Goal: Task Accomplishment & Management: Use online tool/utility

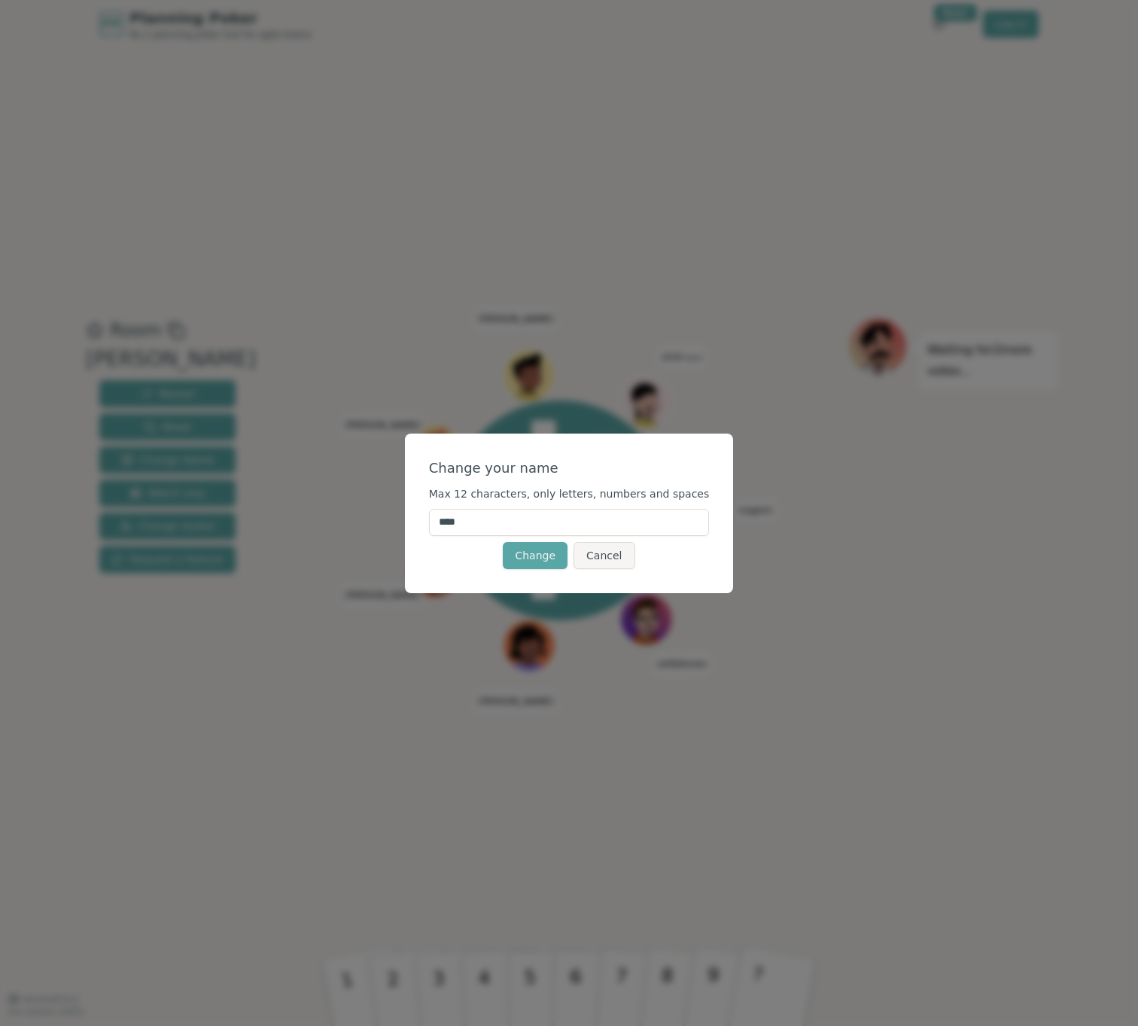
click at [505, 522] on input "****" at bounding box center [569, 522] width 281 height 27
drag, startPoint x: 497, startPoint y: 525, endPoint x: 414, endPoint y: 513, distance: 83.6
click at [414, 513] on div "Change your name Max 12 characters, only letters, numbers and spaces **** Chang…" at bounding box center [569, 513] width 1138 height 1026
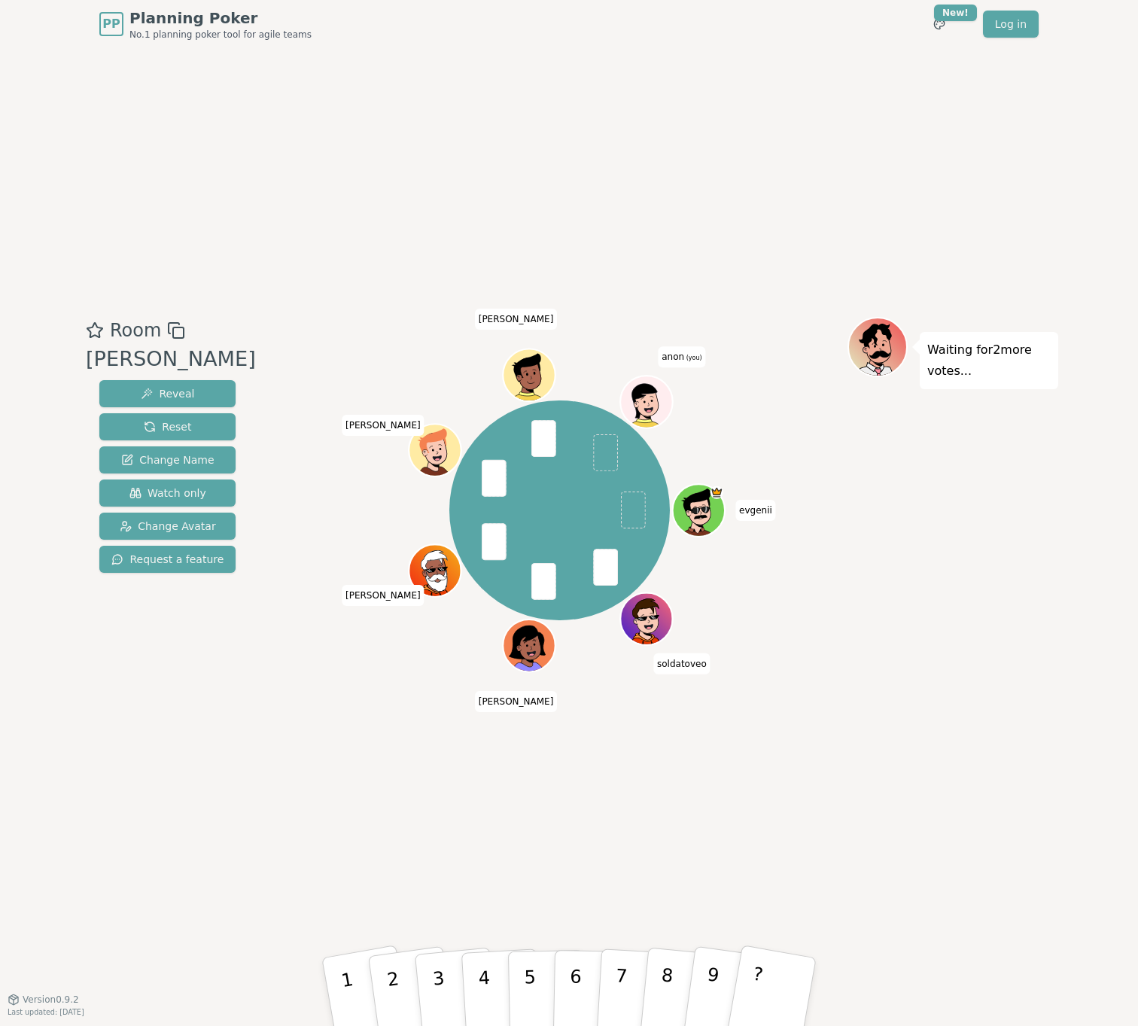
click at [683, 362] on span "anon (you)" at bounding box center [681, 356] width 47 height 21
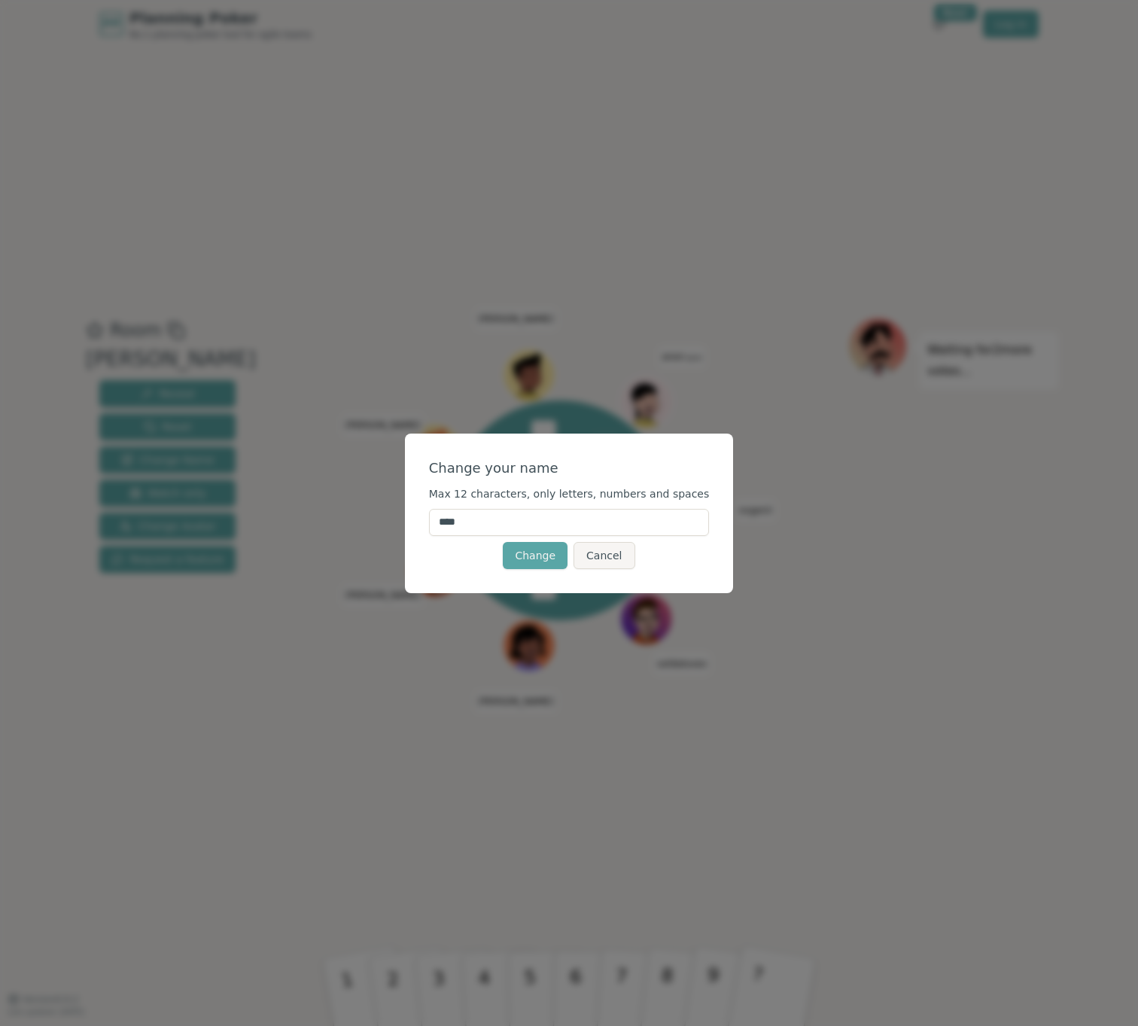
drag, startPoint x: 496, startPoint y: 527, endPoint x: 473, endPoint y: 521, distance: 23.4
click at [480, 523] on input "****" at bounding box center [569, 522] width 281 height 27
drag, startPoint x: 427, startPoint y: 519, endPoint x: 397, endPoint y: 516, distance: 30.3
click at [398, 516] on div "Change your name Max 12 characters, only letters, numbers and spaces **** Chang…" at bounding box center [569, 513] width 1138 height 1026
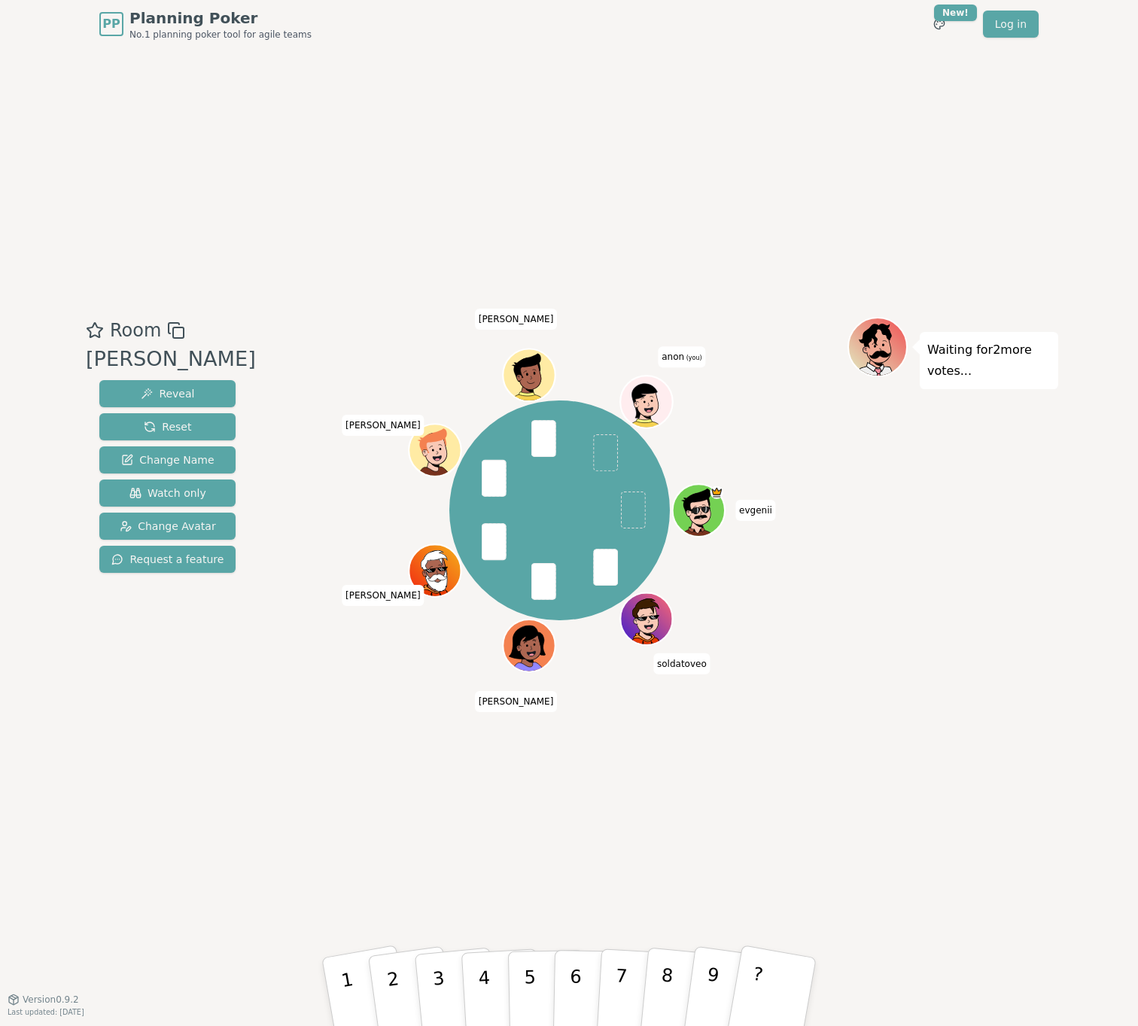
click at [696, 351] on span "anon (you)" at bounding box center [681, 356] width 47 height 21
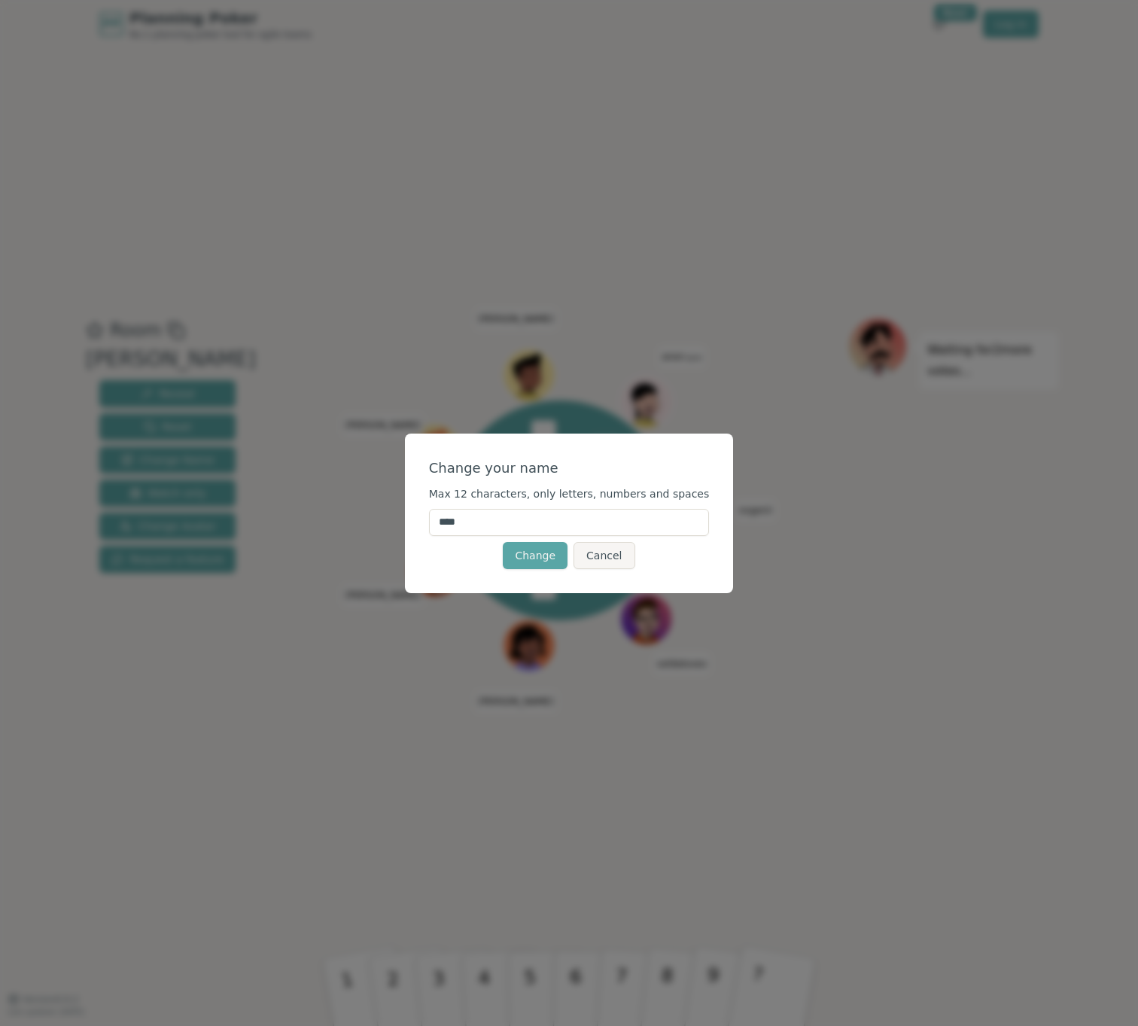
click at [515, 516] on input "****" at bounding box center [569, 522] width 281 height 27
type input "*"
type input "*****"
click at [536, 555] on button "Change" at bounding box center [535, 555] width 65 height 27
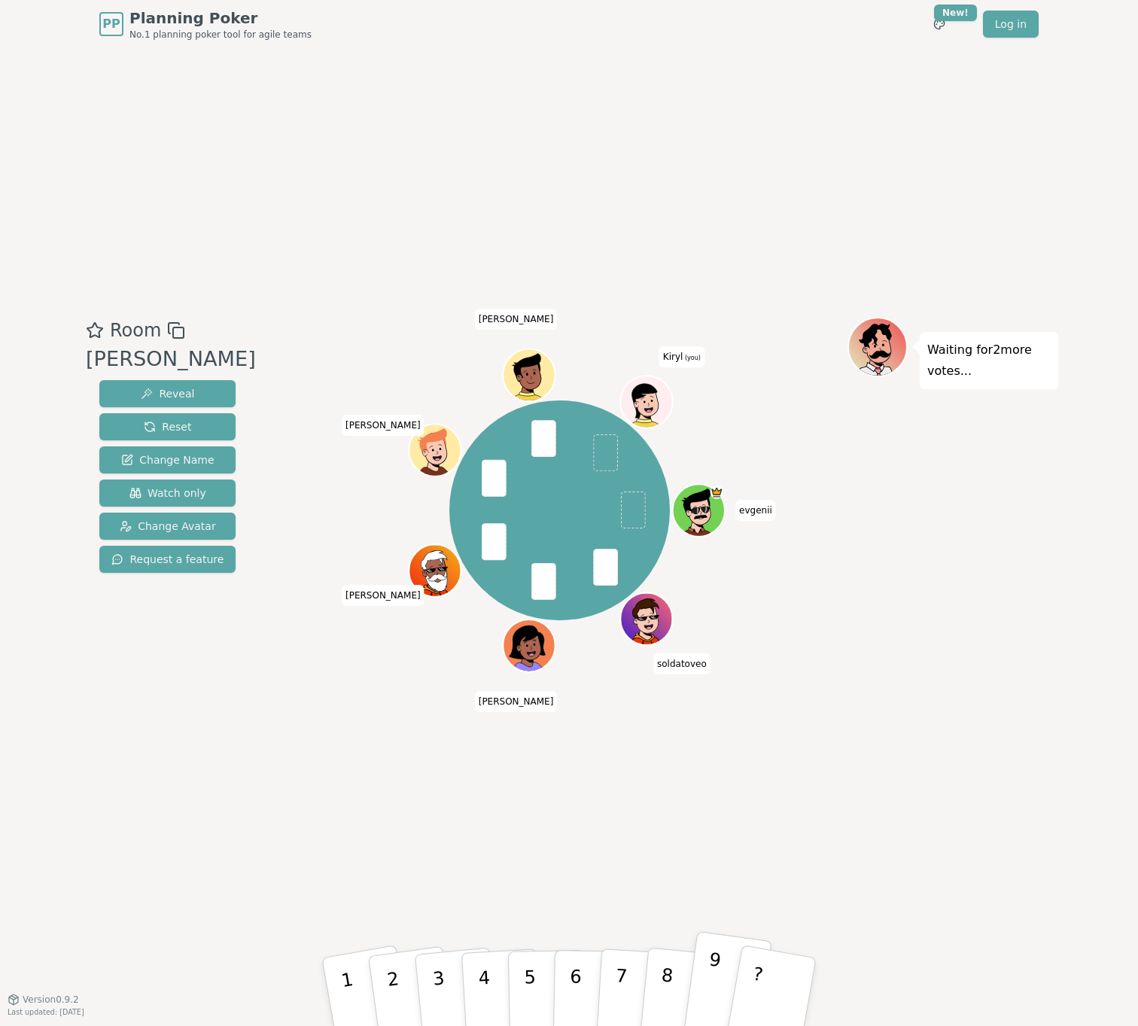
click at [725, 991] on button "9" at bounding box center [727, 992] width 90 height 122
click at [646, 403] on icon at bounding box center [648, 404] width 5 height 5
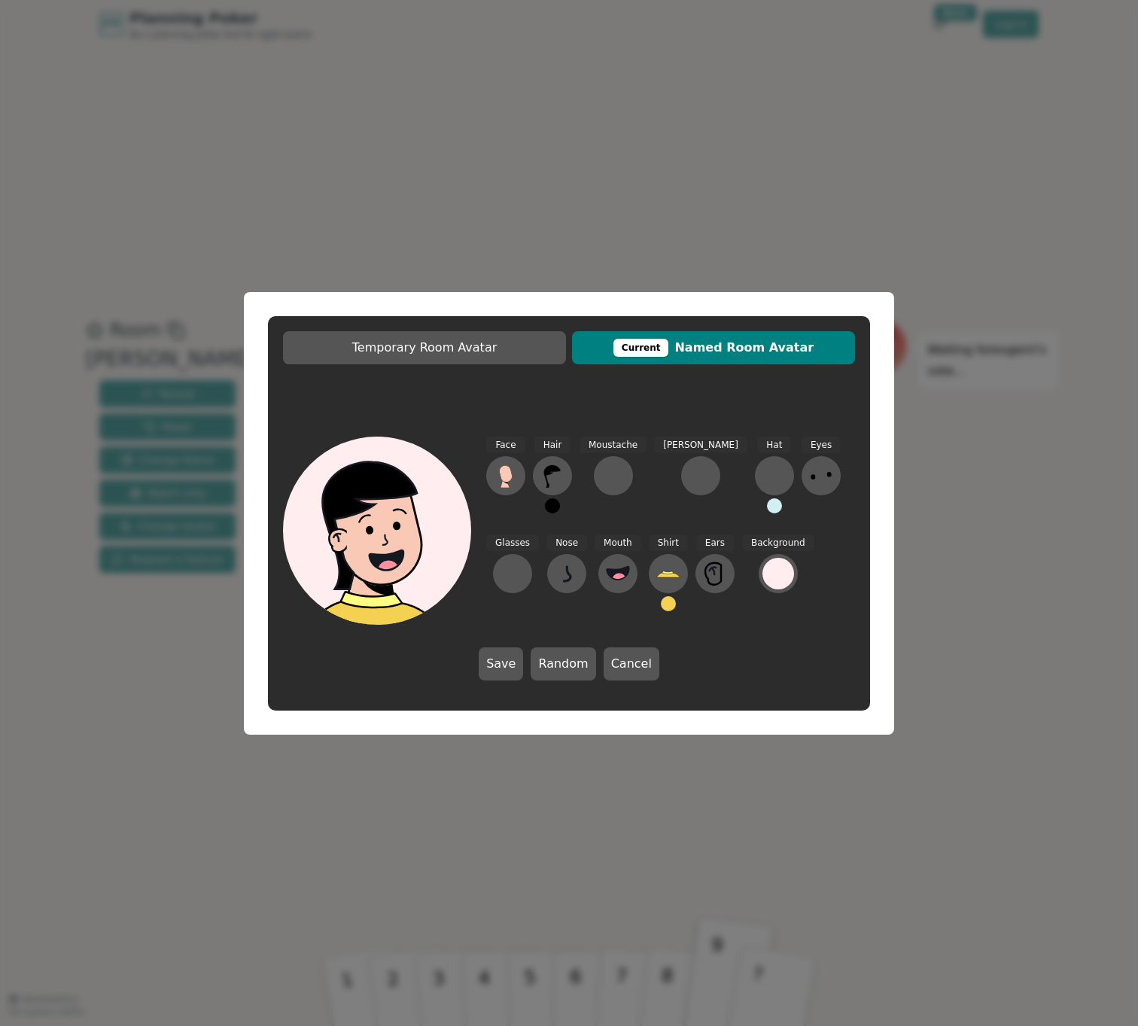
click at [720, 351] on span "Current Named Room Avatar" at bounding box center [714, 348] width 268 height 18
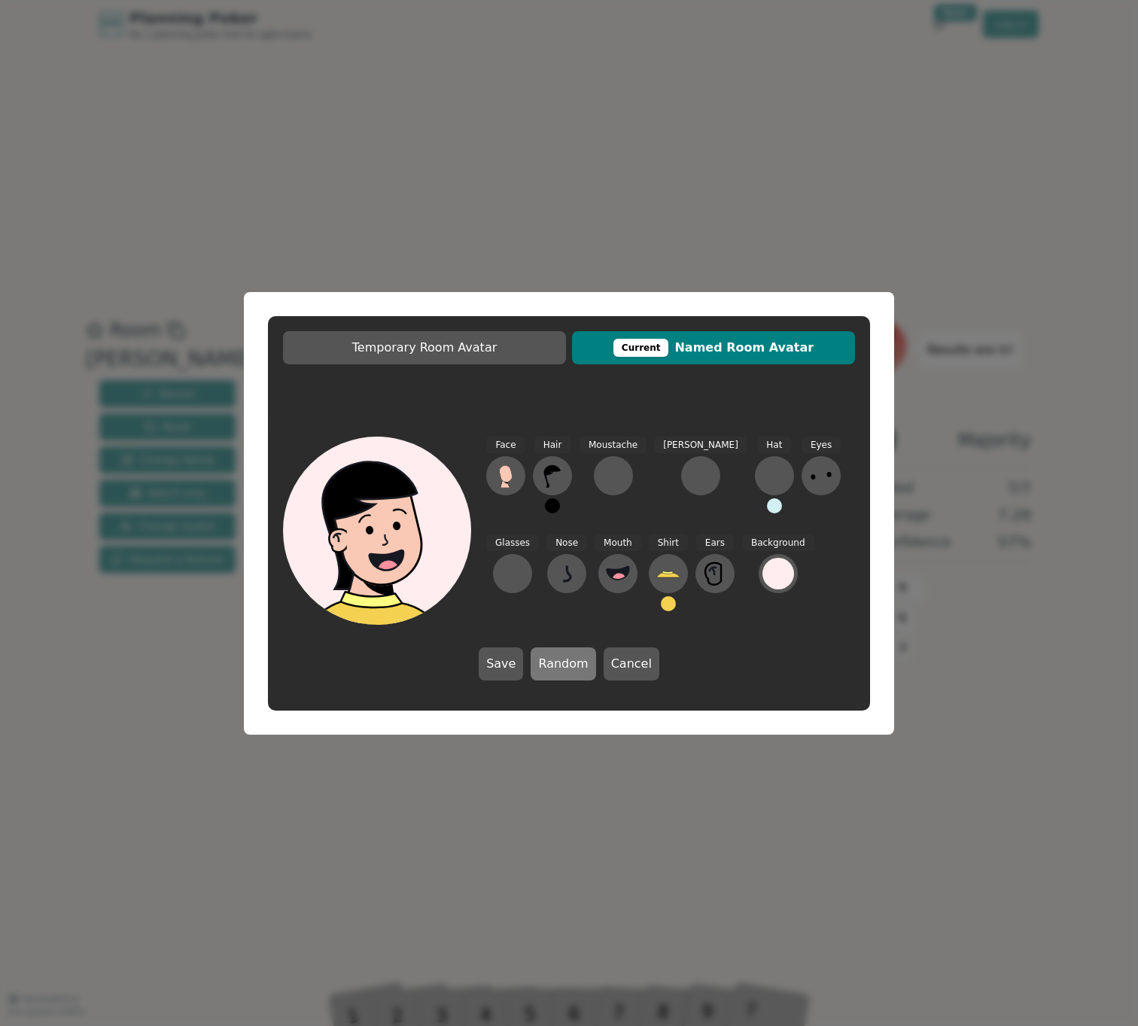
click at [561, 670] on button "Random" at bounding box center [563, 663] width 65 height 33
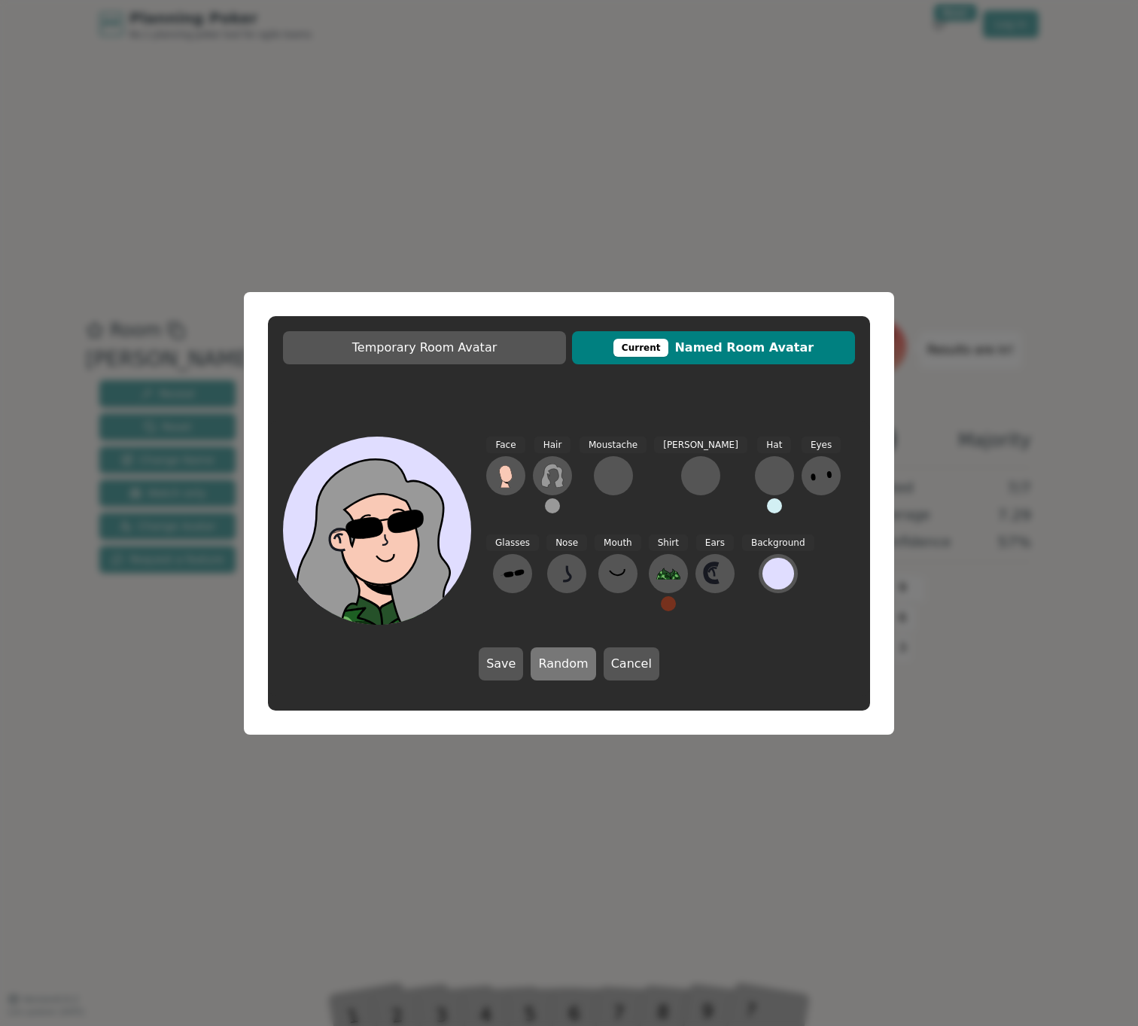
click at [561, 670] on button "Random" at bounding box center [563, 663] width 65 height 33
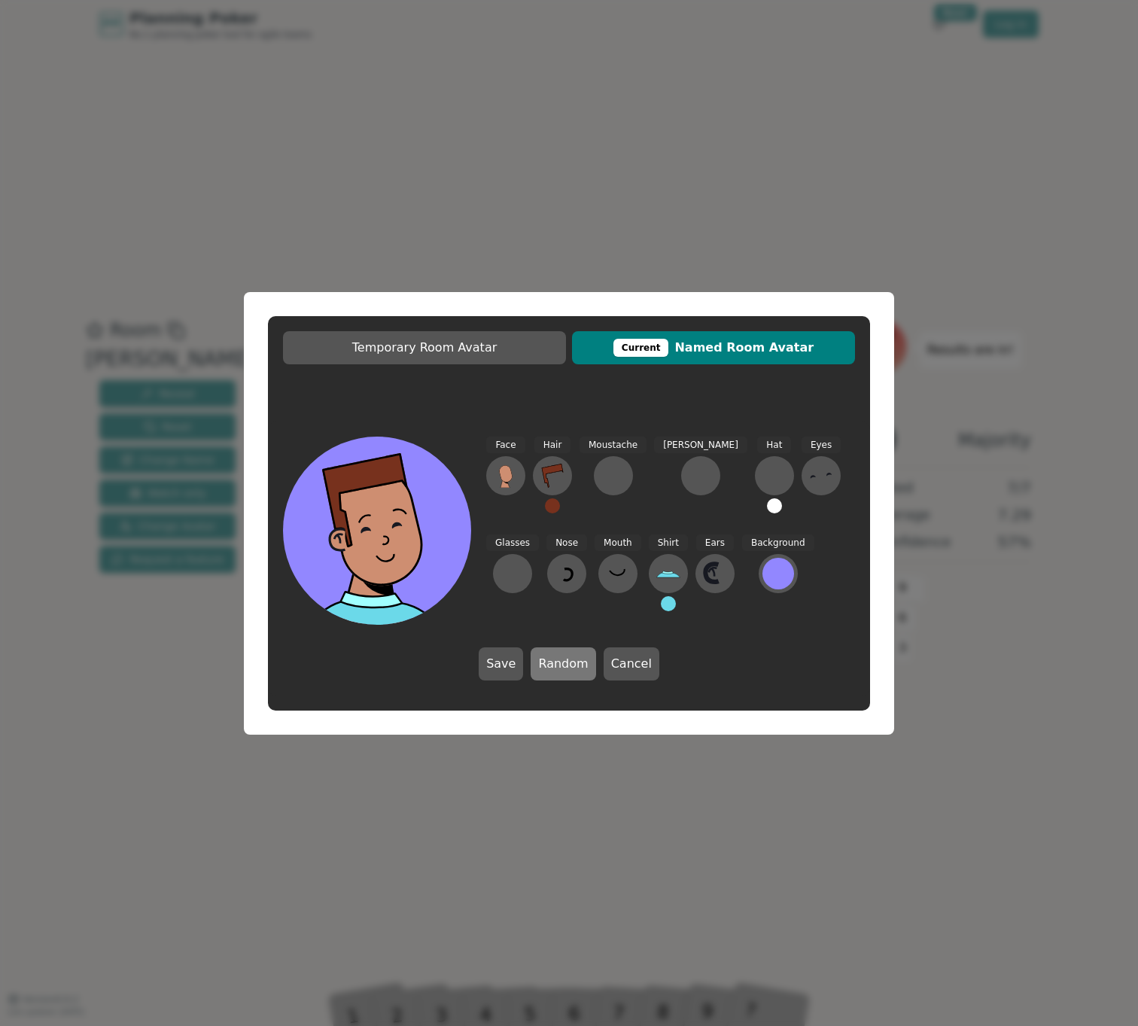
click at [561, 670] on button "Random" at bounding box center [563, 663] width 65 height 33
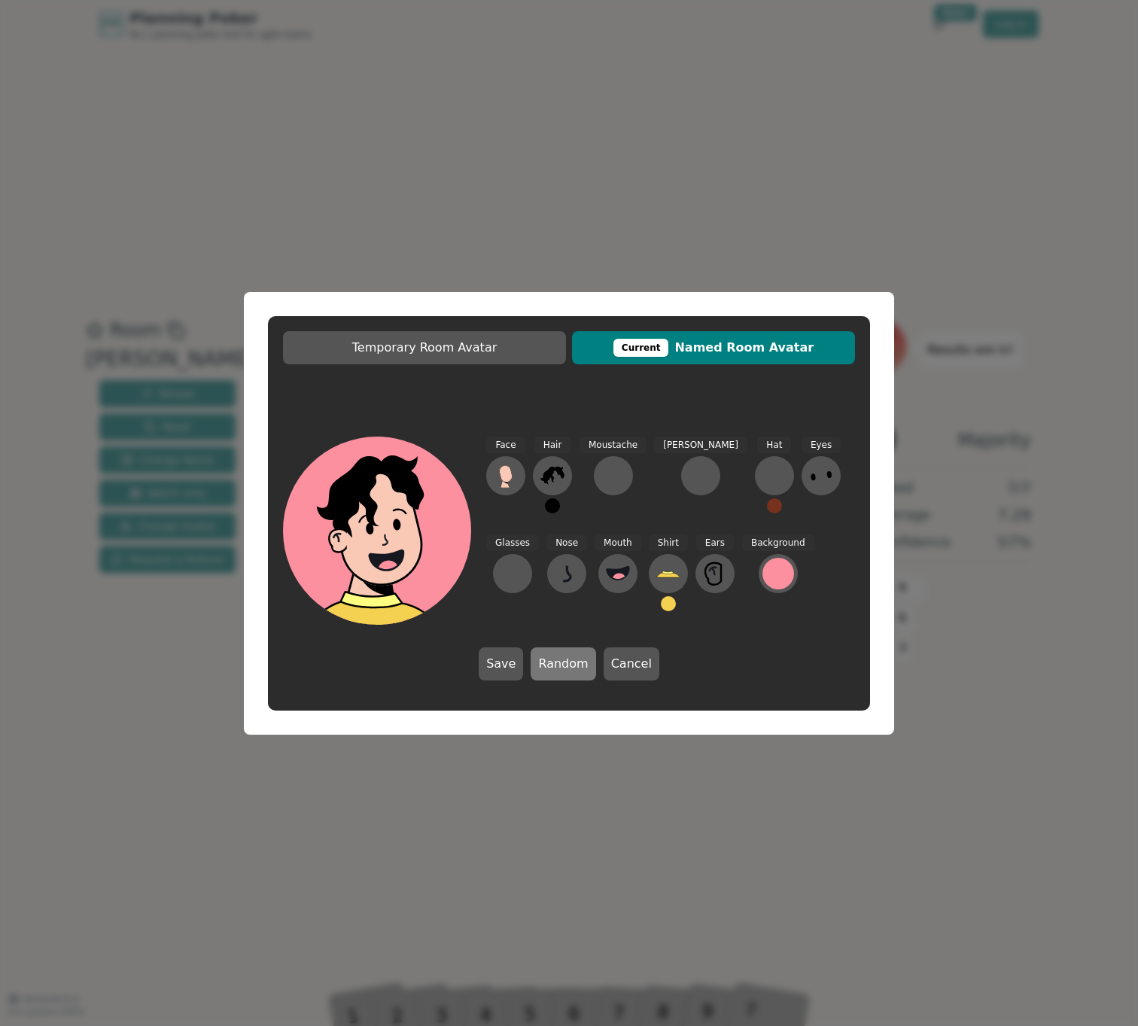
click at [561, 670] on button "Random" at bounding box center [563, 663] width 65 height 33
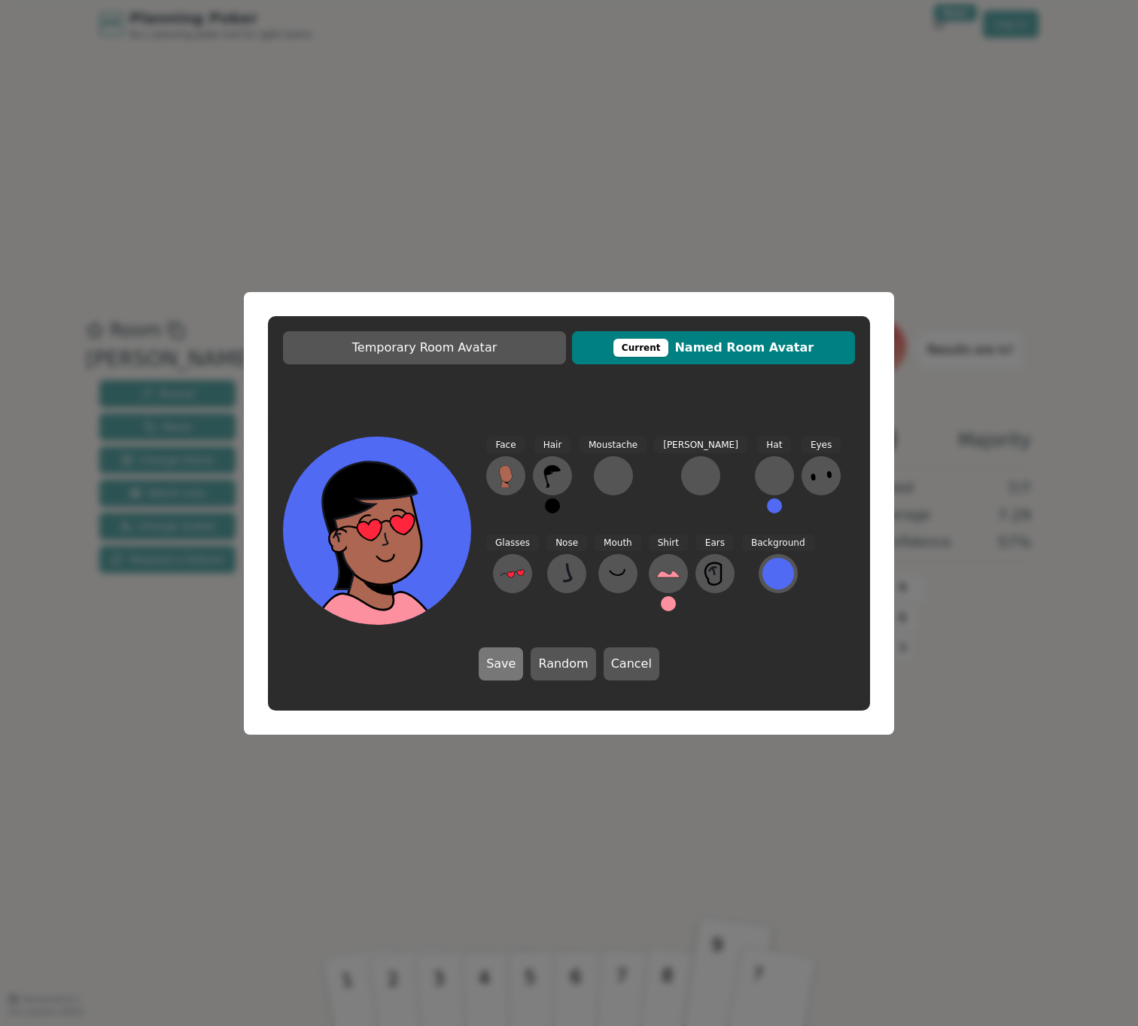
click at [503, 668] on button "Save" at bounding box center [501, 663] width 44 height 33
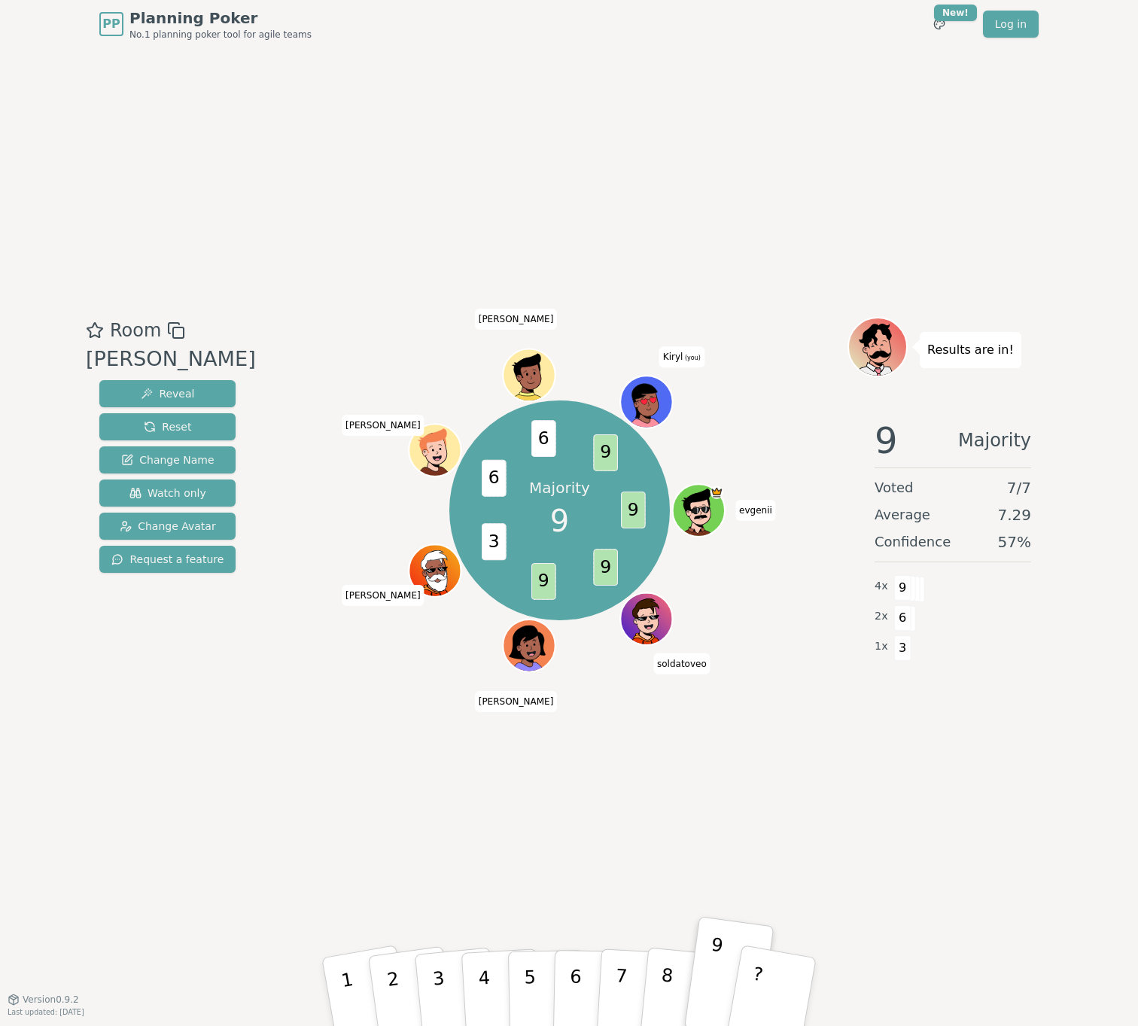
click at [827, 104] on div "Room Beavers Reveal Reset Change Name Watch only Change Avatar Request a featur…" at bounding box center [569, 523] width 978 height 951
click at [665, 93] on div "Room Beavers Reveal Reset Change Name Watch only Change Avatar Request a featur…" at bounding box center [569, 523] width 978 height 951
click at [713, 119] on div "Room Beavers Reveal Reset Change Name Watch only Change Avatar Request a featur…" at bounding box center [569, 523] width 978 height 951
click at [742, 809] on div "Room Beavers Reveal Reset Change Name Watch only Change Avatar Request a featur…" at bounding box center [569, 523] width 978 height 951
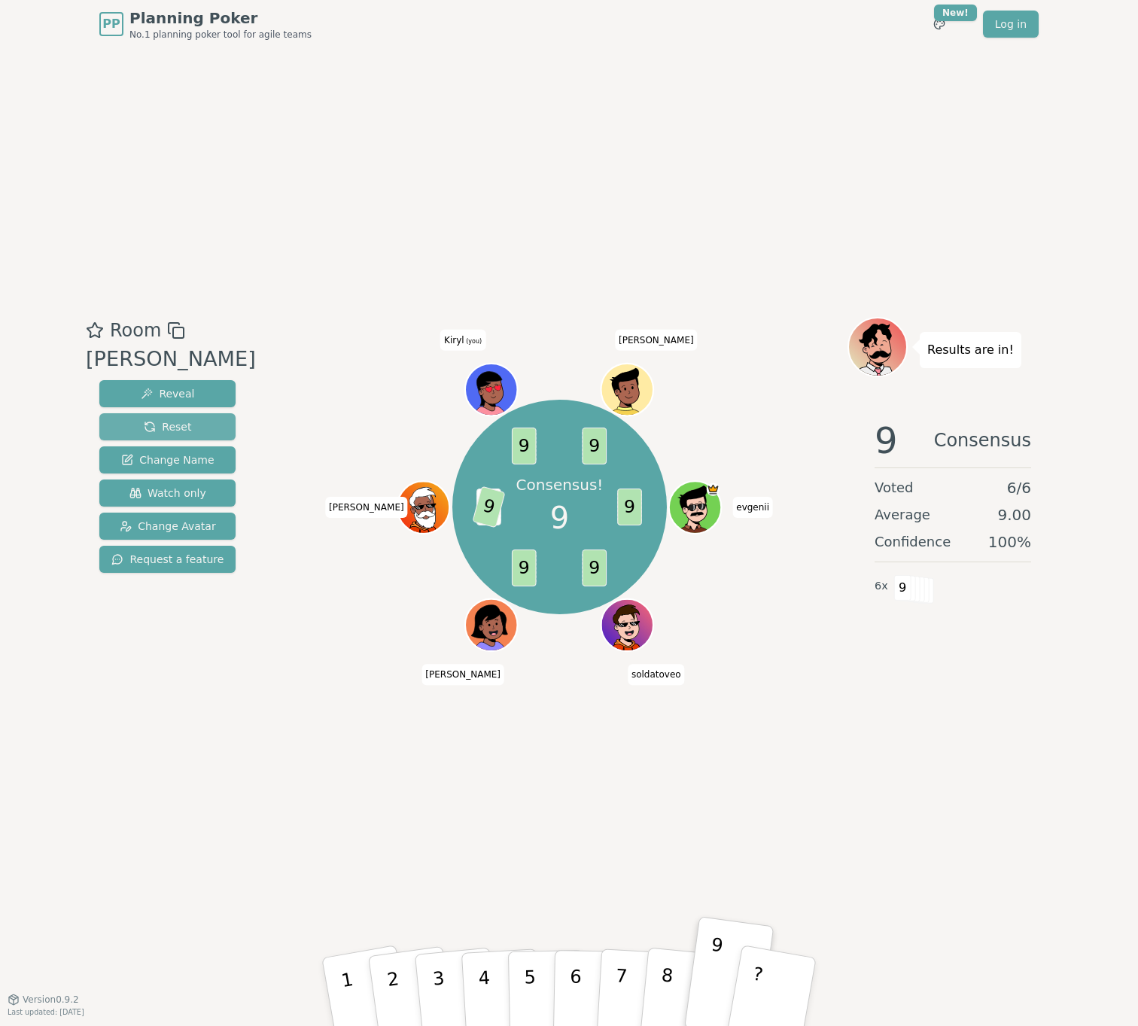
click at [162, 424] on span "Reset" at bounding box center [167, 426] width 47 height 15
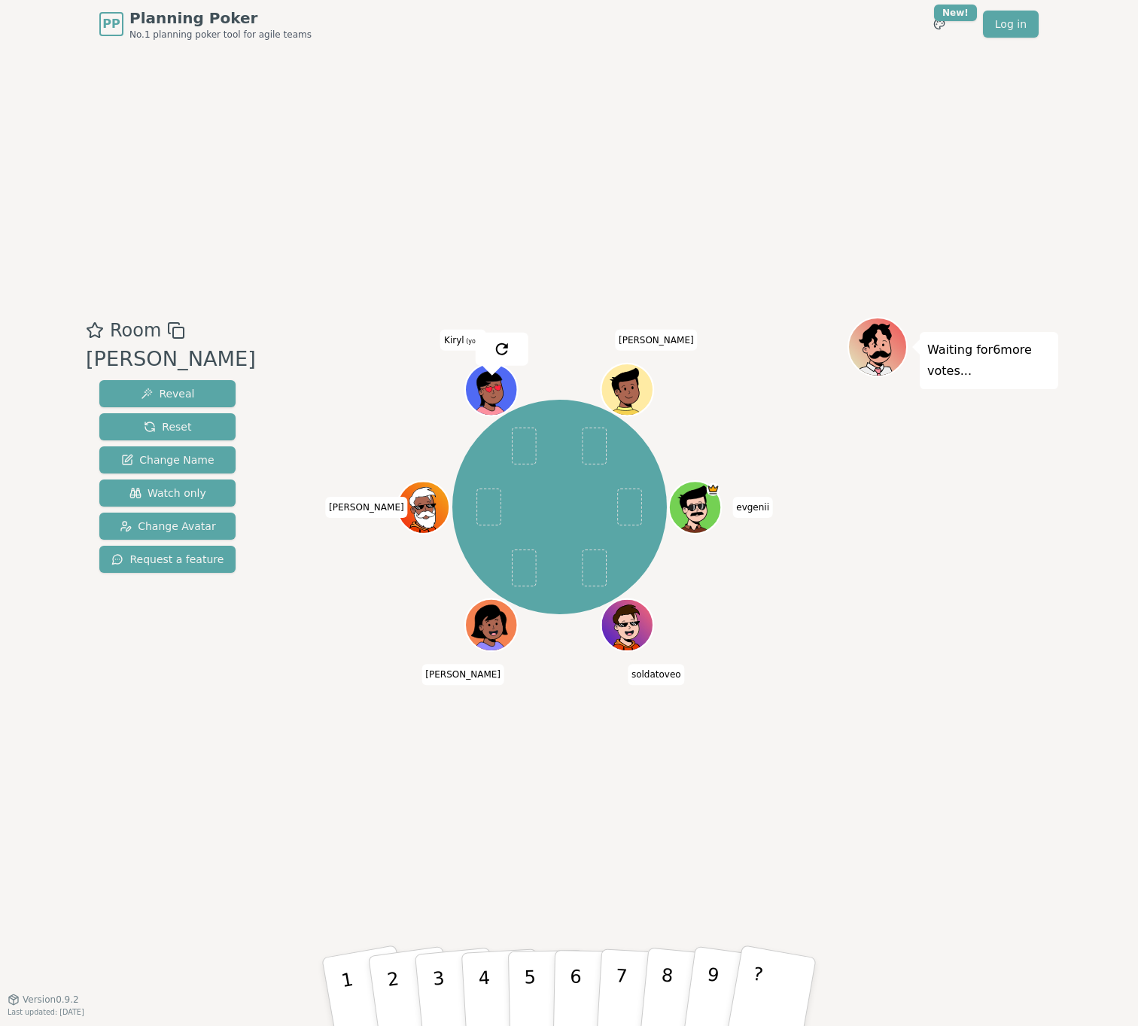
drag, startPoint x: 282, startPoint y: 804, endPoint x: 352, endPoint y: 716, distance: 111.9
click at [282, 803] on div "Room Beavers Reveal Reset Change Name Watch only Change Avatar Request a featur…" at bounding box center [569, 523] width 978 height 951
click at [451, 340] on span "Kiryl (you)" at bounding box center [462, 340] width 45 height 21
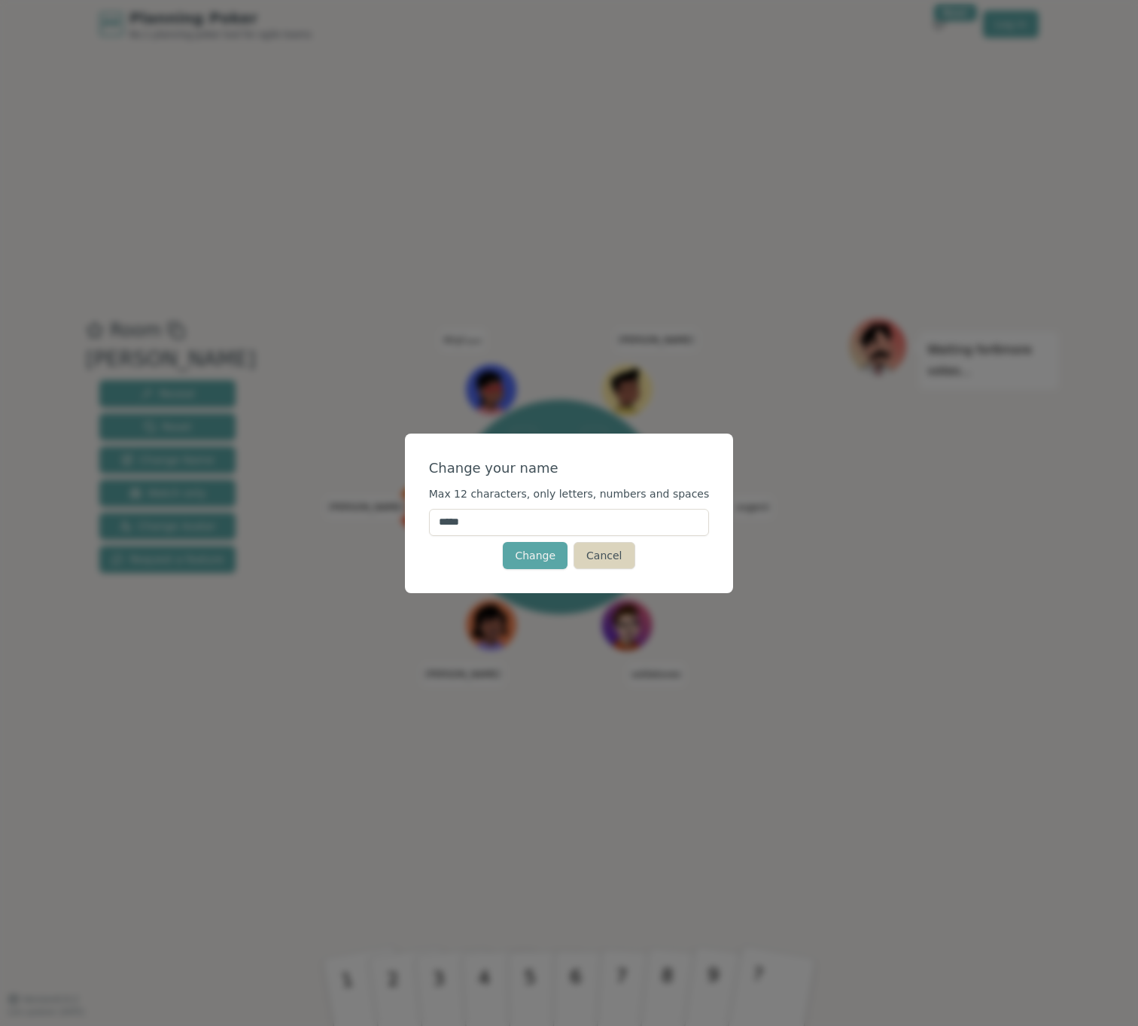
click at [595, 555] on button "Cancel" at bounding box center [603, 555] width 61 height 27
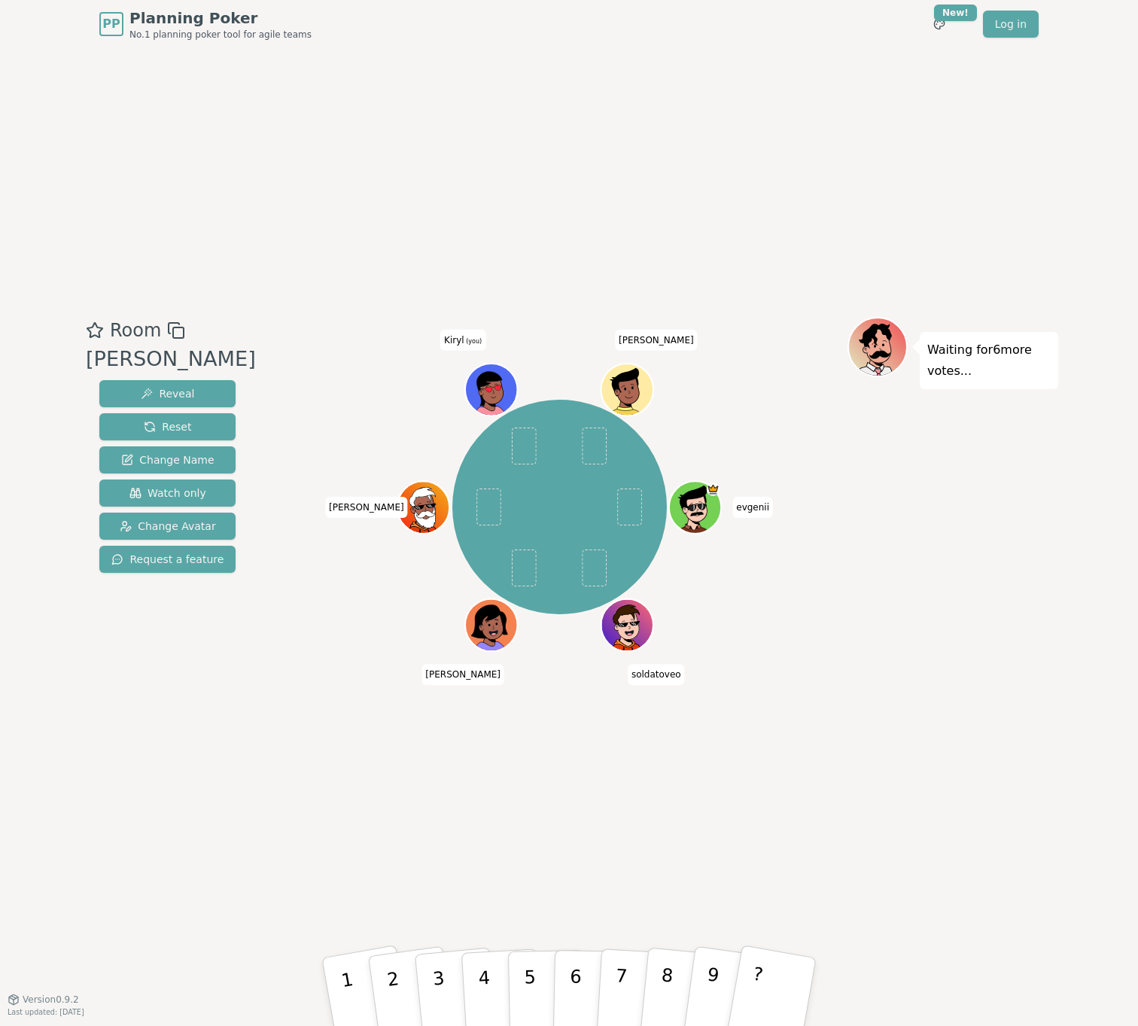
click at [496, 379] on icon at bounding box center [490, 388] width 26 height 35
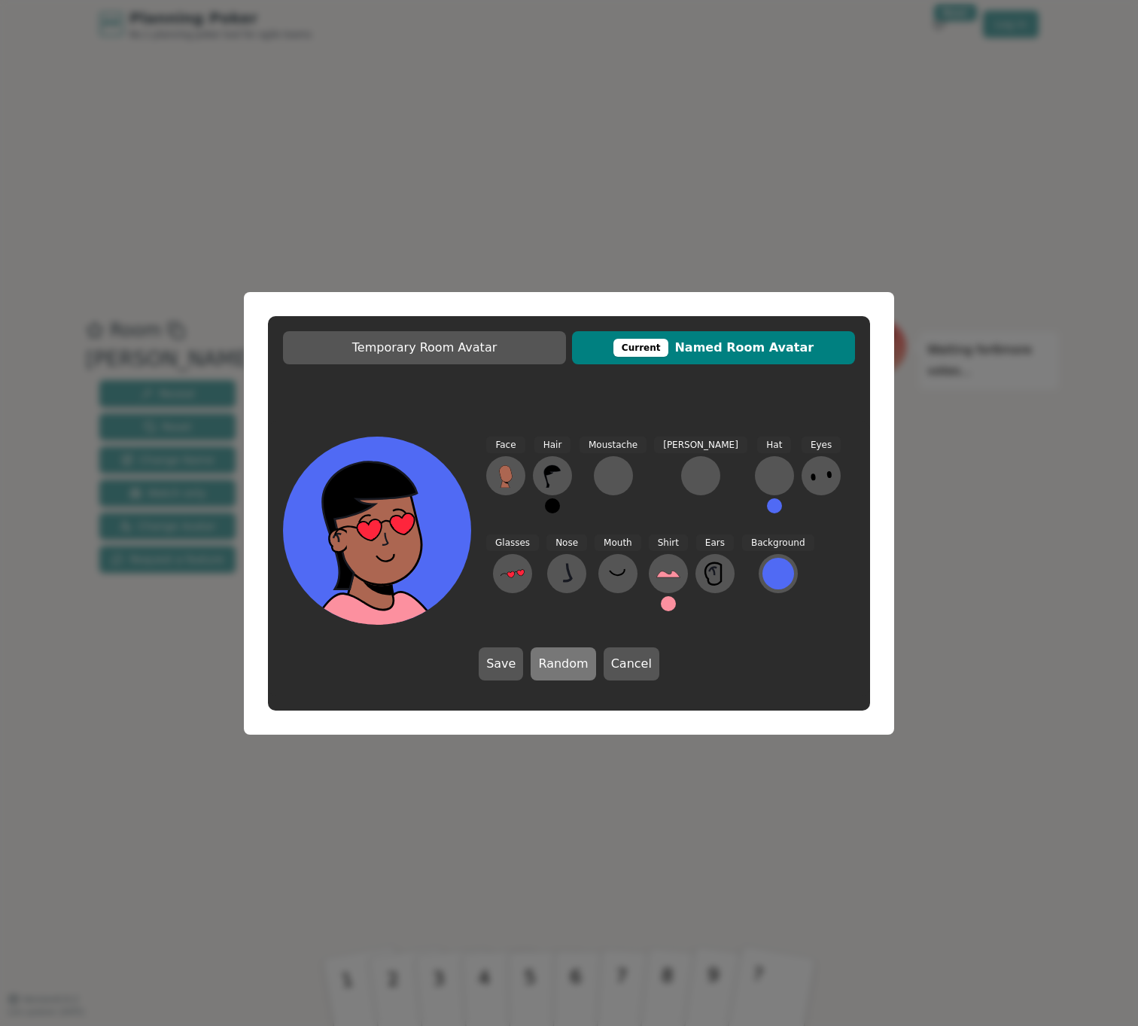
click at [551, 663] on button "Random" at bounding box center [563, 663] width 65 height 33
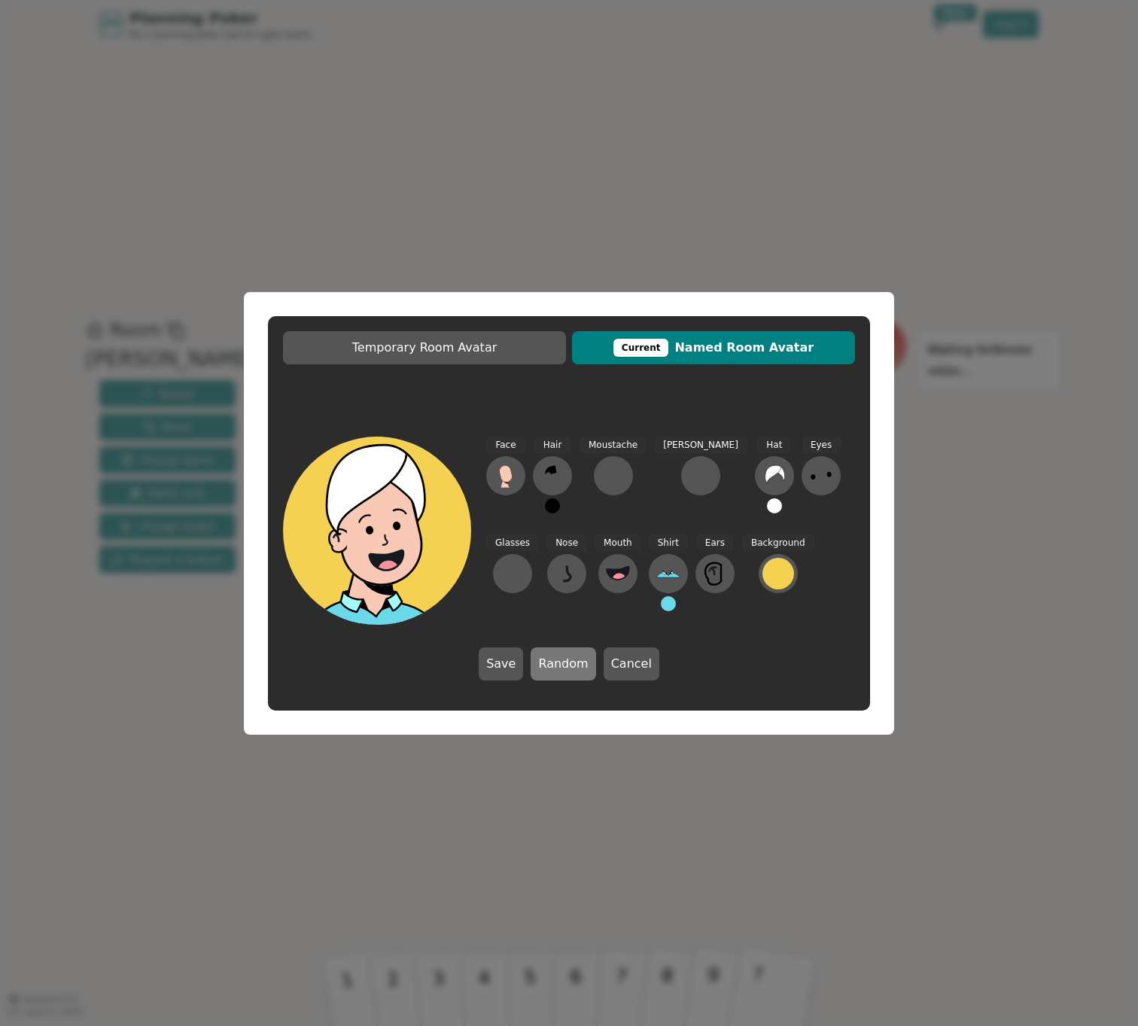
click at [551, 663] on button "Random" at bounding box center [563, 663] width 65 height 33
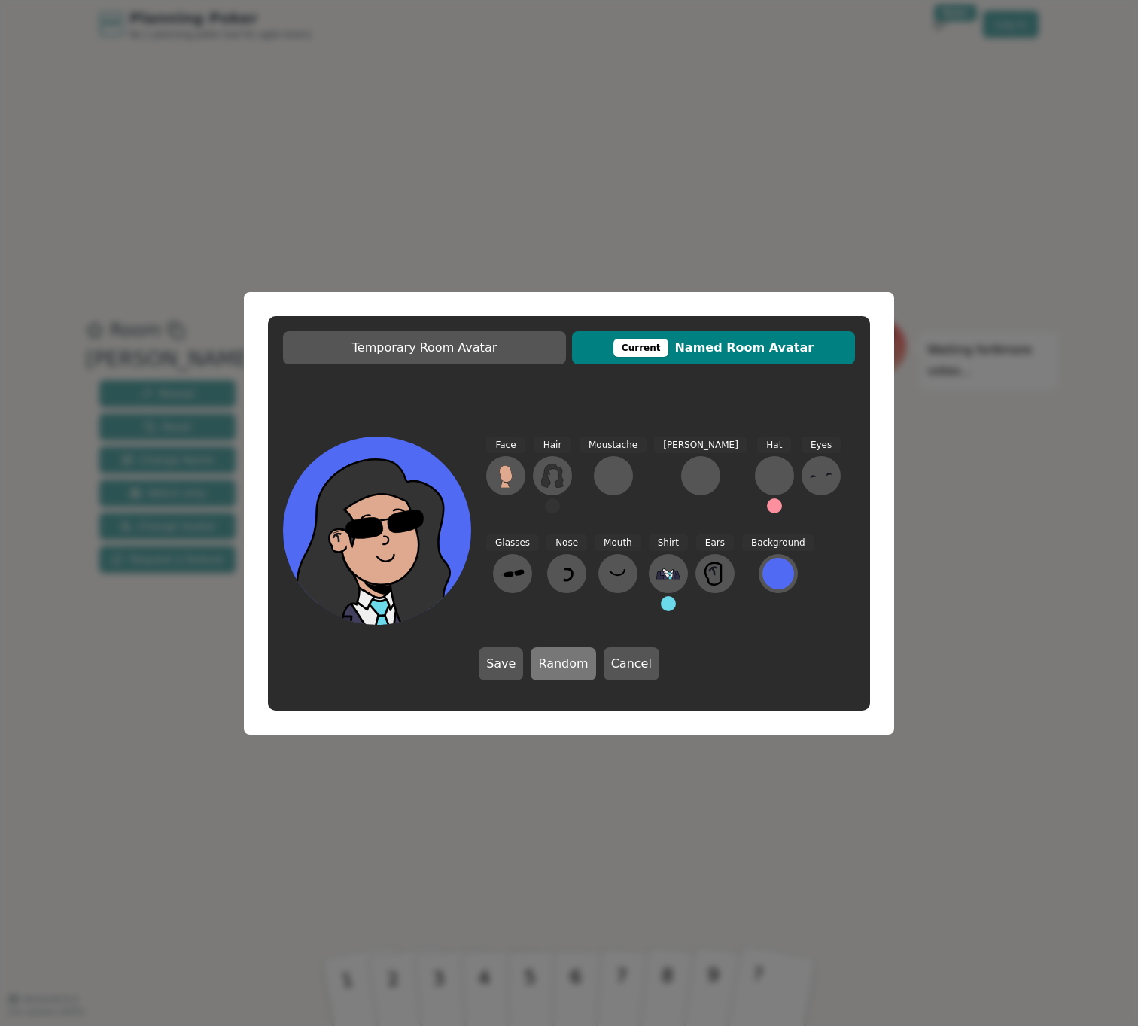
click at [551, 663] on button "Random" at bounding box center [563, 663] width 65 height 33
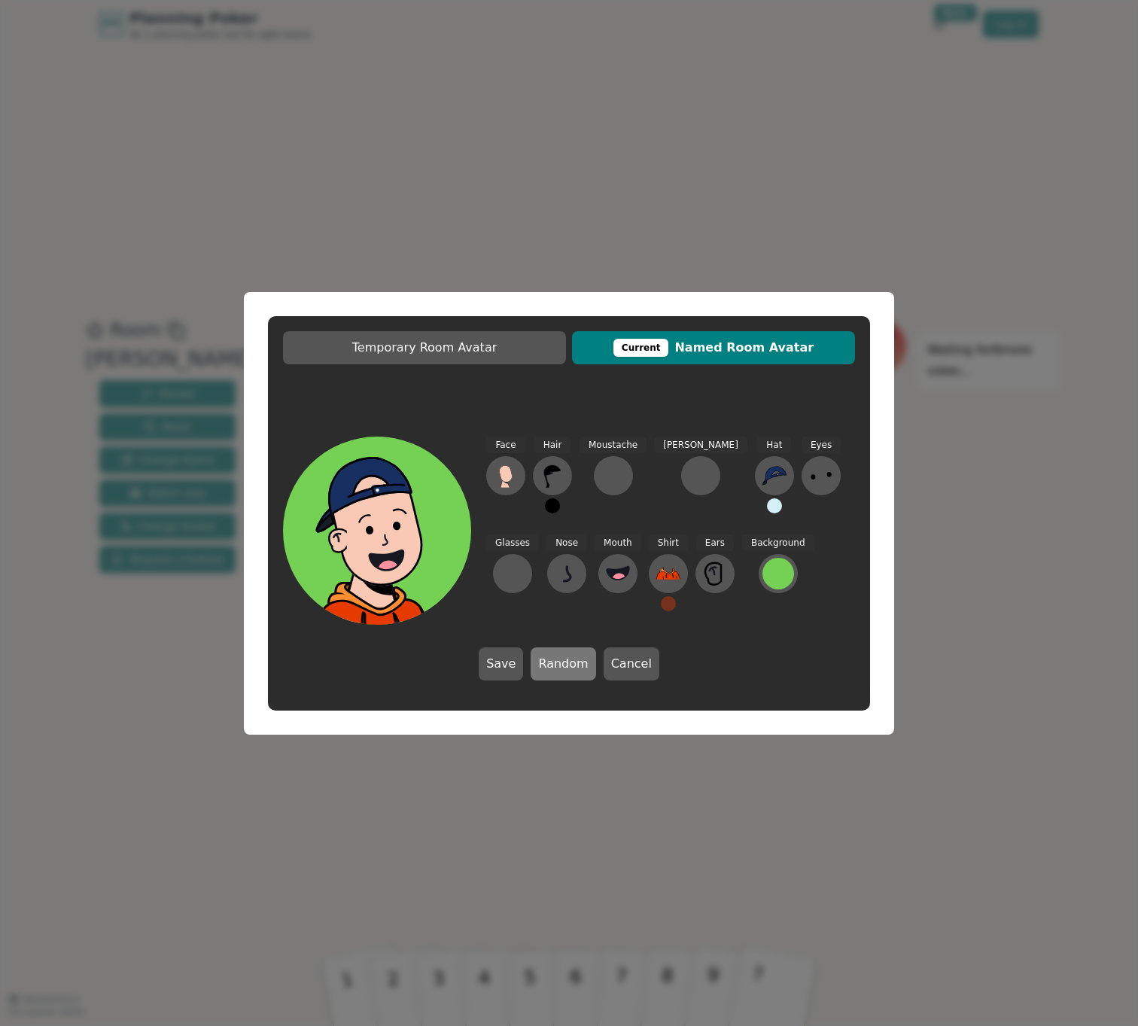
click at [551, 663] on button "Random" at bounding box center [563, 663] width 65 height 33
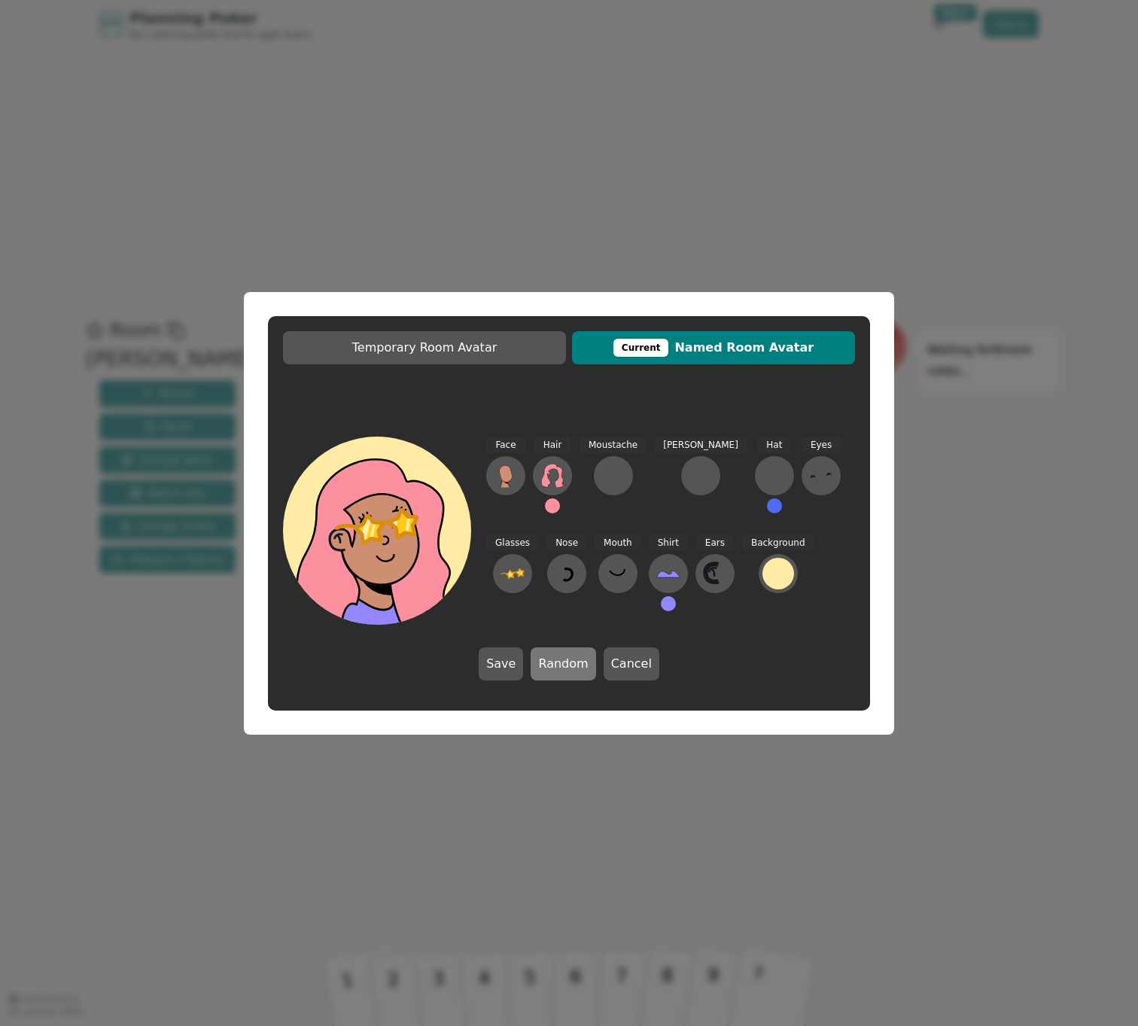
click at [551, 663] on button "Random" at bounding box center [563, 663] width 65 height 33
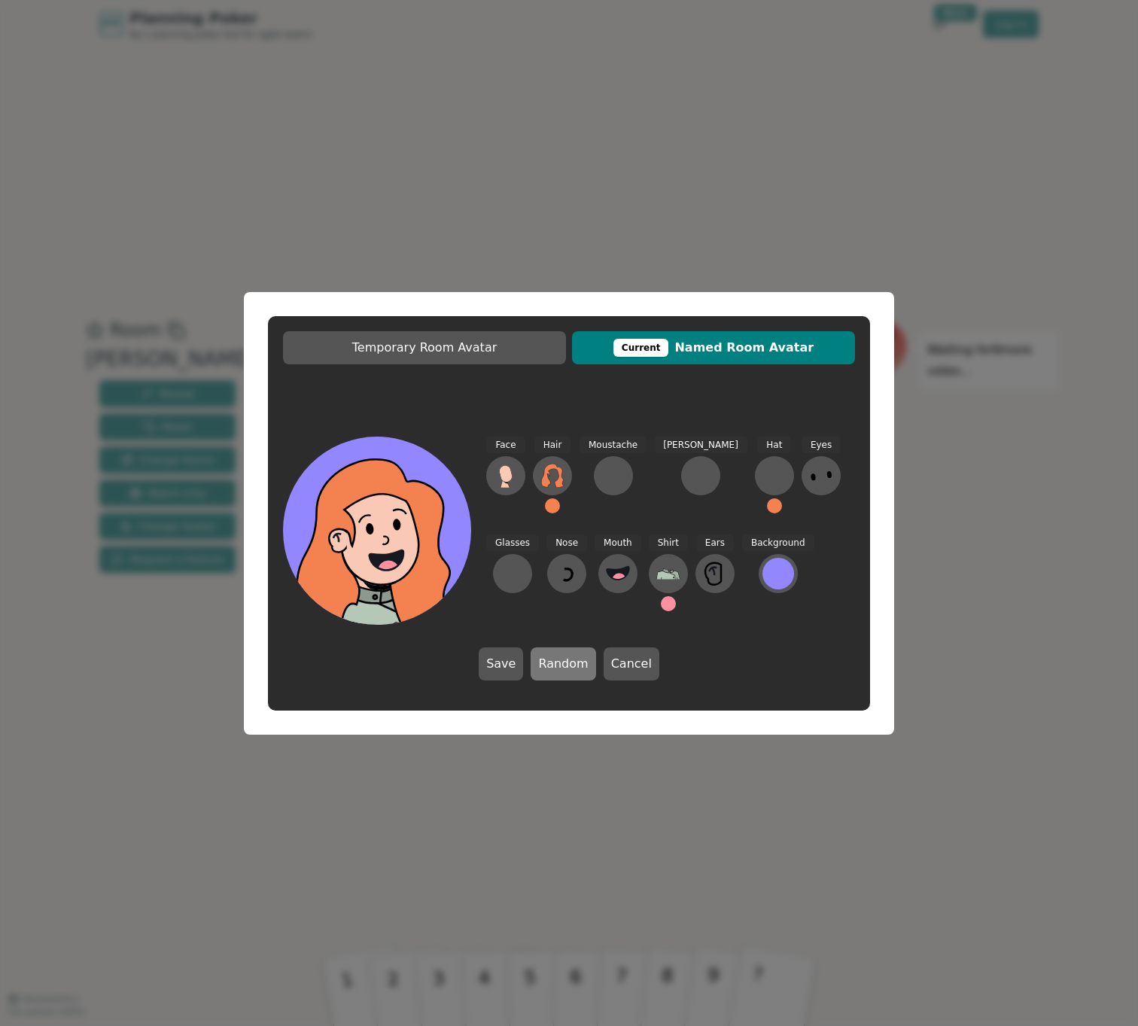
click at [551, 663] on button "Random" at bounding box center [563, 663] width 65 height 33
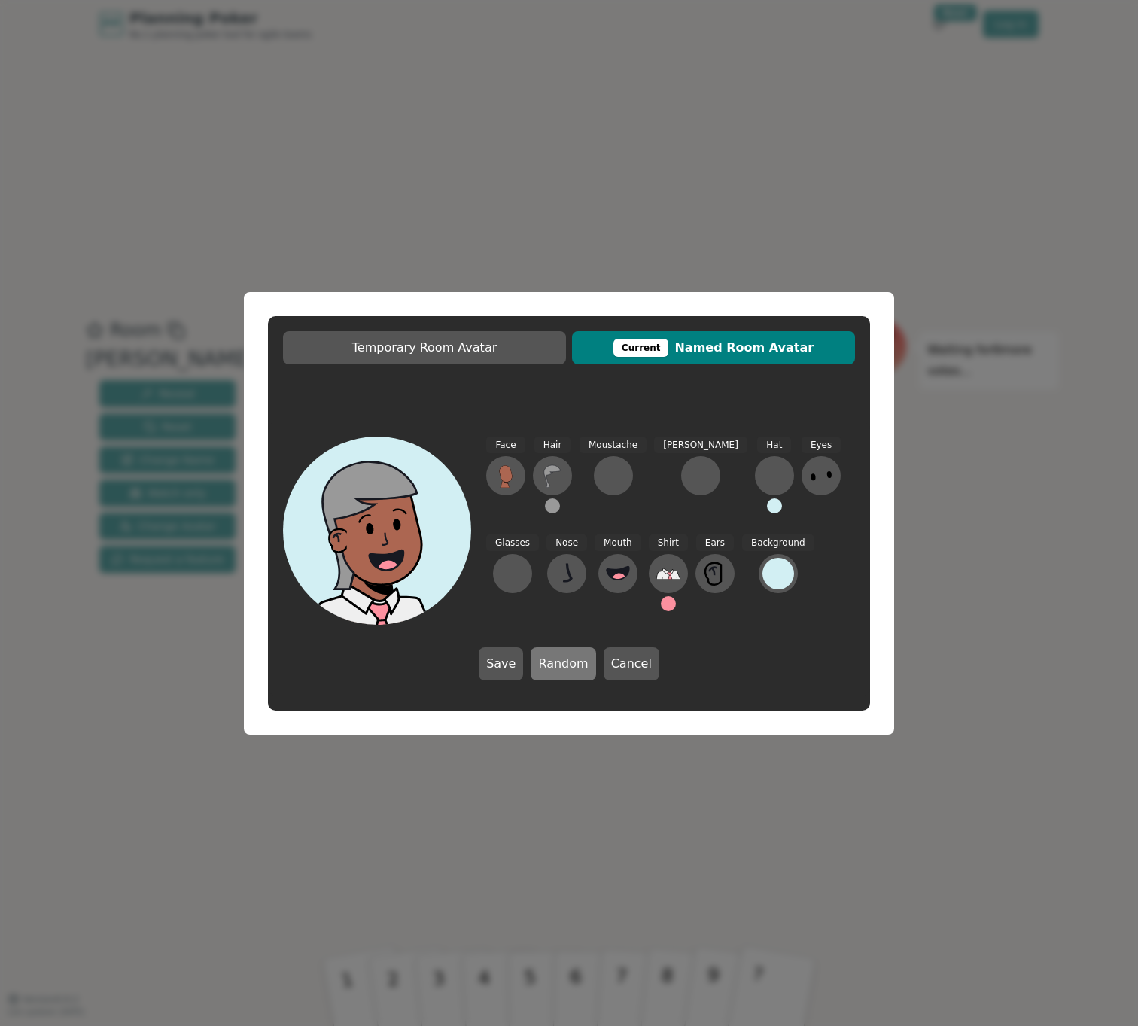
click at [551, 663] on button "Random" at bounding box center [563, 663] width 65 height 33
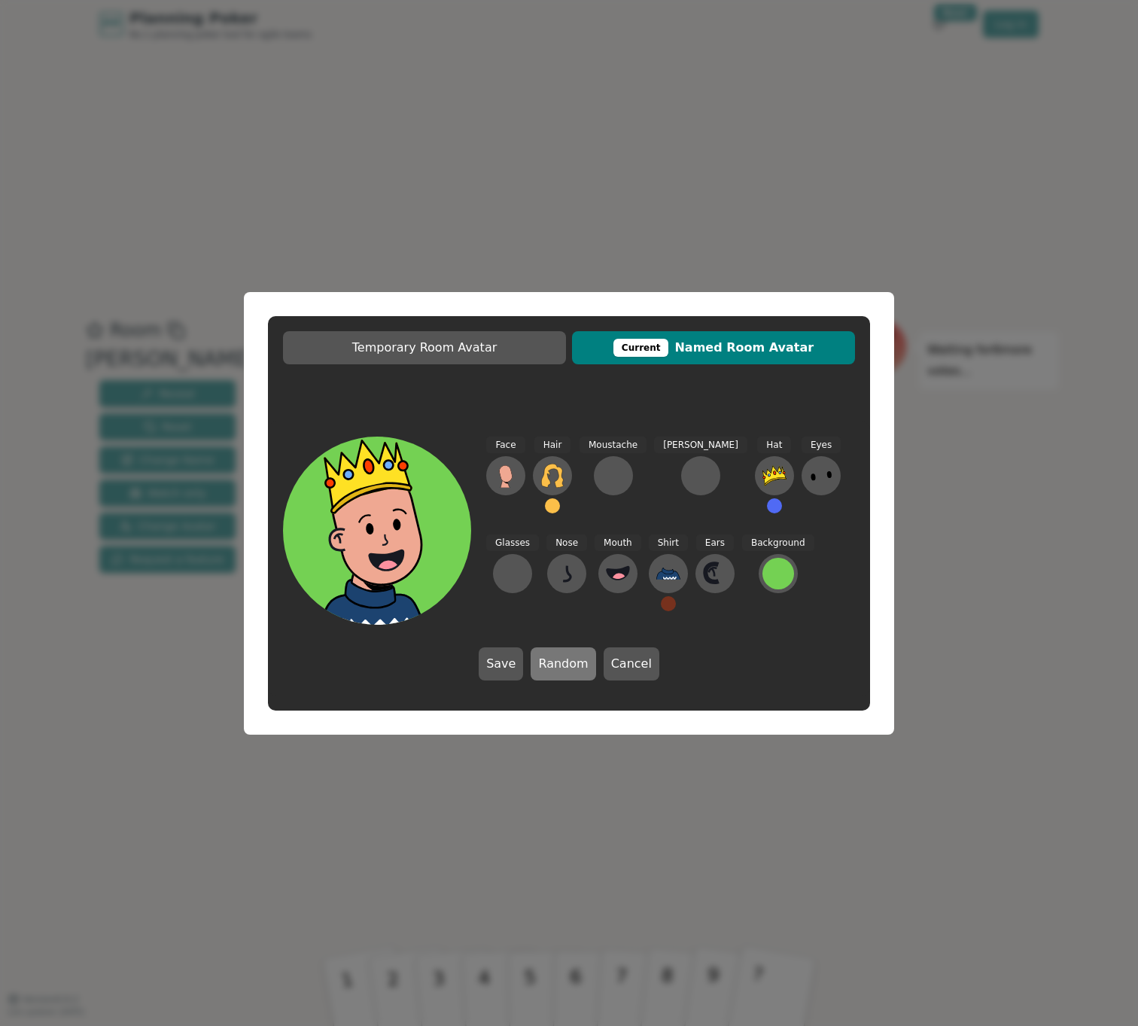
click at [551, 663] on button "Random" at bounding box center [563, 663] width 65 height 33
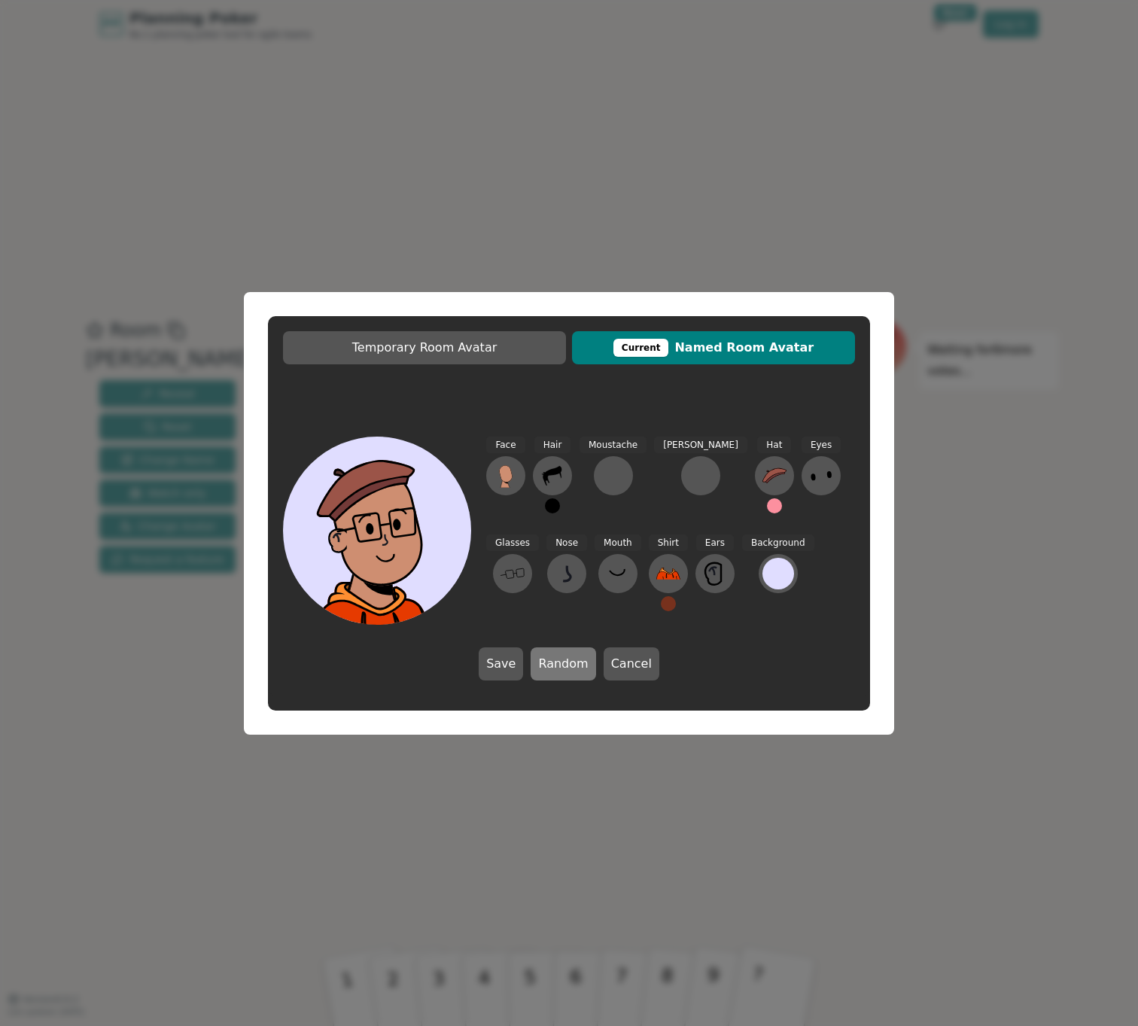
click at [551, 663] on button "Random" at bounding box center [563, 663] width 65 height 33
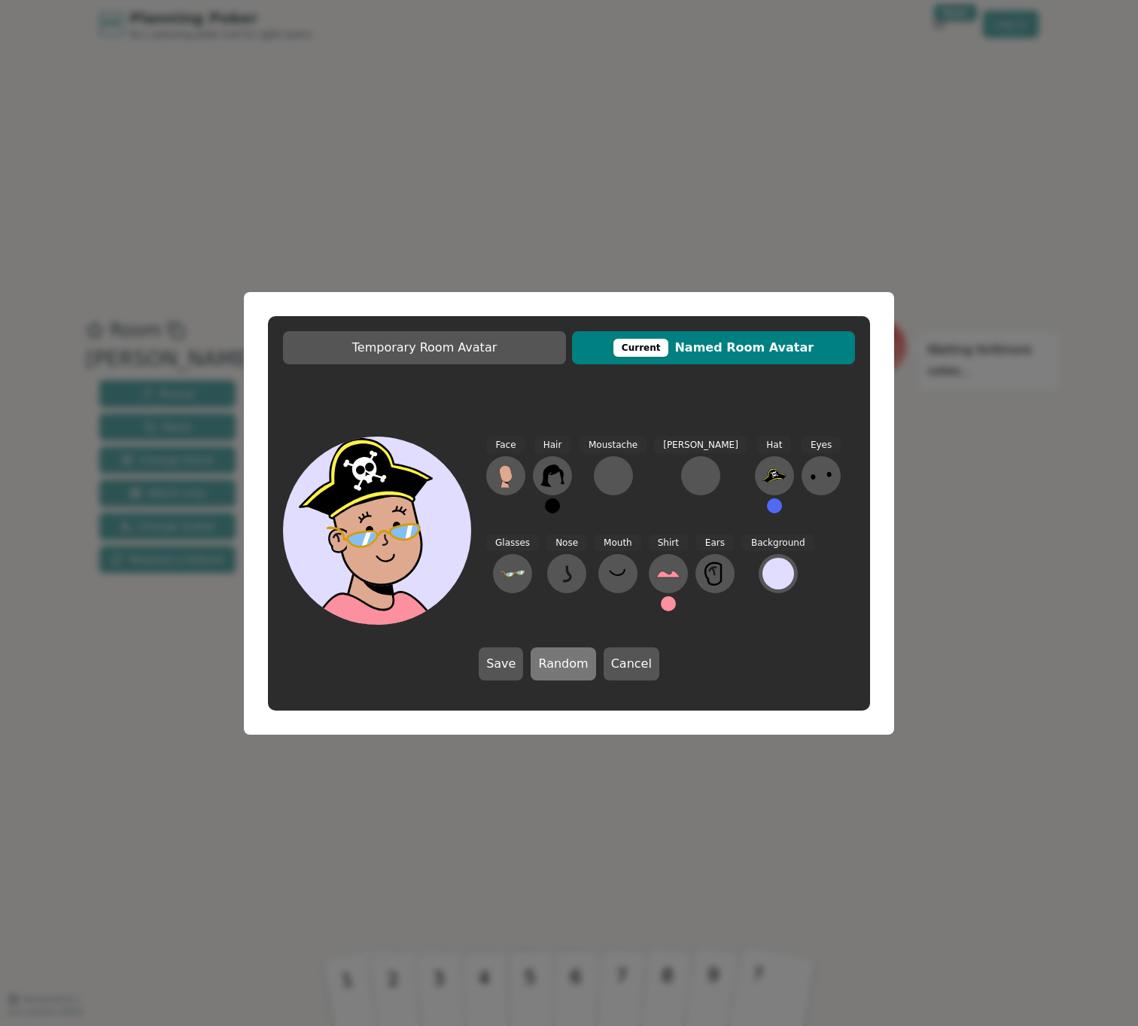
click at [551, 663] on button "Random" at bounding box center [563, 663] width 65 height 33
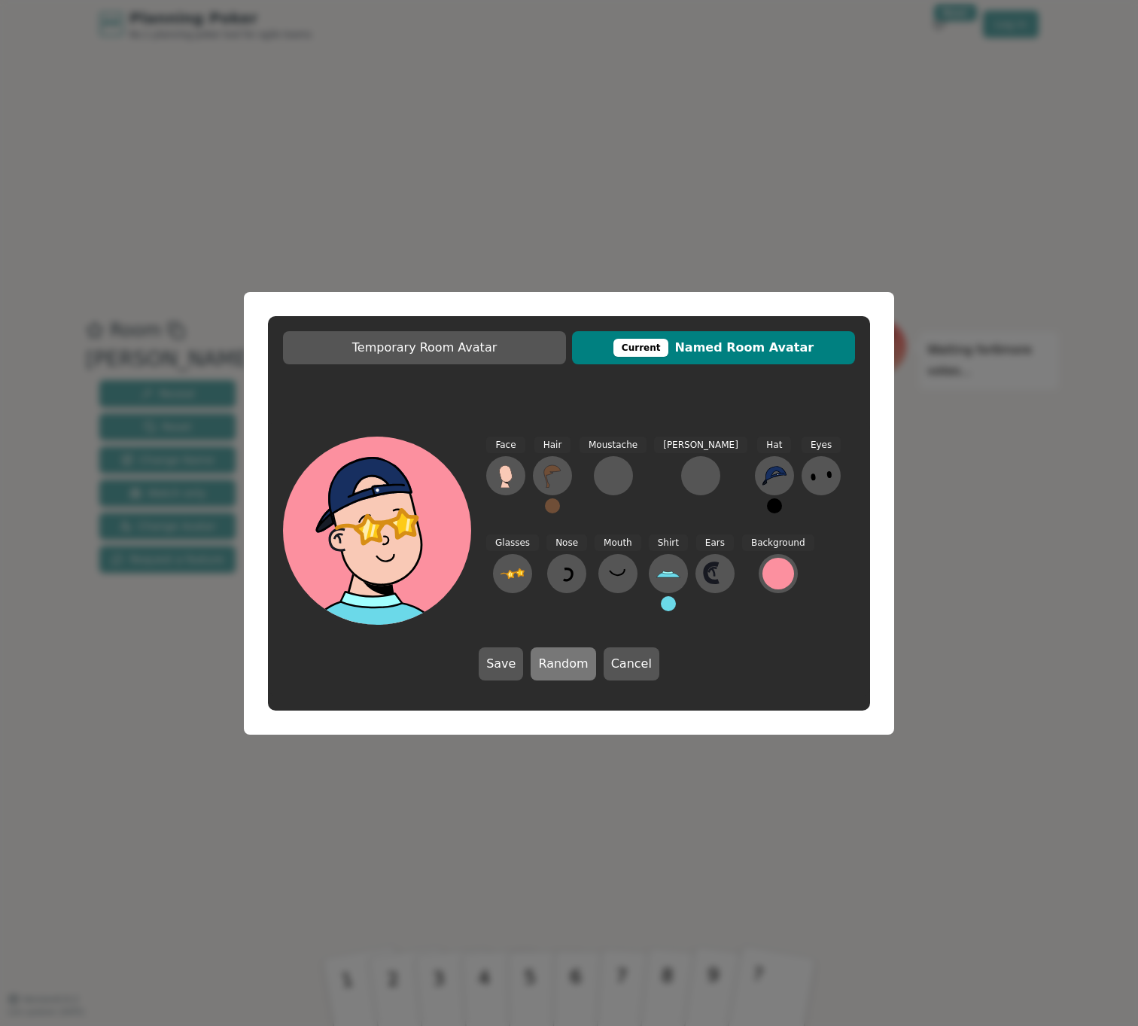
click at [551, 663] on button "Random" at bounding box center [563, 663] width 65 height 33
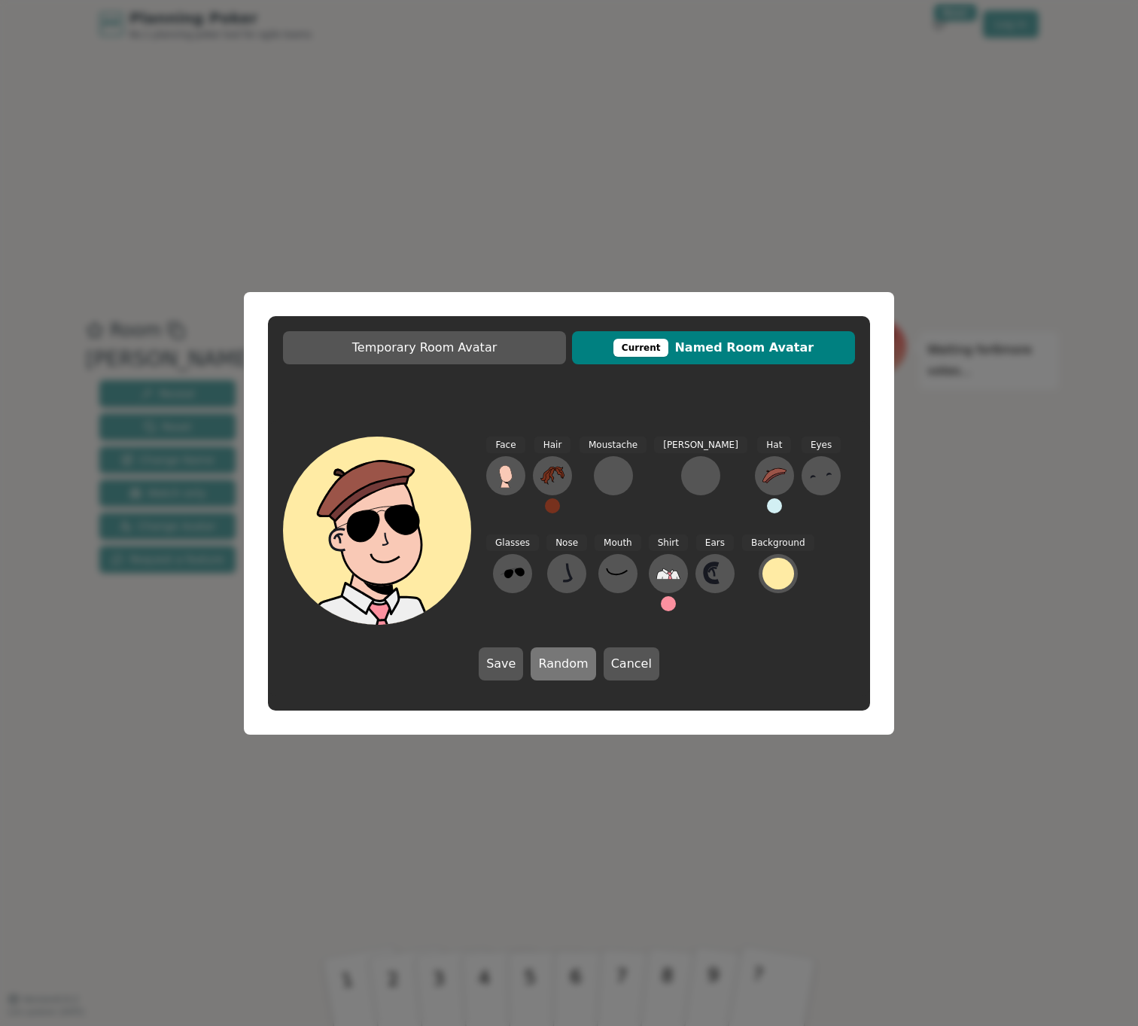
click at [551, 663] on button "Random" at bounding box center [563, 663] width 65 height 33
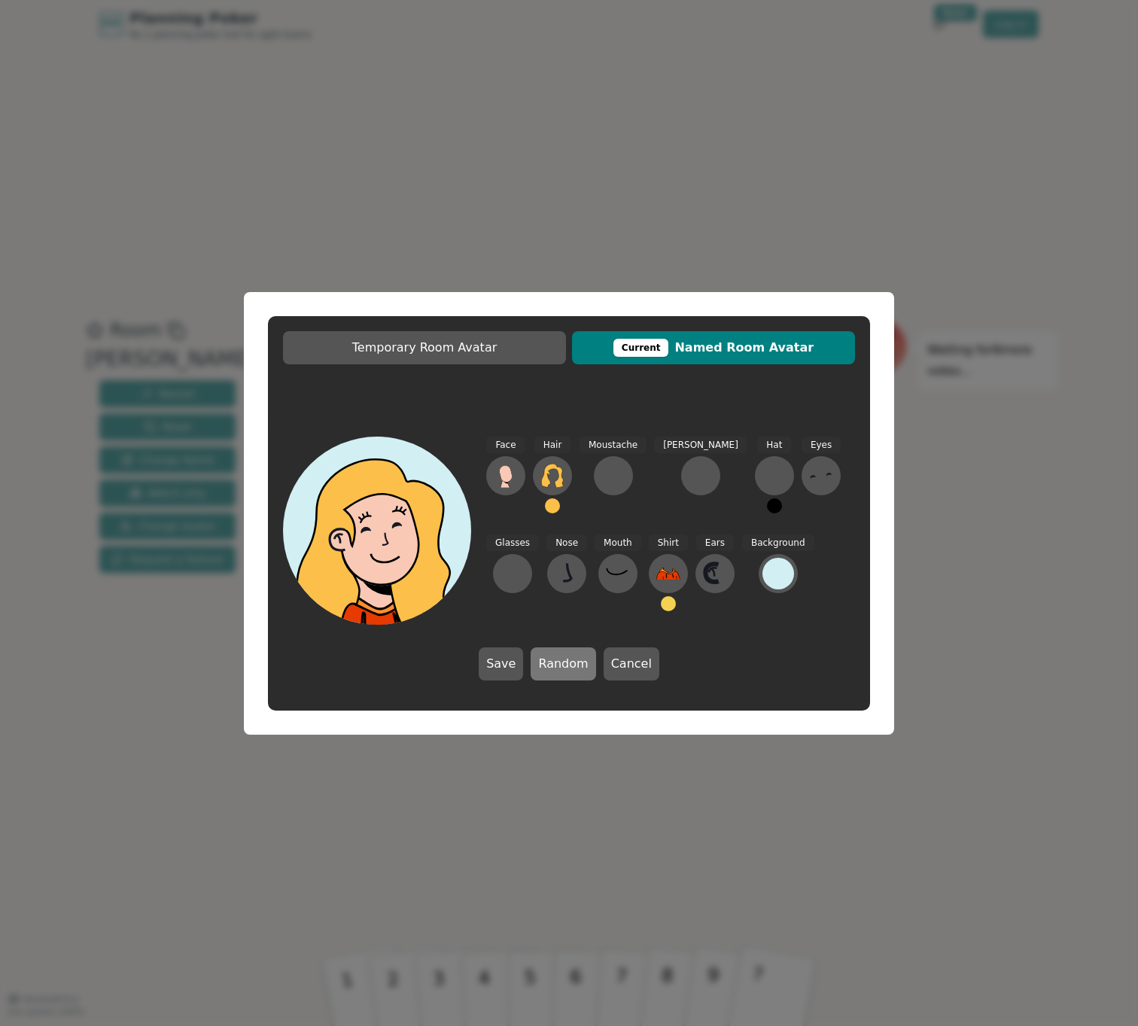
click at [551, 663] on button "Random" at bounding box center [563, 663] width 65 height 33
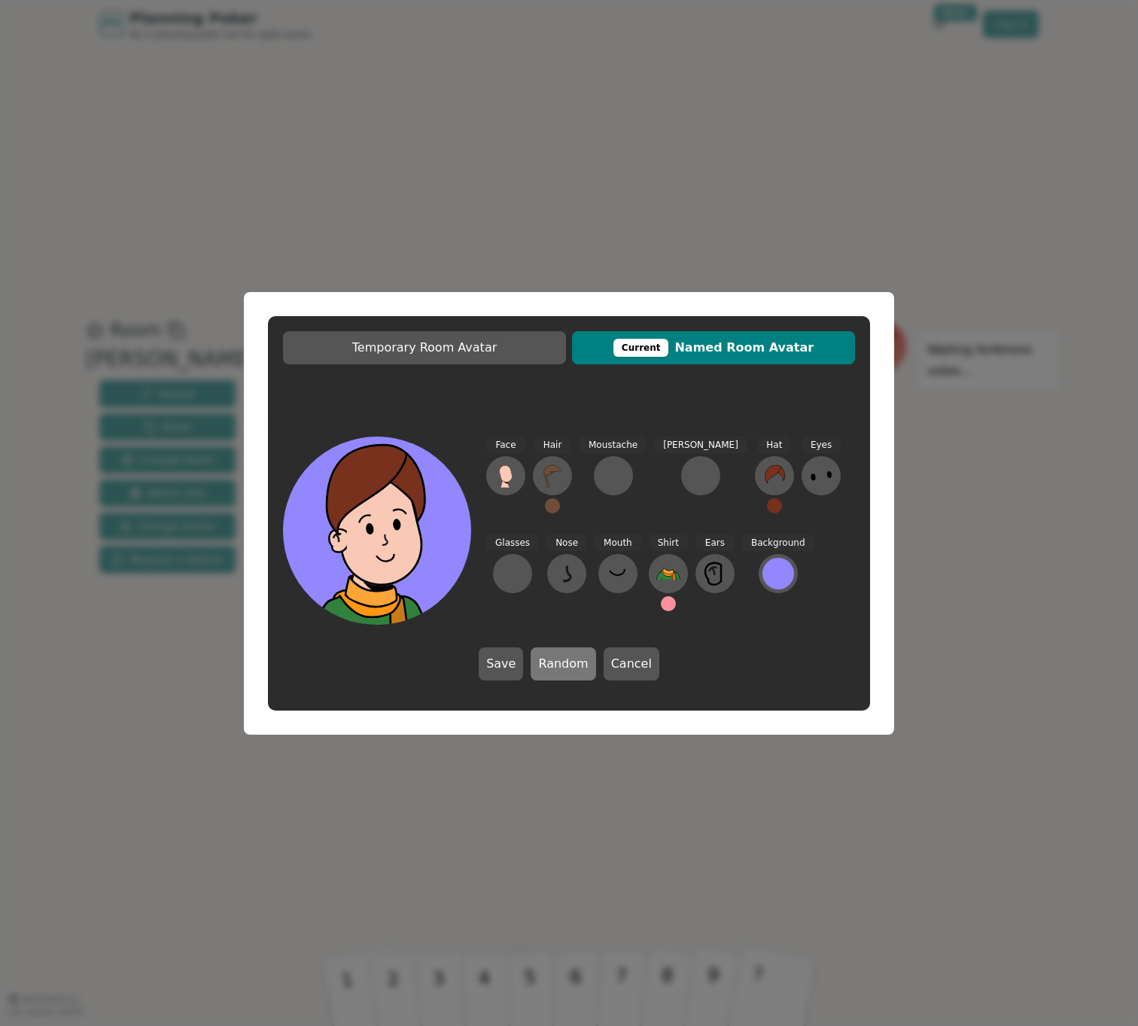
click at [551, 663] on button "Random" at bounding box center [563, 663] width 65 height 33
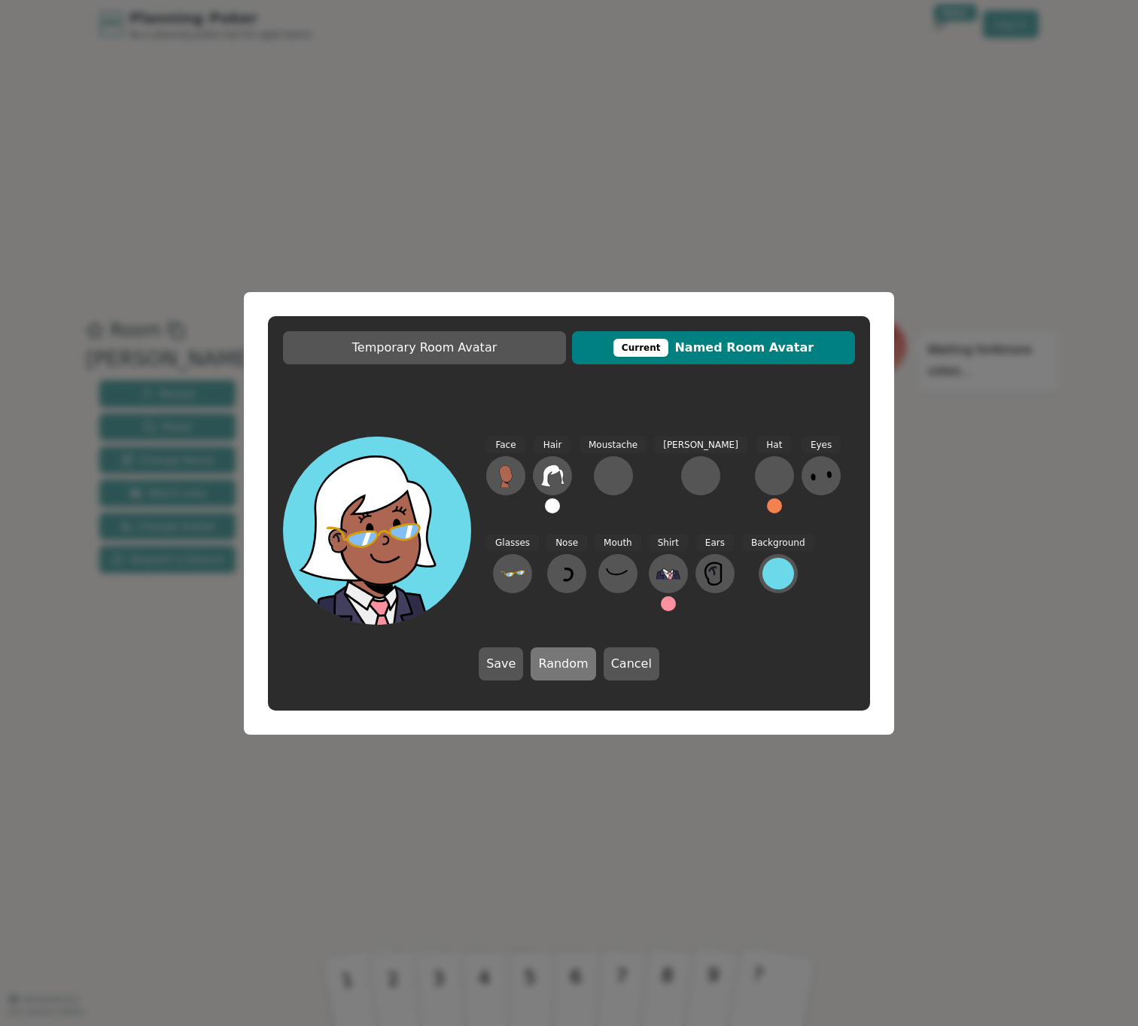
click at [551, 663] on button "Random" at bounding box center [563, 663] width 65 height 33
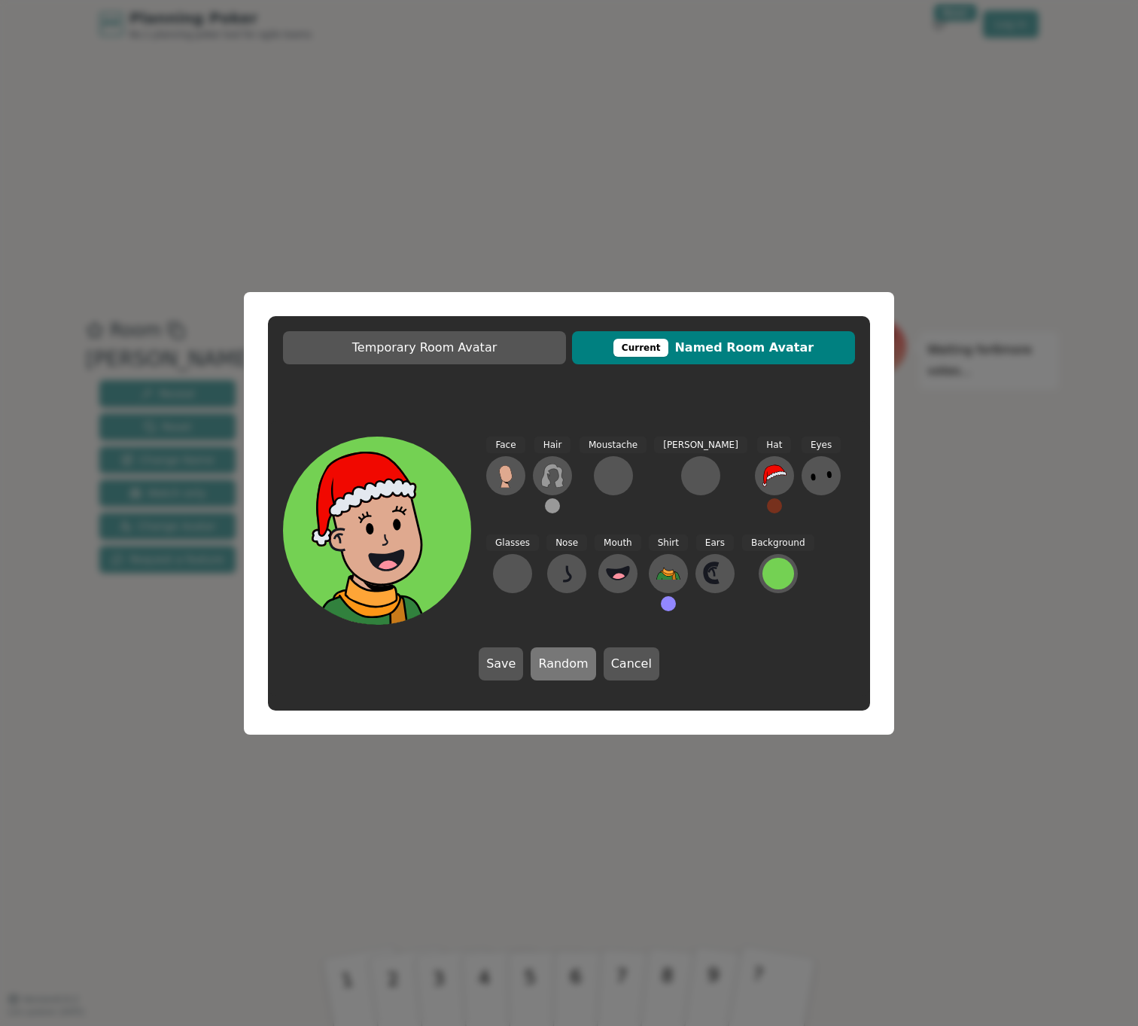
click at [551, 663] on button "Random" at bounding box center [563, 663] width 65 height 33
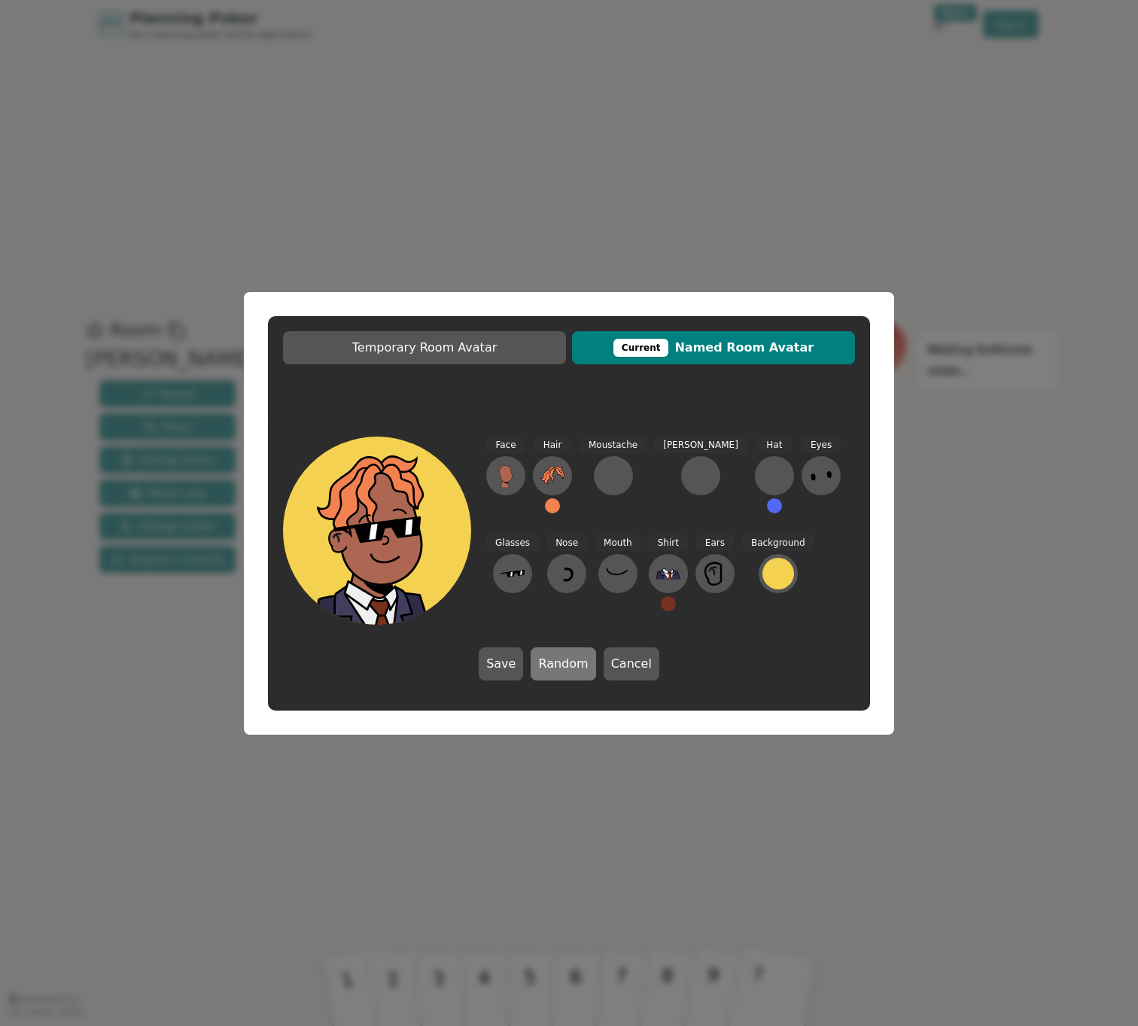
click at [551, 664] on button "Random" at bounding box center [563, 663] width 65 height 33
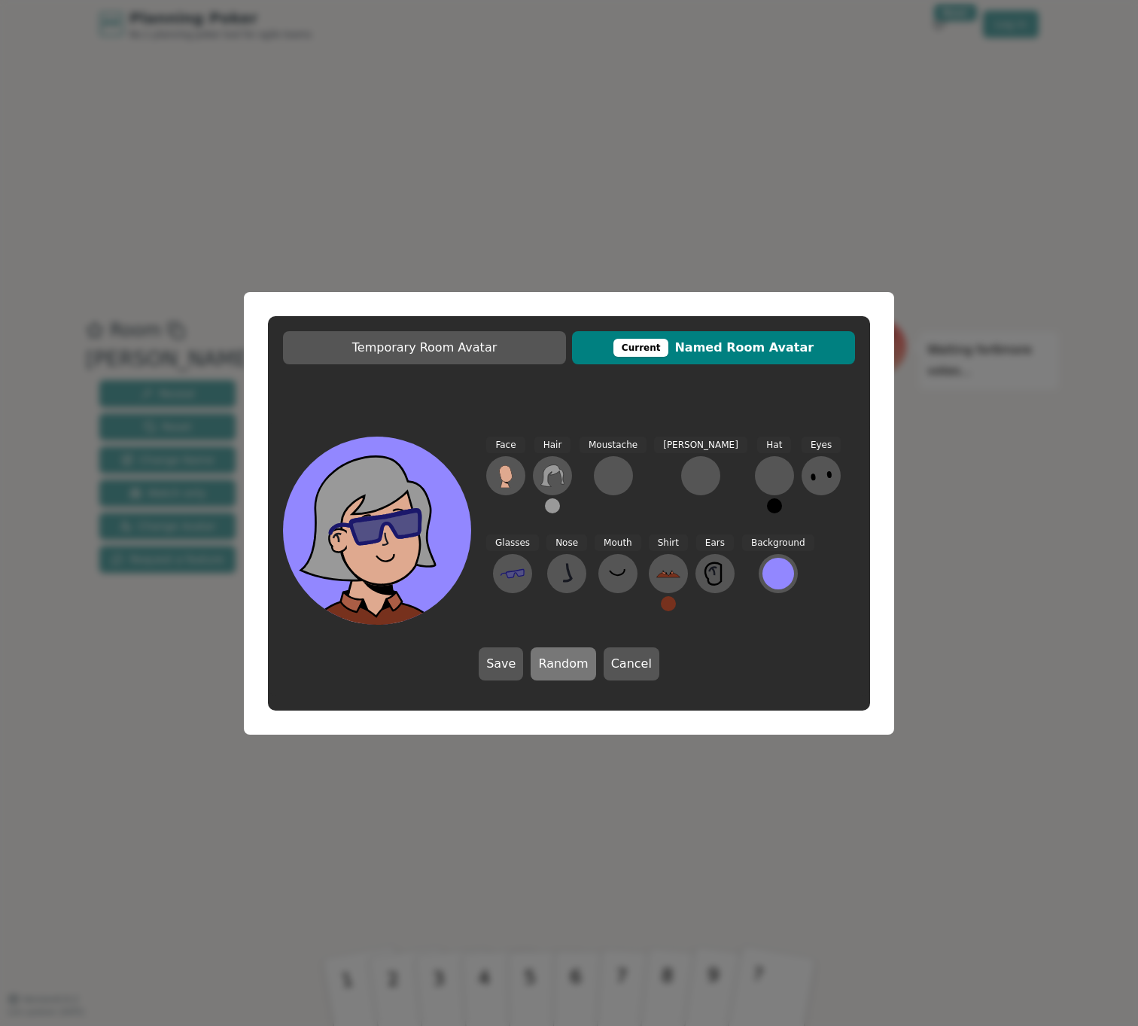
click at [551, 664] on button "Random" at bounding box center [563, 663] width 65 height 33
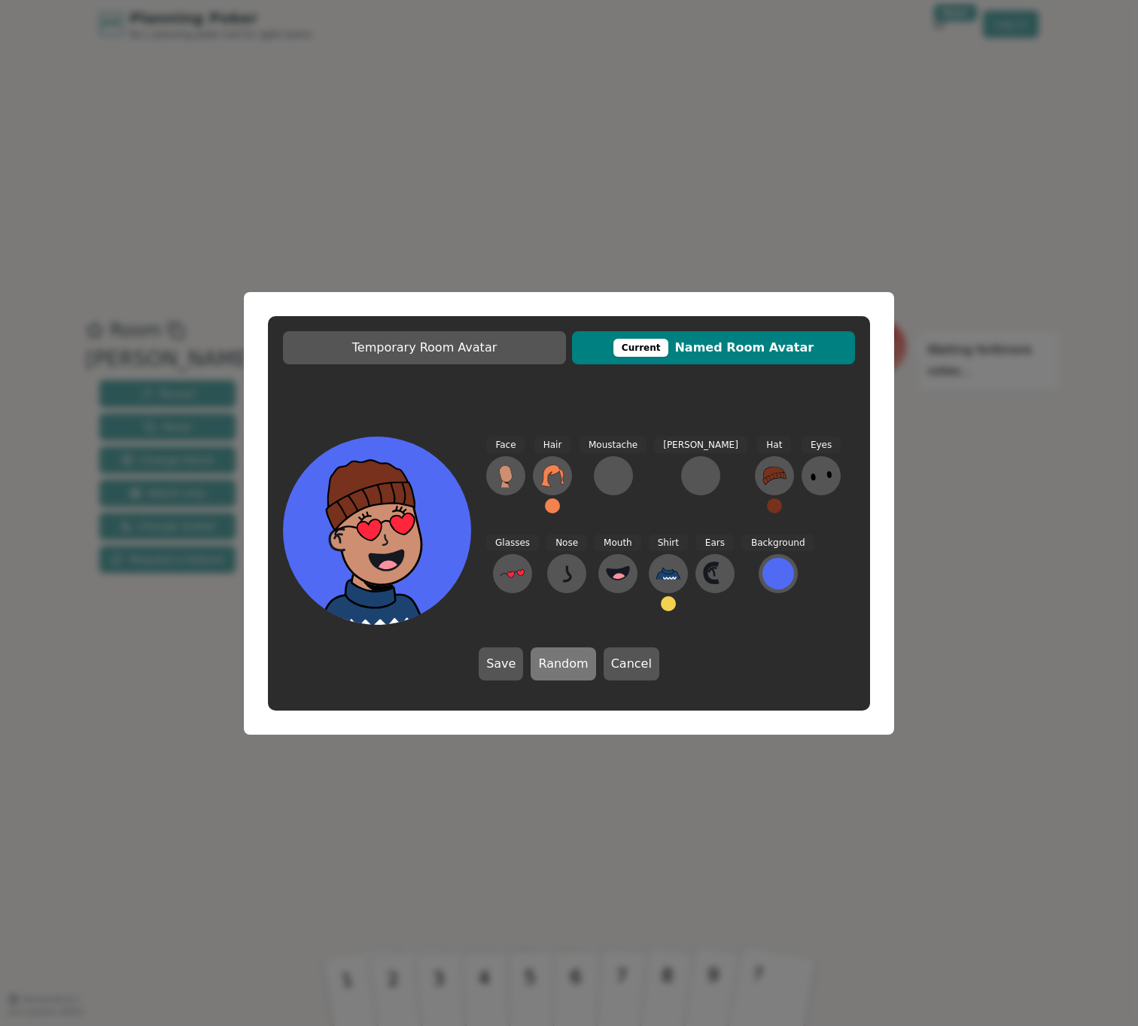
click at [551, 664] on button "Random" at bounding box center [563, 663] width 65 height 33
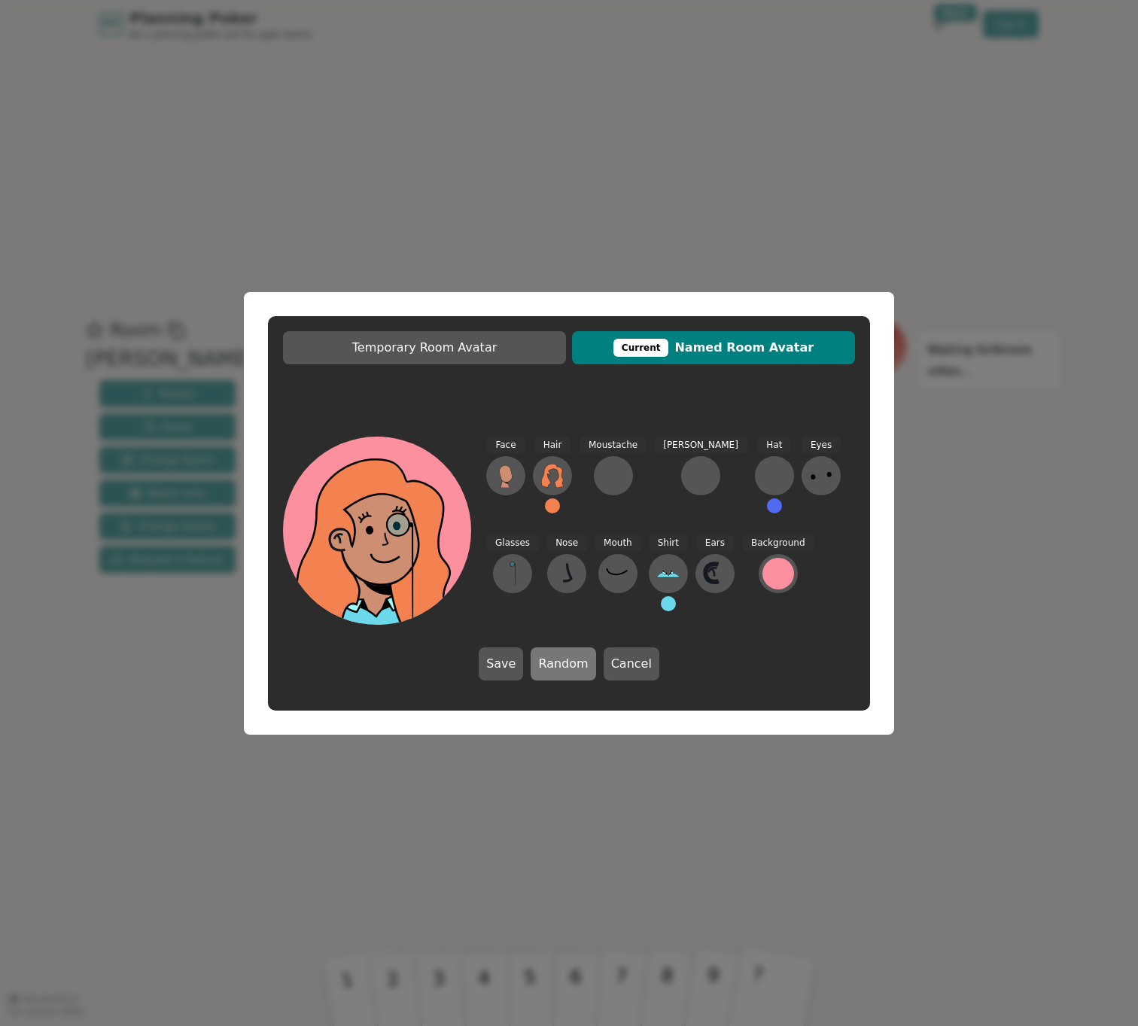
click at [551, 664] on button "Random" at bounding box center [563, 663] width 65 height 33
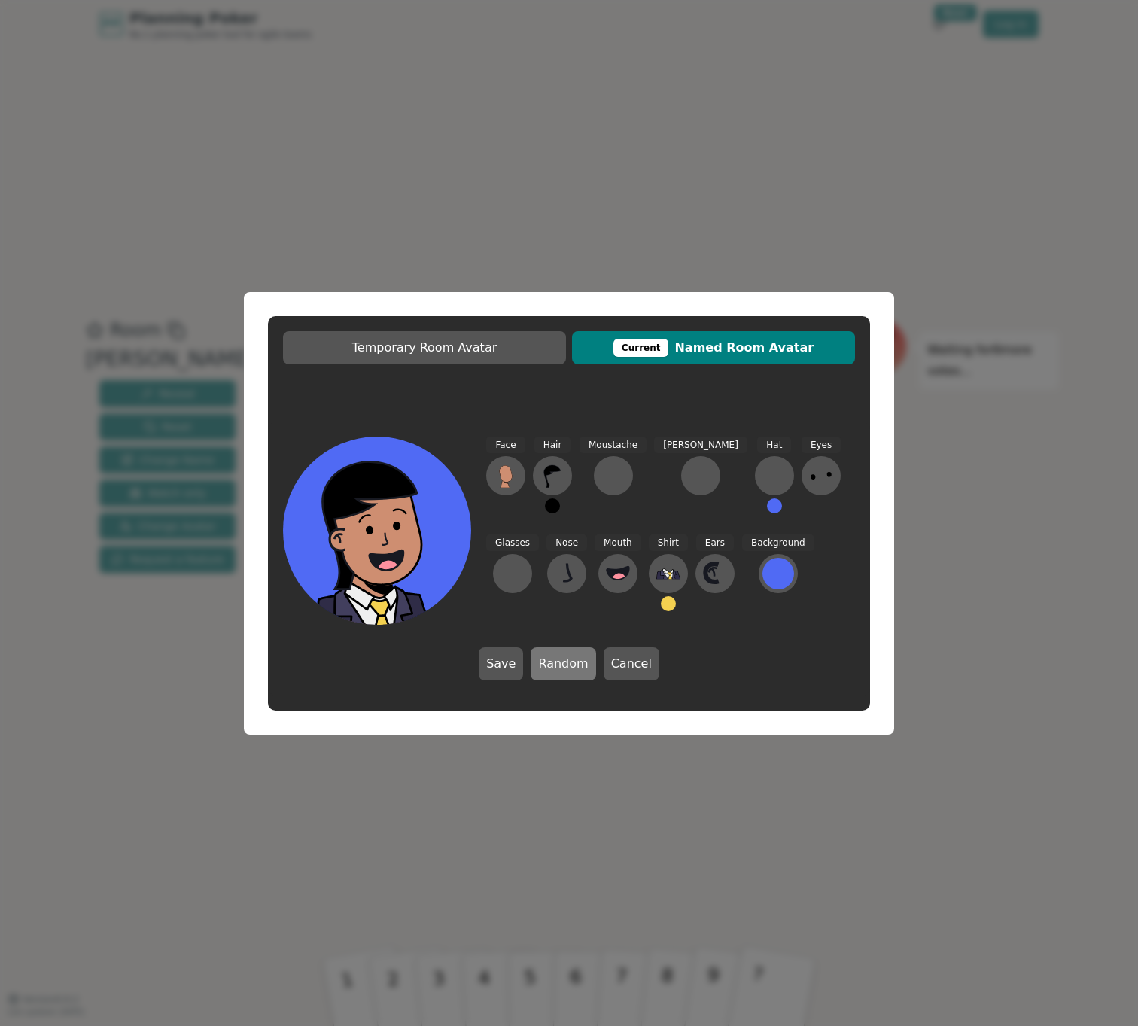
click at [551, 664] on button "Random" at bounding box center [563, 663] width 65 height 33
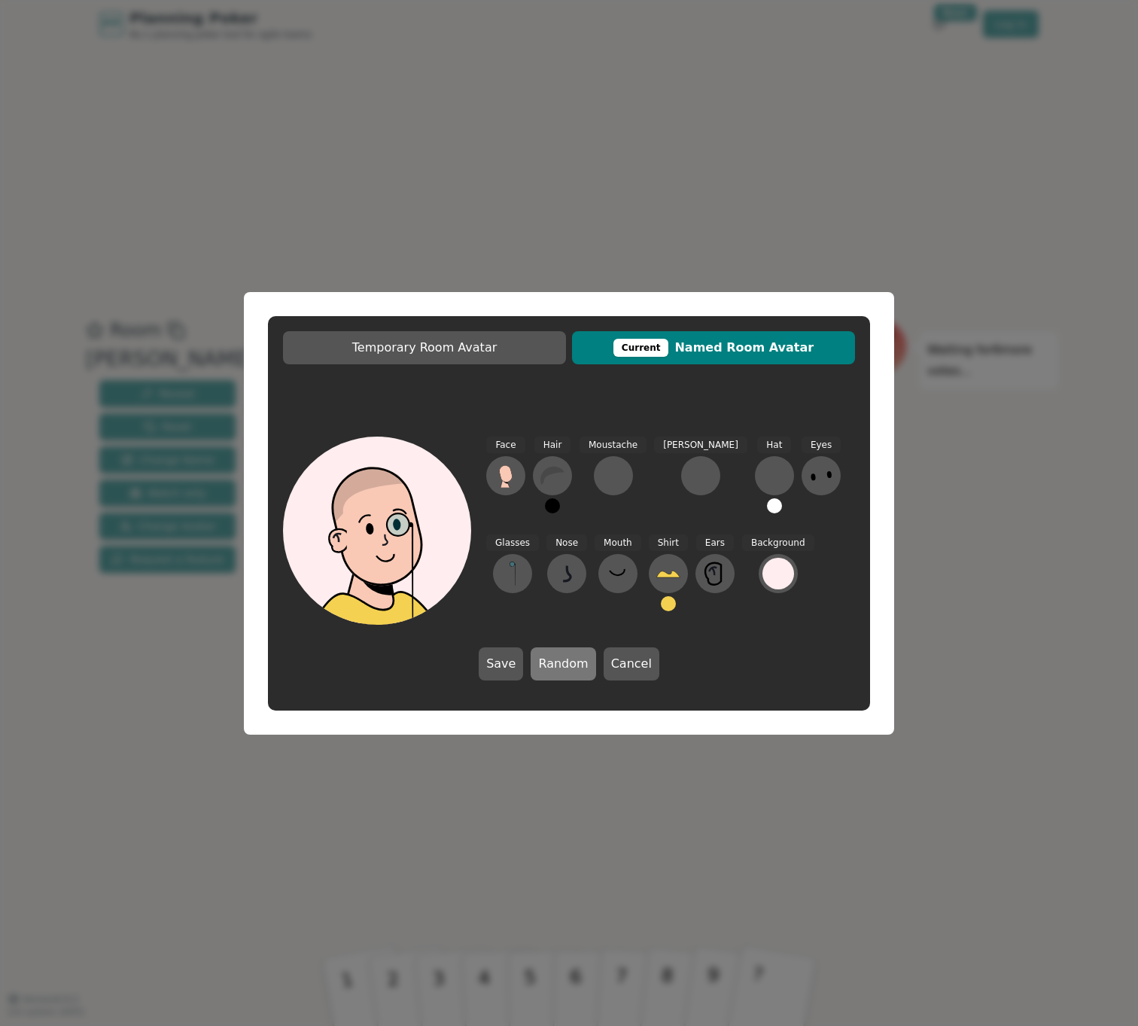
click at [551, 664] on button "Random" at bounding box center [563, 663] width 65 height 33
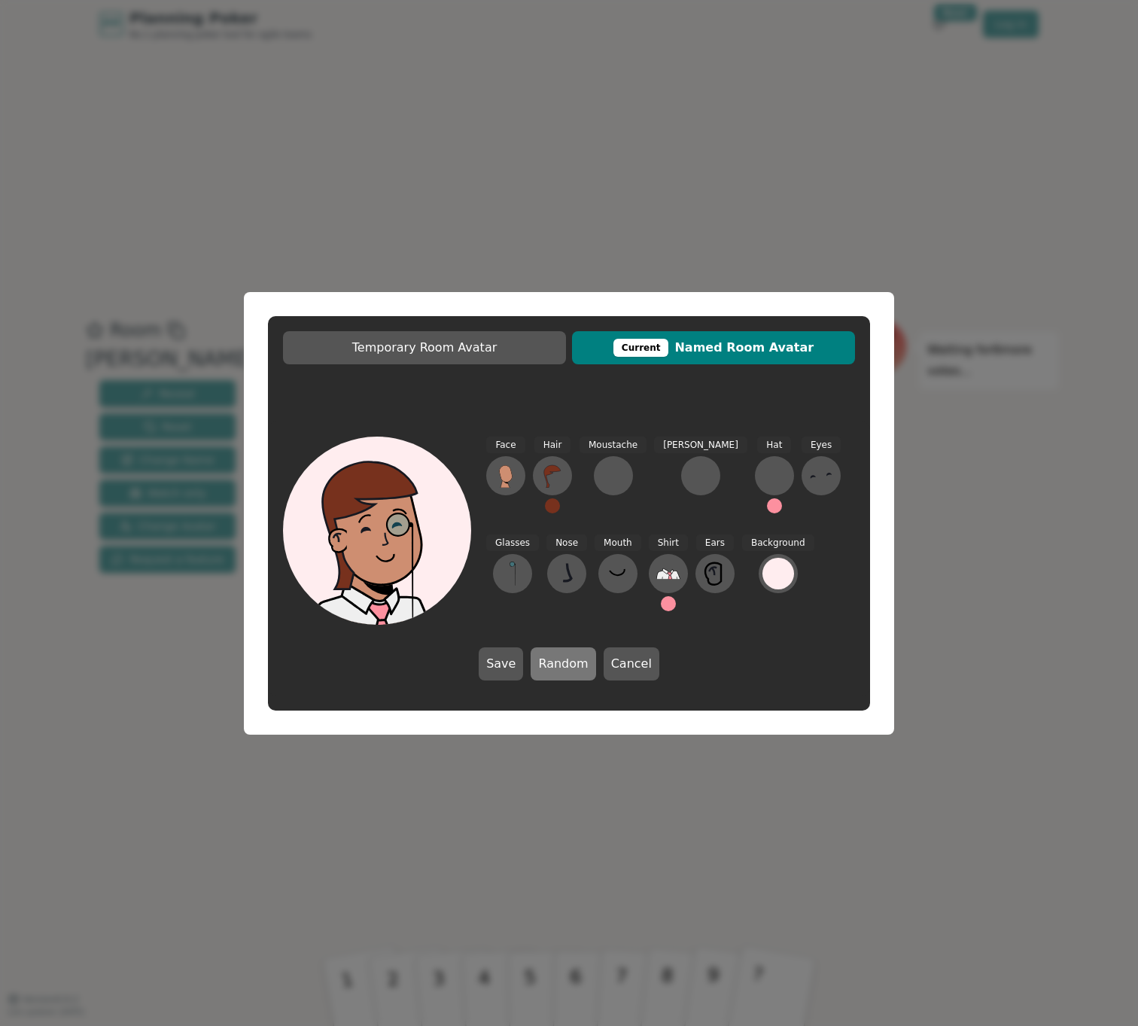
click at [551, 664] on button "Random" at bounding box center [563, 663] width 65 height 33
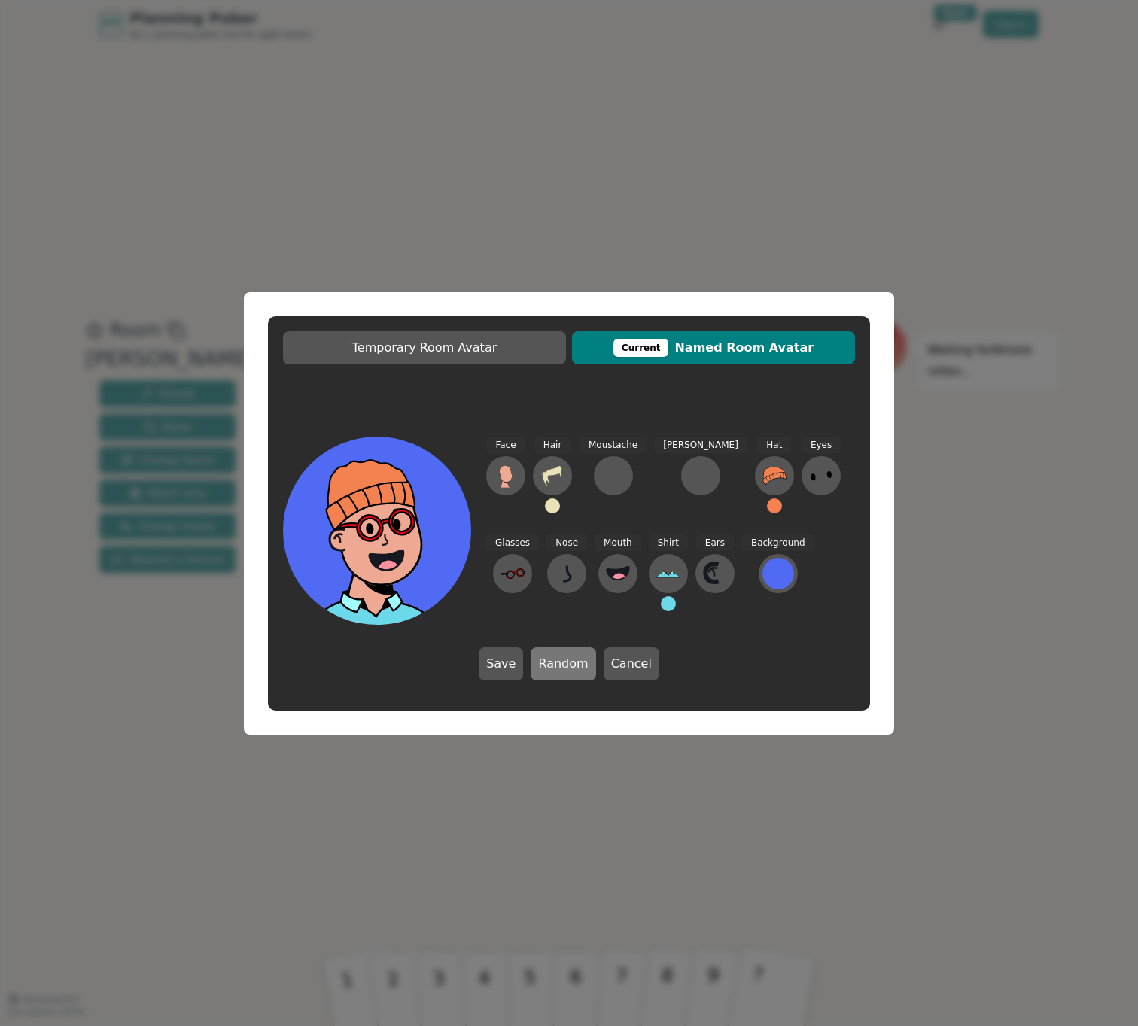
click at [551, 664] on button "Random" at bounding box center [563, 663] width 65 height 33
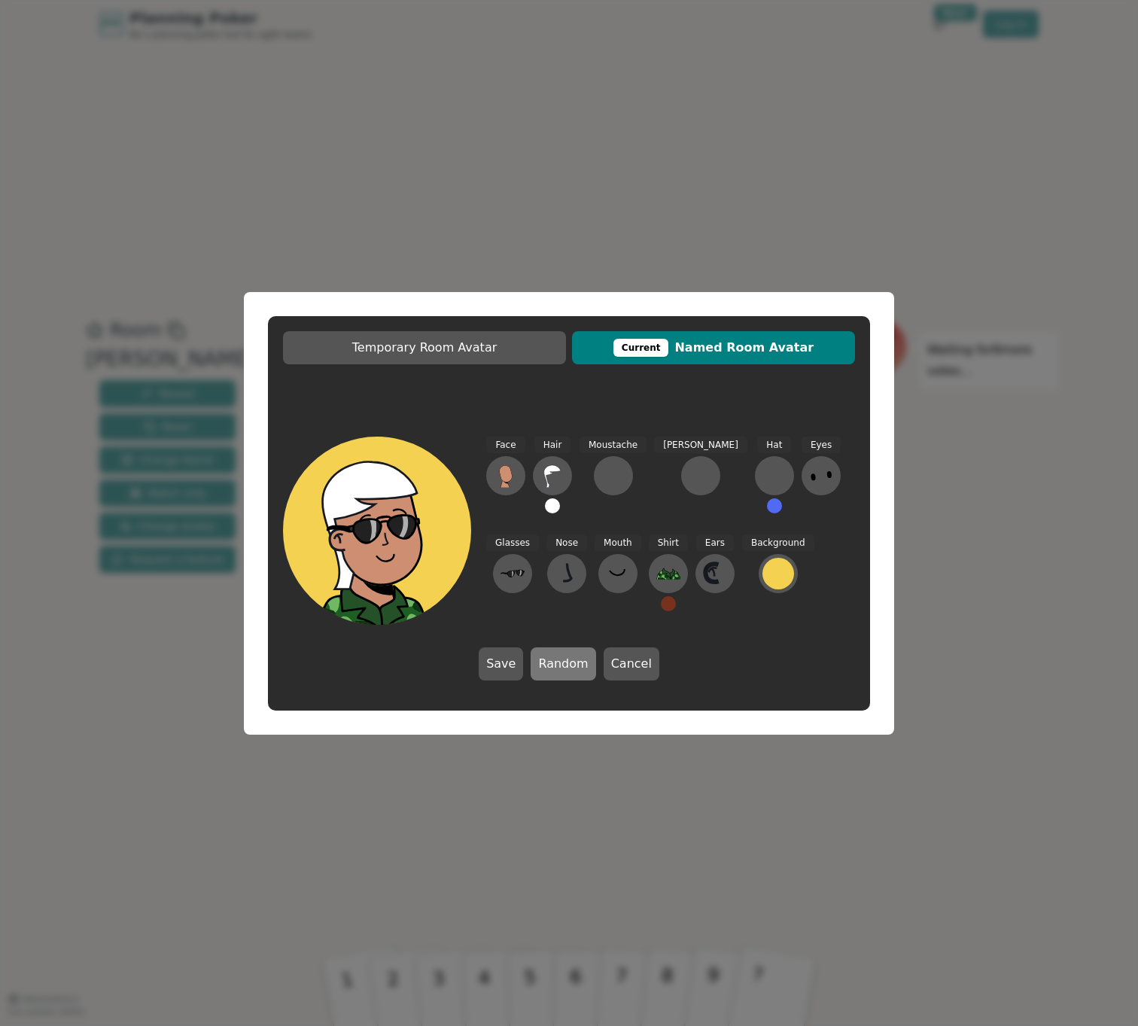
click at [551, 664] on button "Random" at bounding box center [563, 663] width 65 height 33
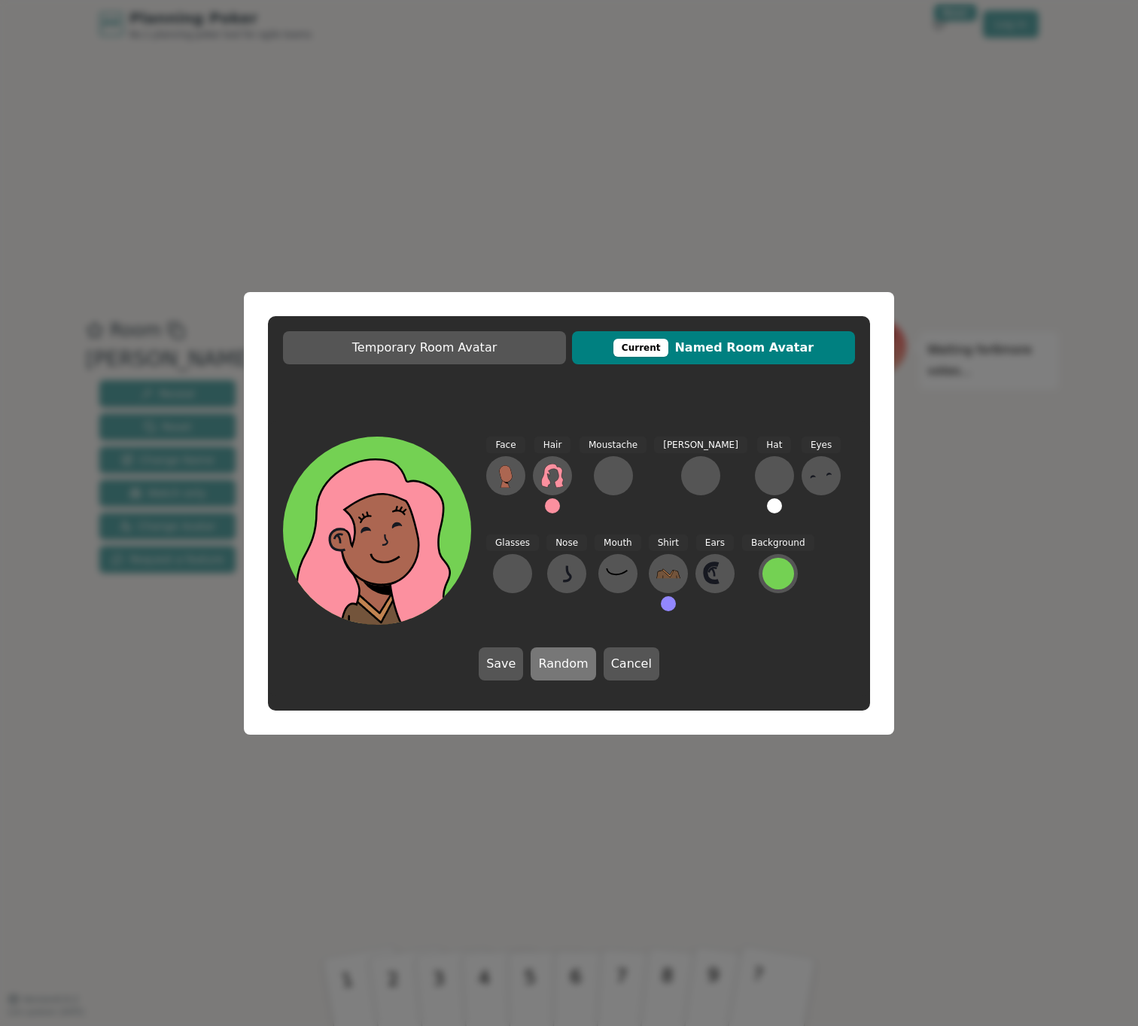
click at [551, 664] on button "Random" at bounding box center [563, 663] width 65 height 33
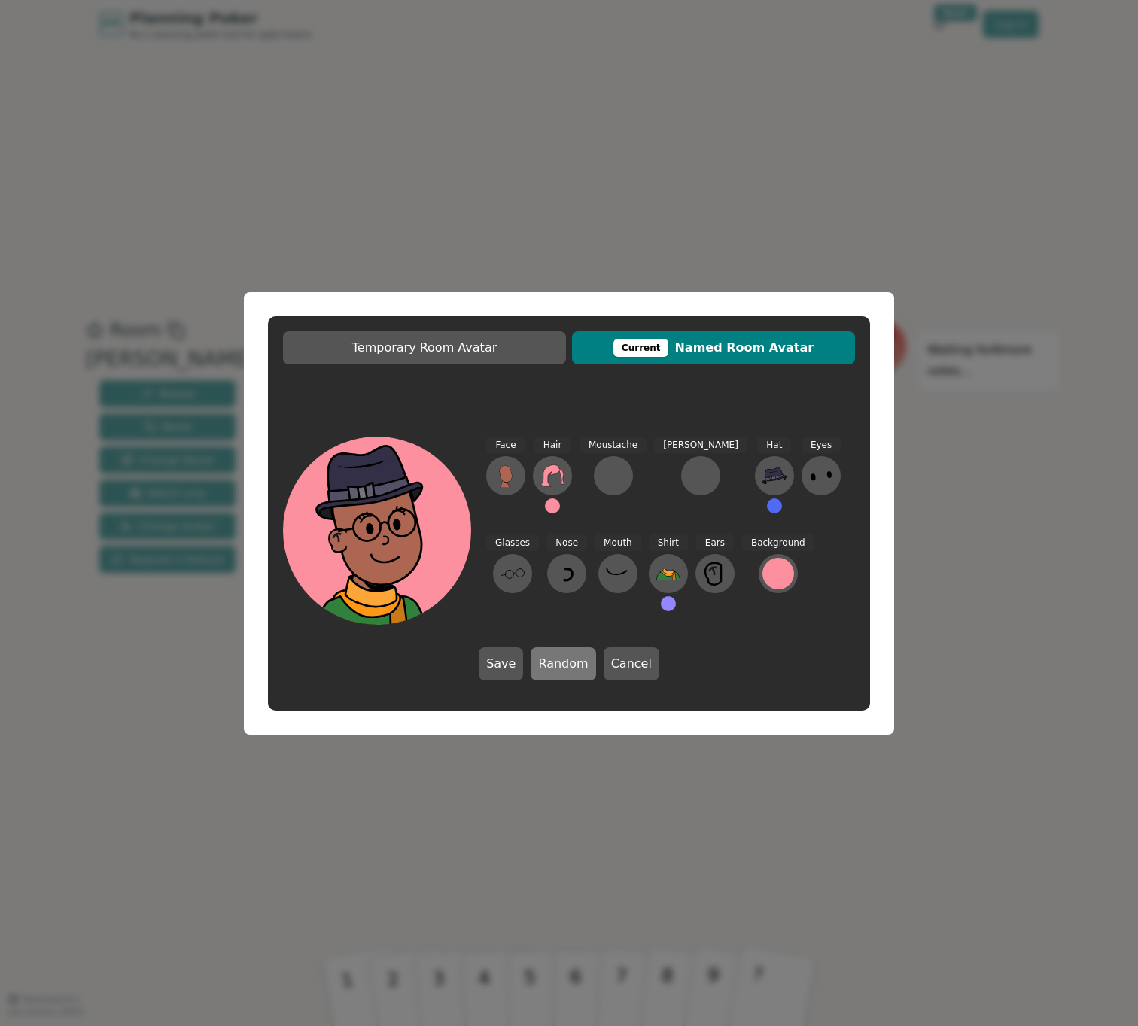
click at [551, 664] on button "Random" at bounding box center [563, 663] width 65 height 33
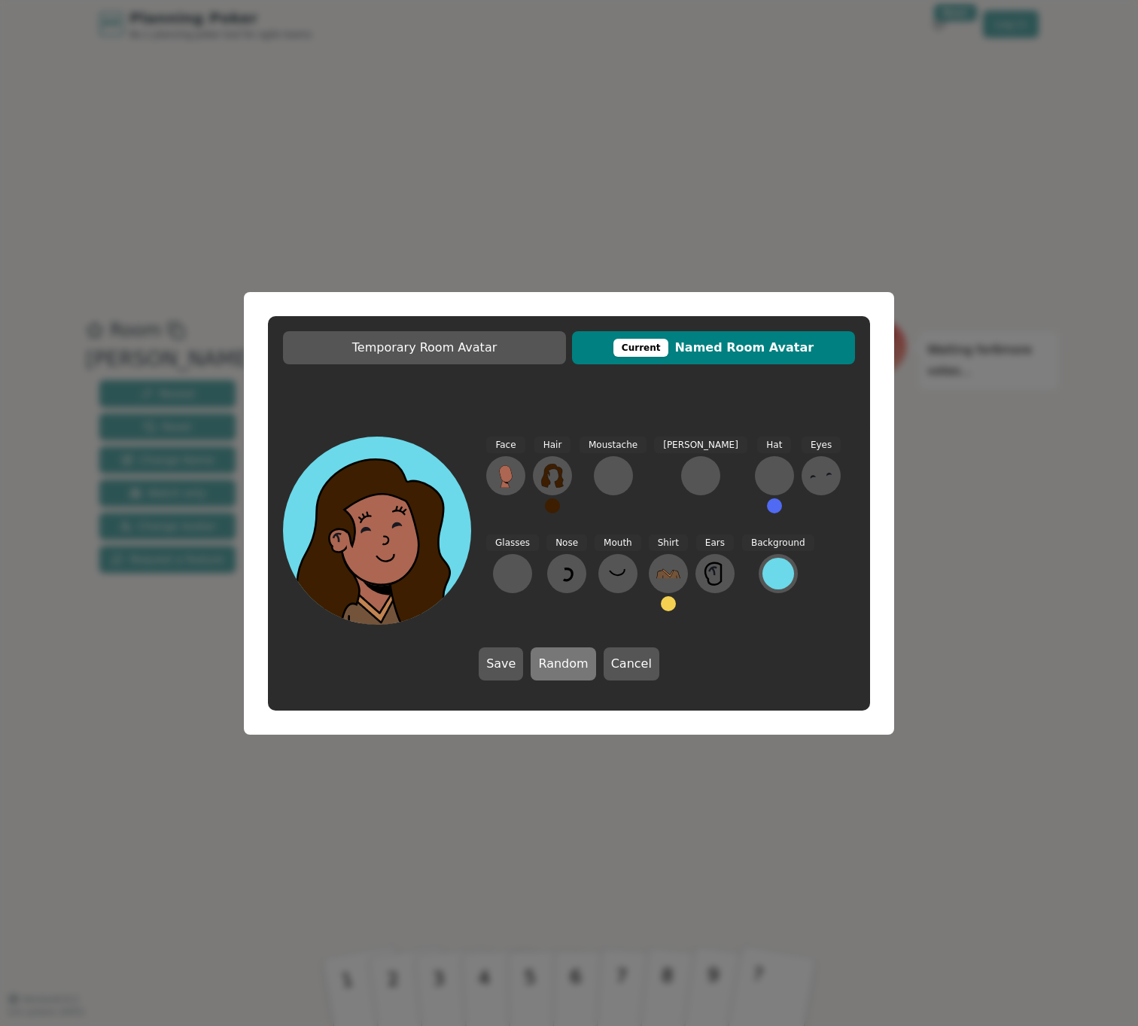
click at [551, 664] on button "Random" at bounding box center [563, 663] width 65 height 33
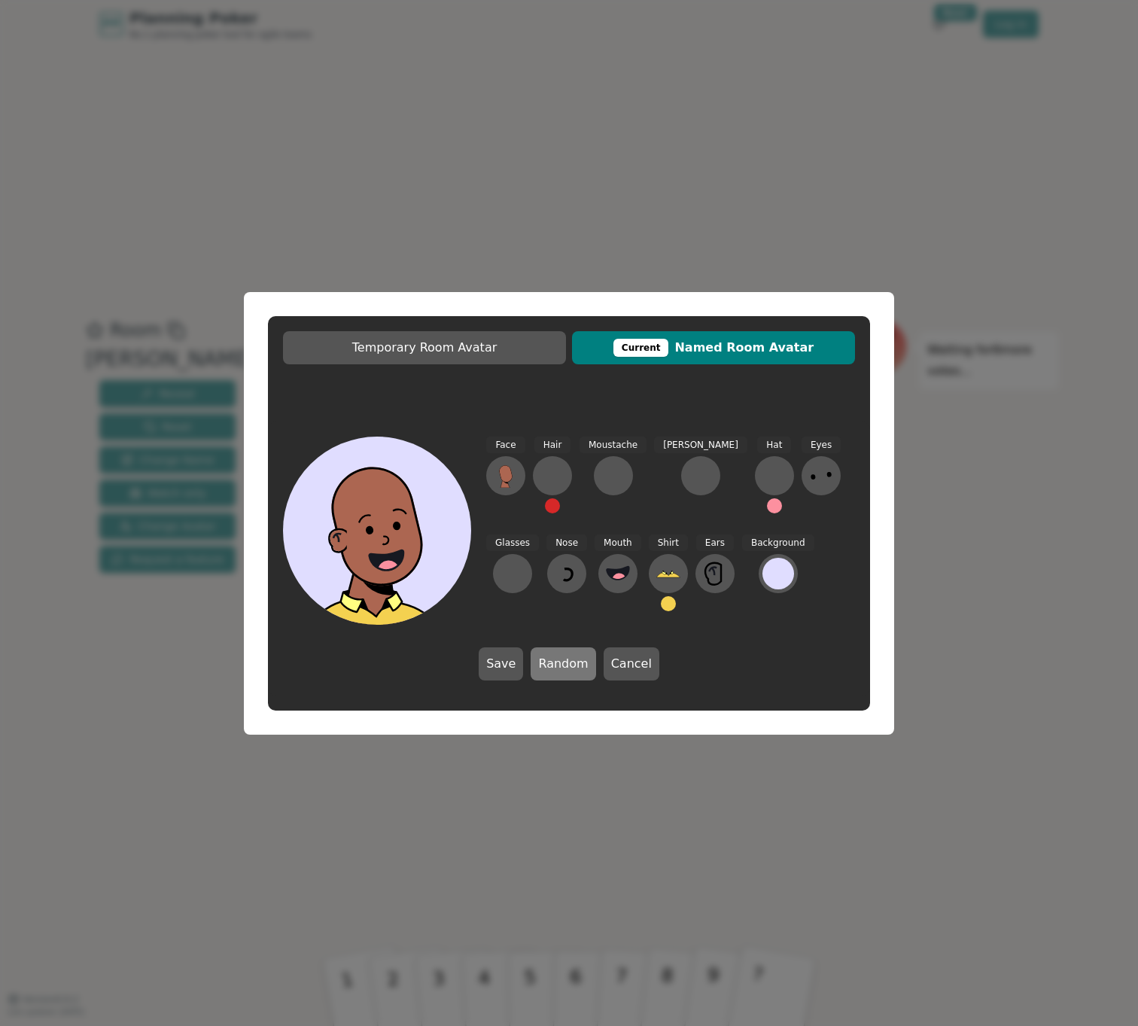
click at [551, 664] on button "Random" at bounding box center [563, 663] width 65 height 33
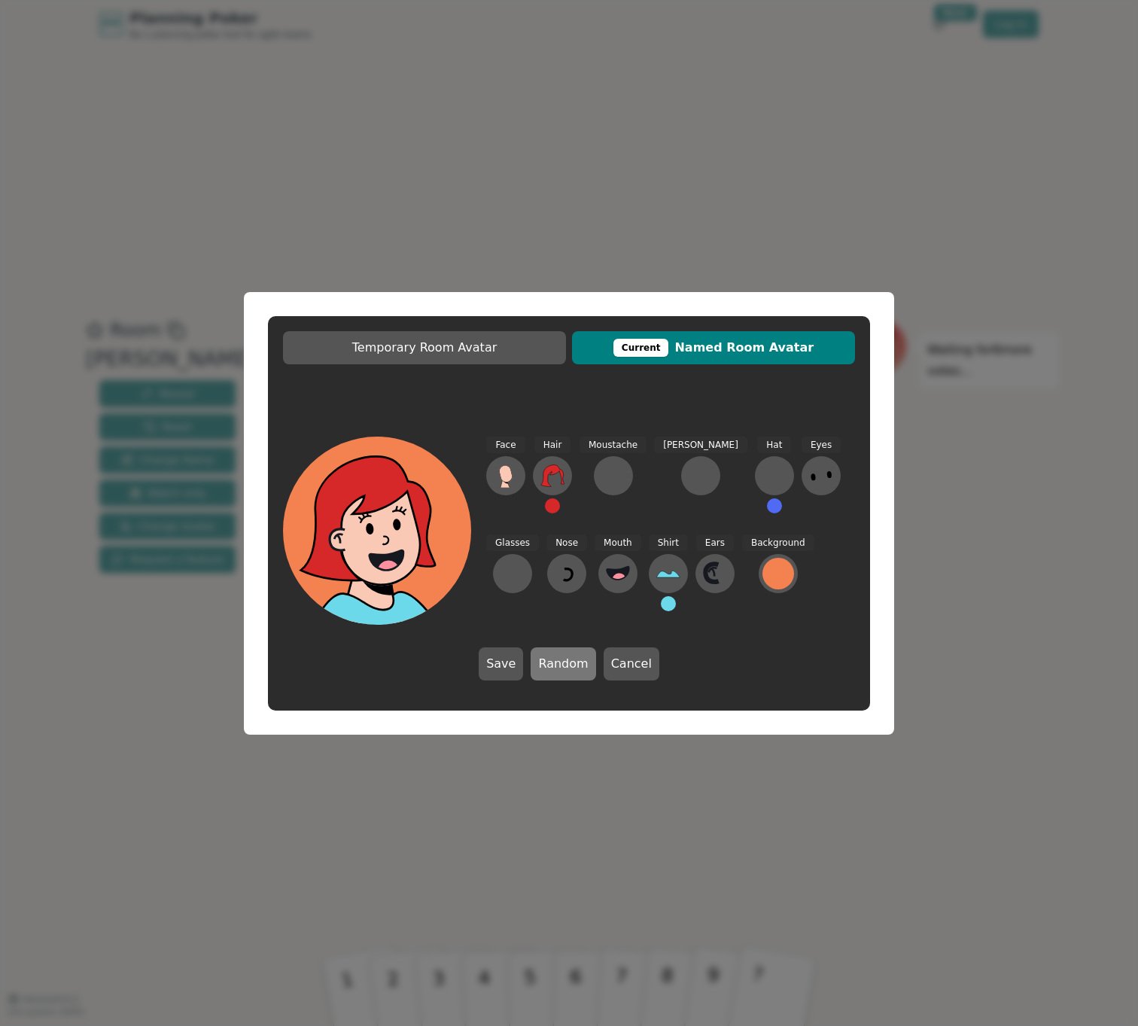
click at [551, 664] on button "Random" at bounding box center [563, 663] width 65 height 33
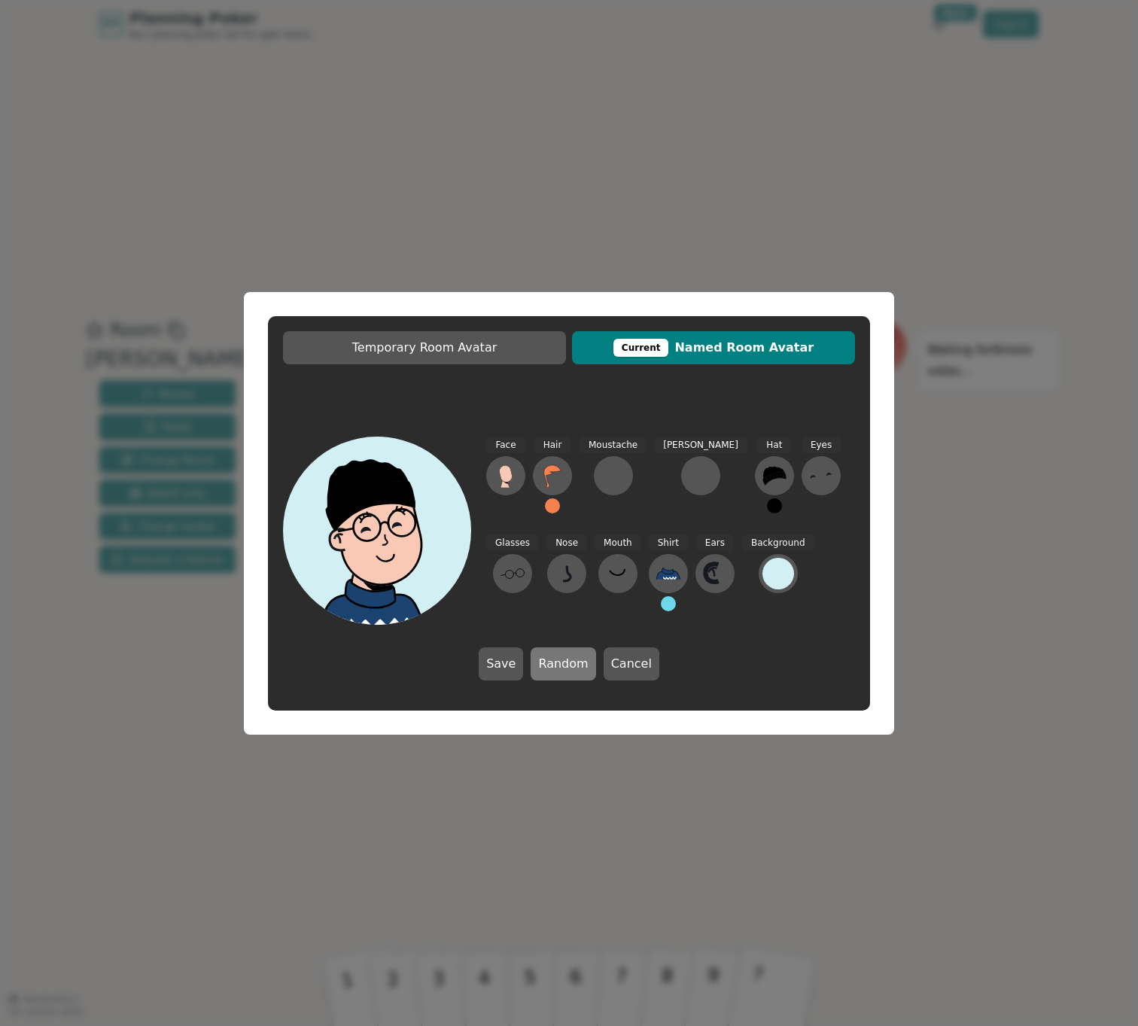
click at [551, 664] on button "Random" at bounding box center [563, 663] width 65 height 33
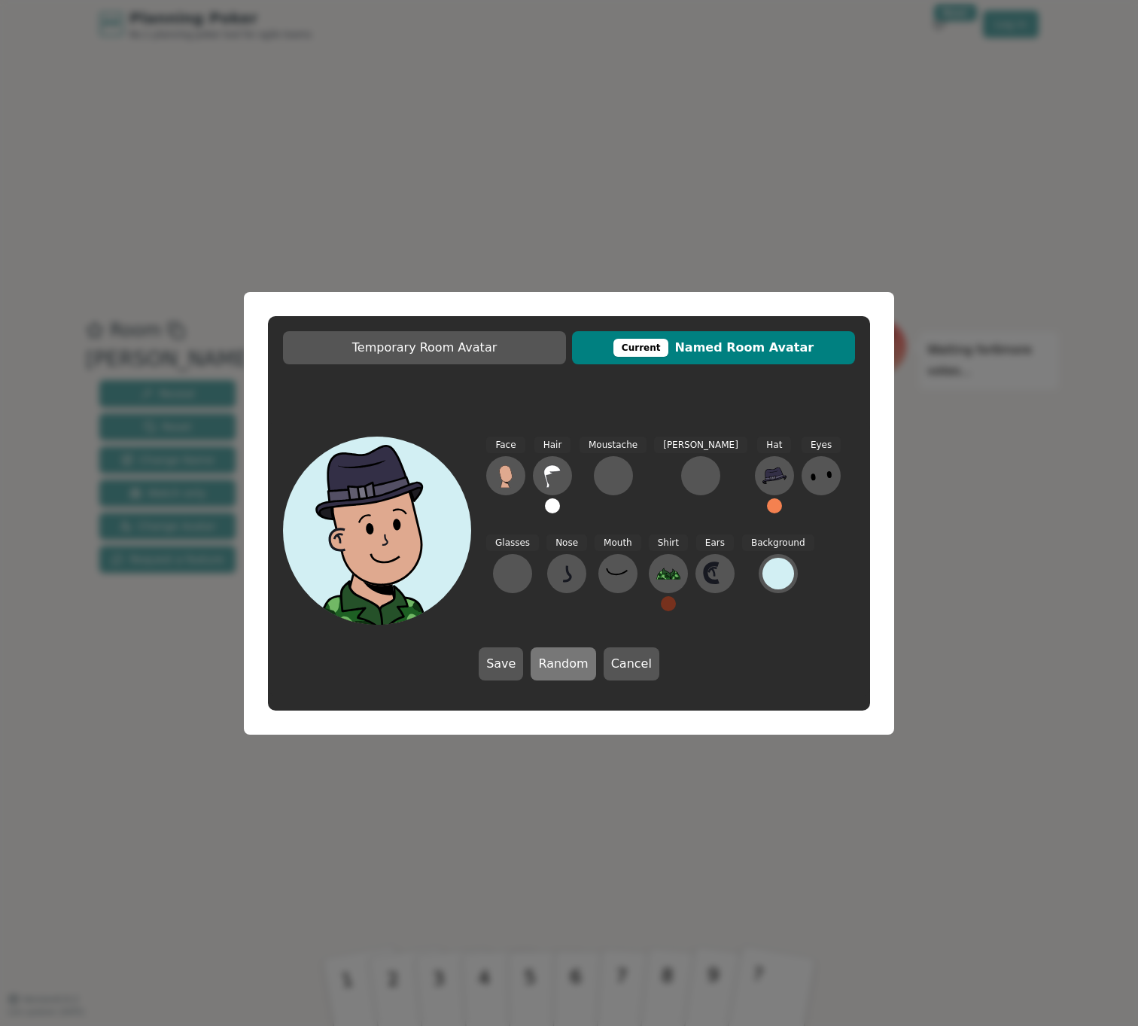
click at [551, 664] on button "Random" at bounding box center [563, 663] width 65 height 33
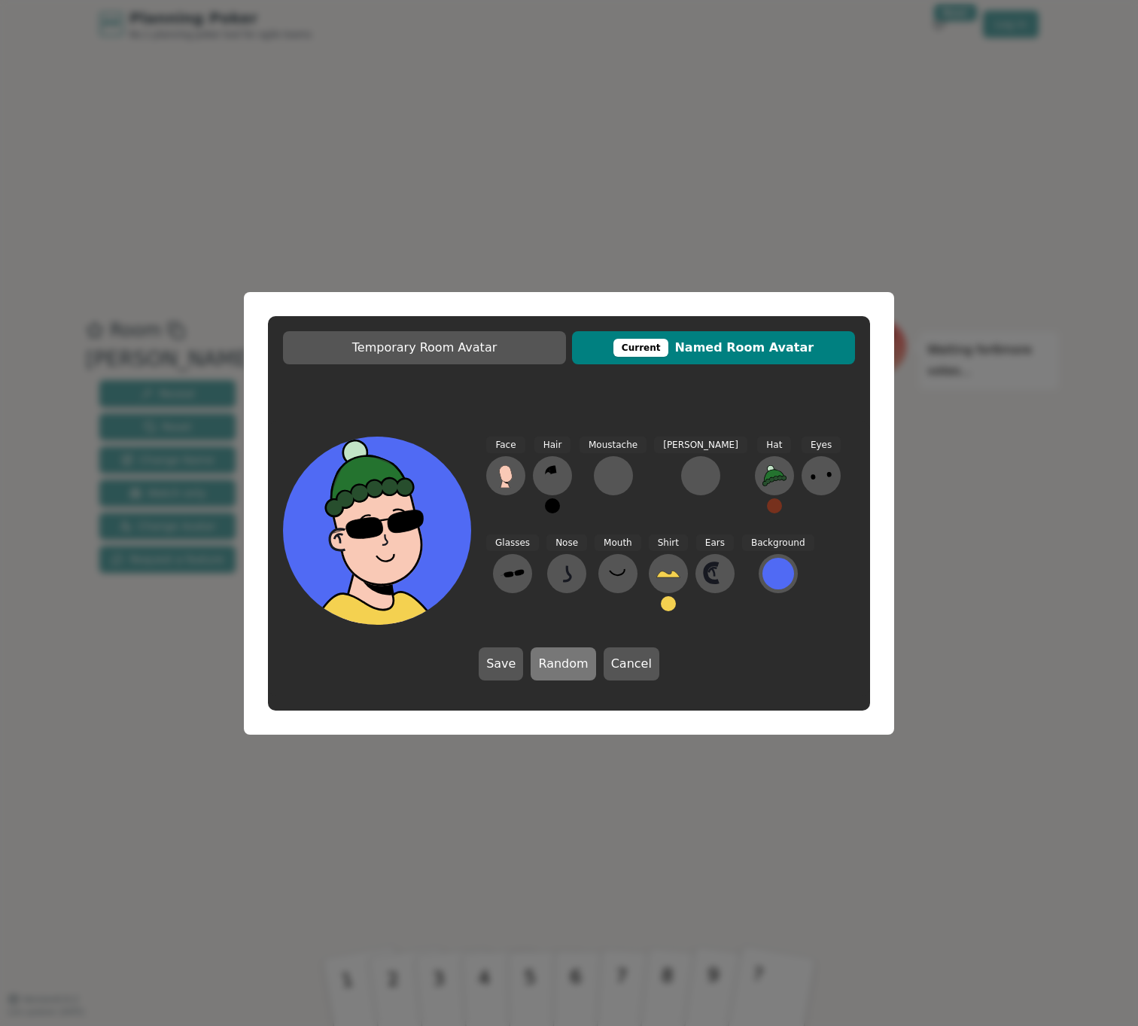
click at [551, 664] on button "Random" at bounding box center [563, 663] width 65 height 33
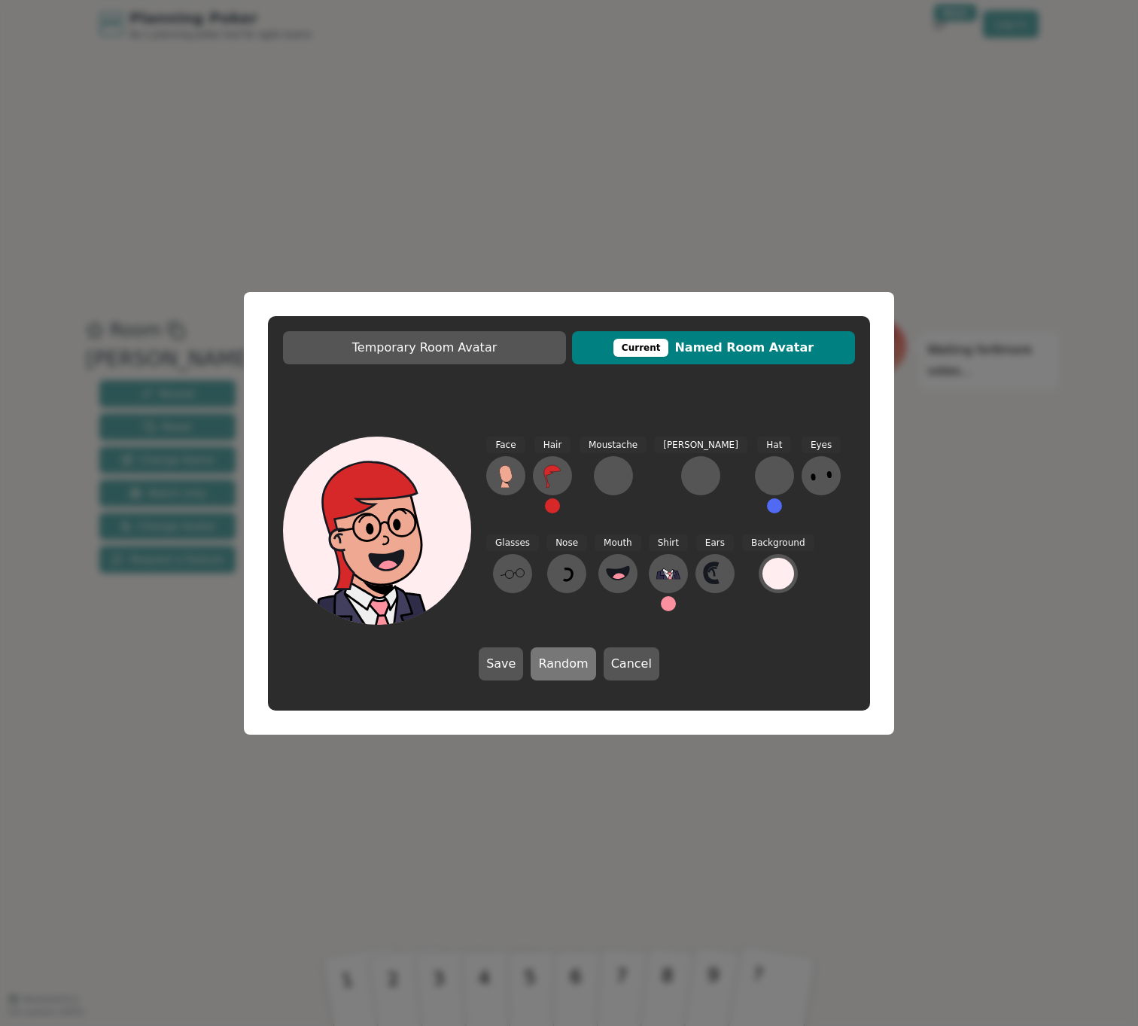
click at [551, 664] on button "Random" at bounding box center [563, 663] width 65 height 33
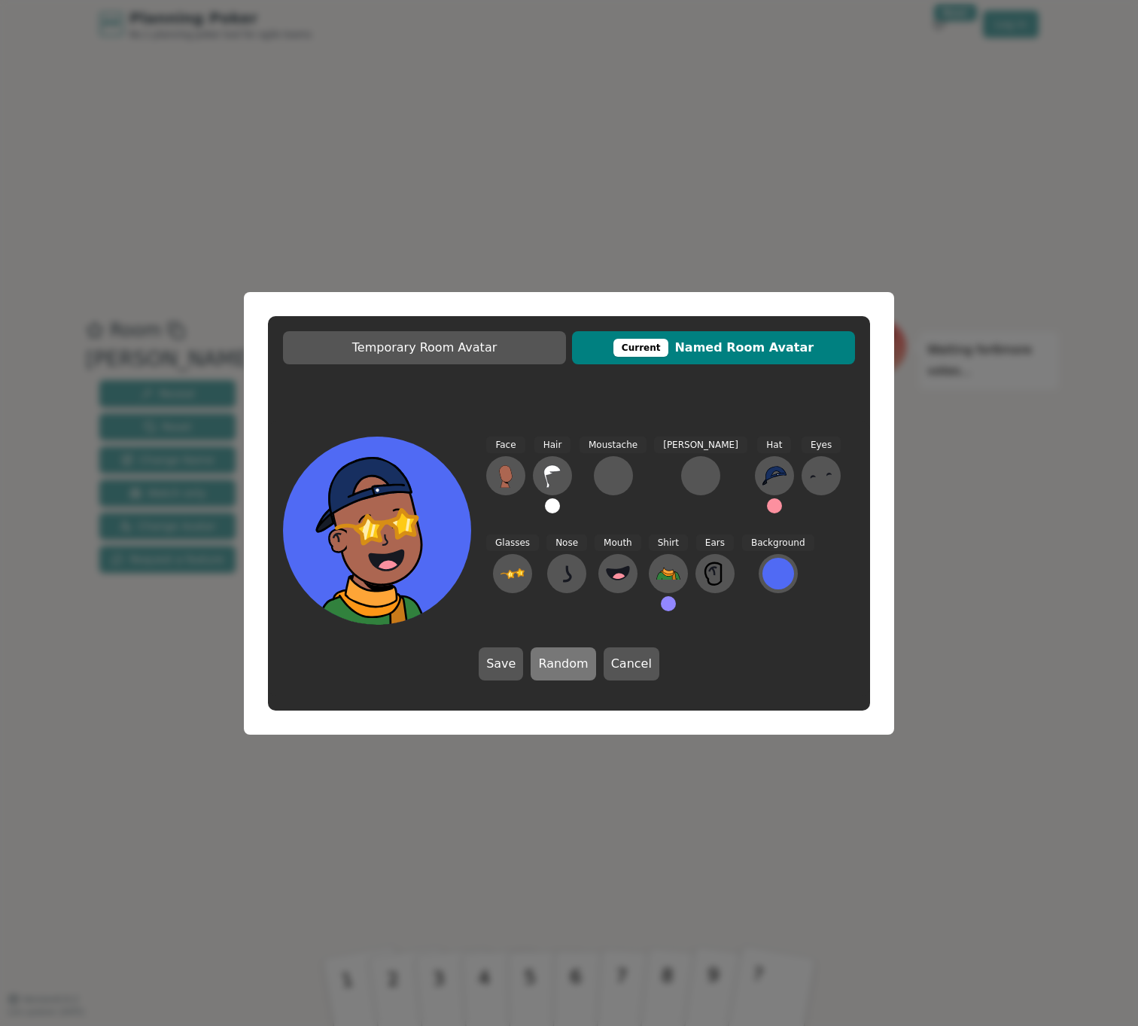
click at [551, 664] on button "Random" at bounding box center [563, 663] width 65 height 33
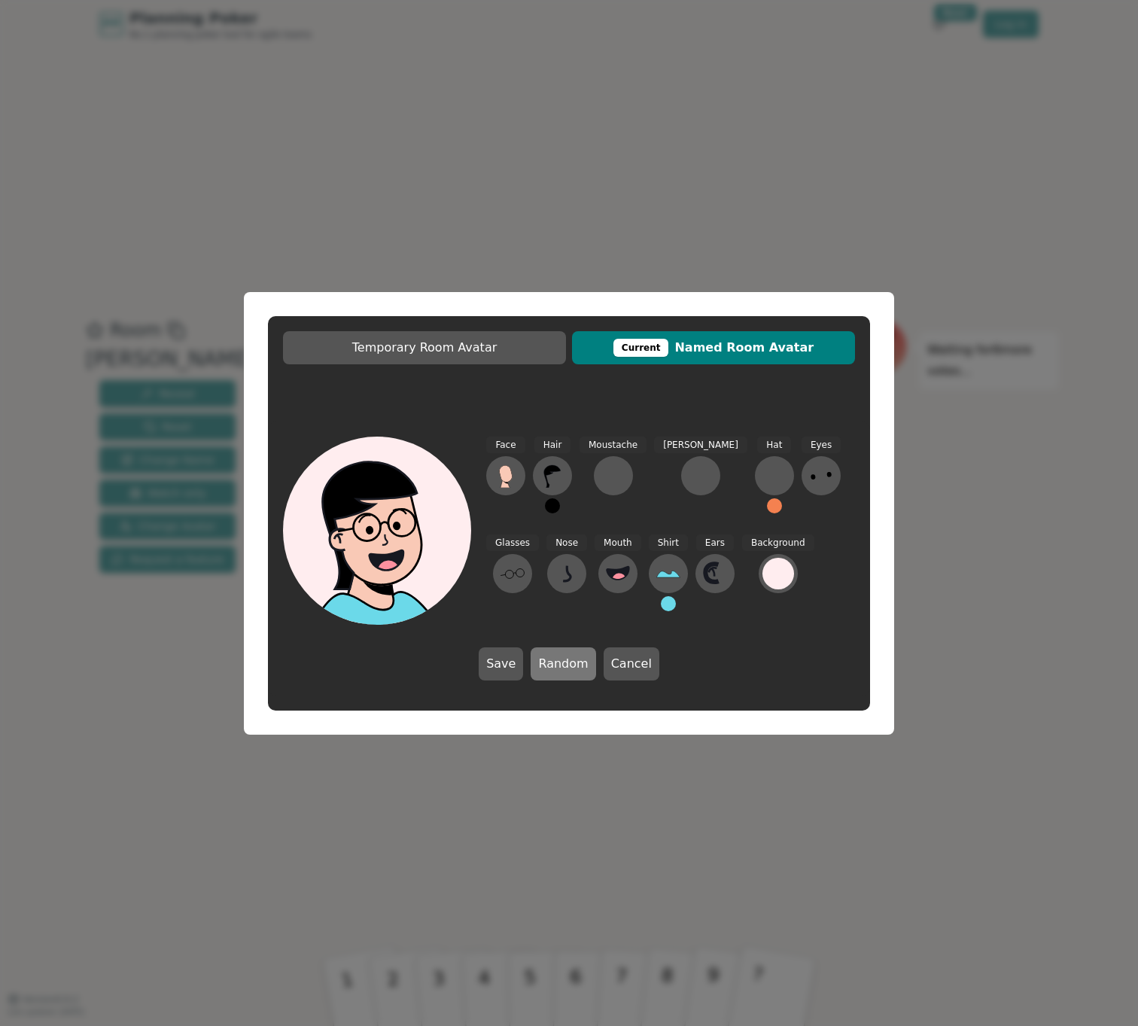
click at [551, 664] on button "Random" at bounding box center [563, 663] width 65 height 33
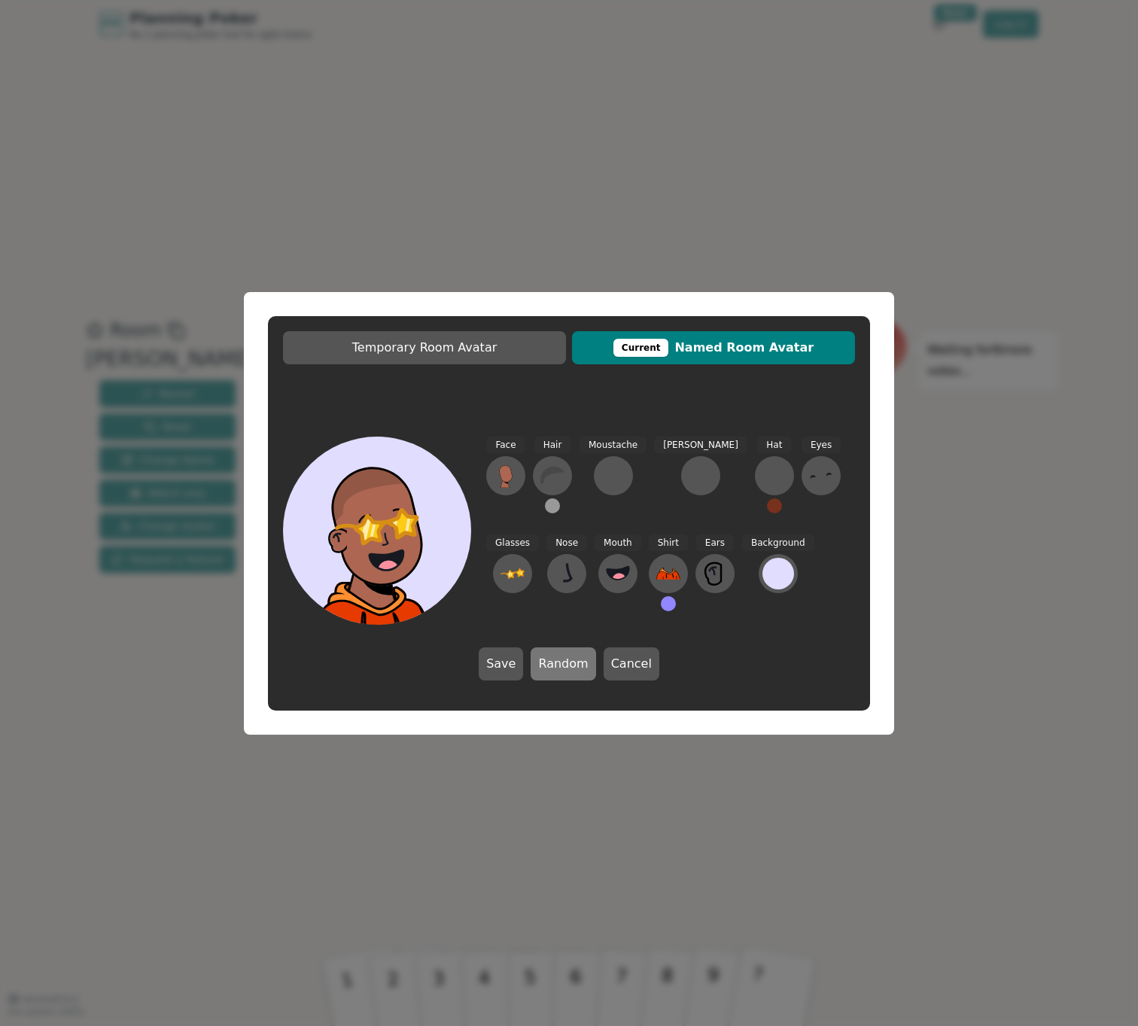
click at [551, 664] on button "Random" at bounding box center [563, 663] width 65 height 33
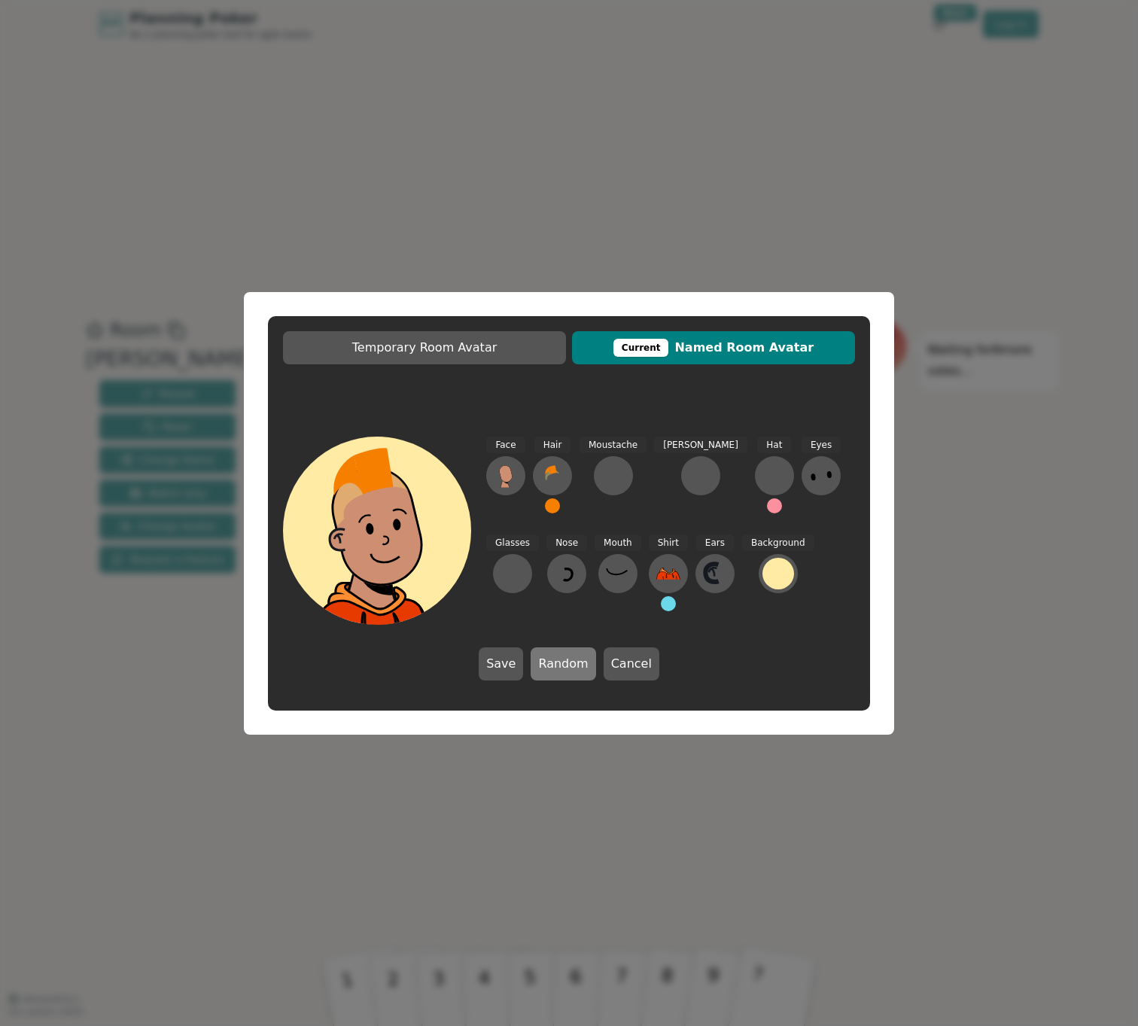
click at [549, 665] on button "Random" at bounding box center [563, 663] width 65 height 33
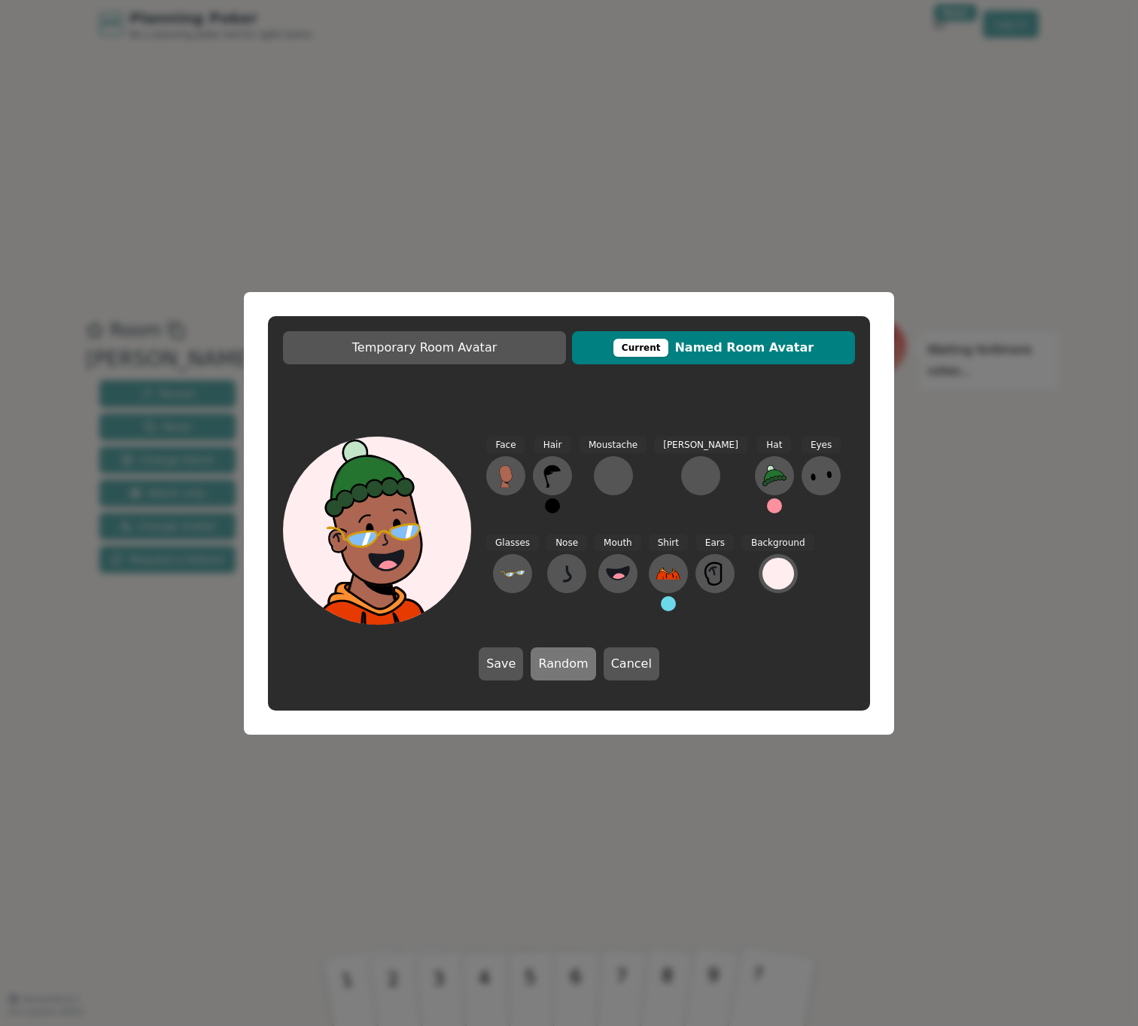
click at [549, 667] on button "Random" at bounding box center [563, 663] width 65 height 33
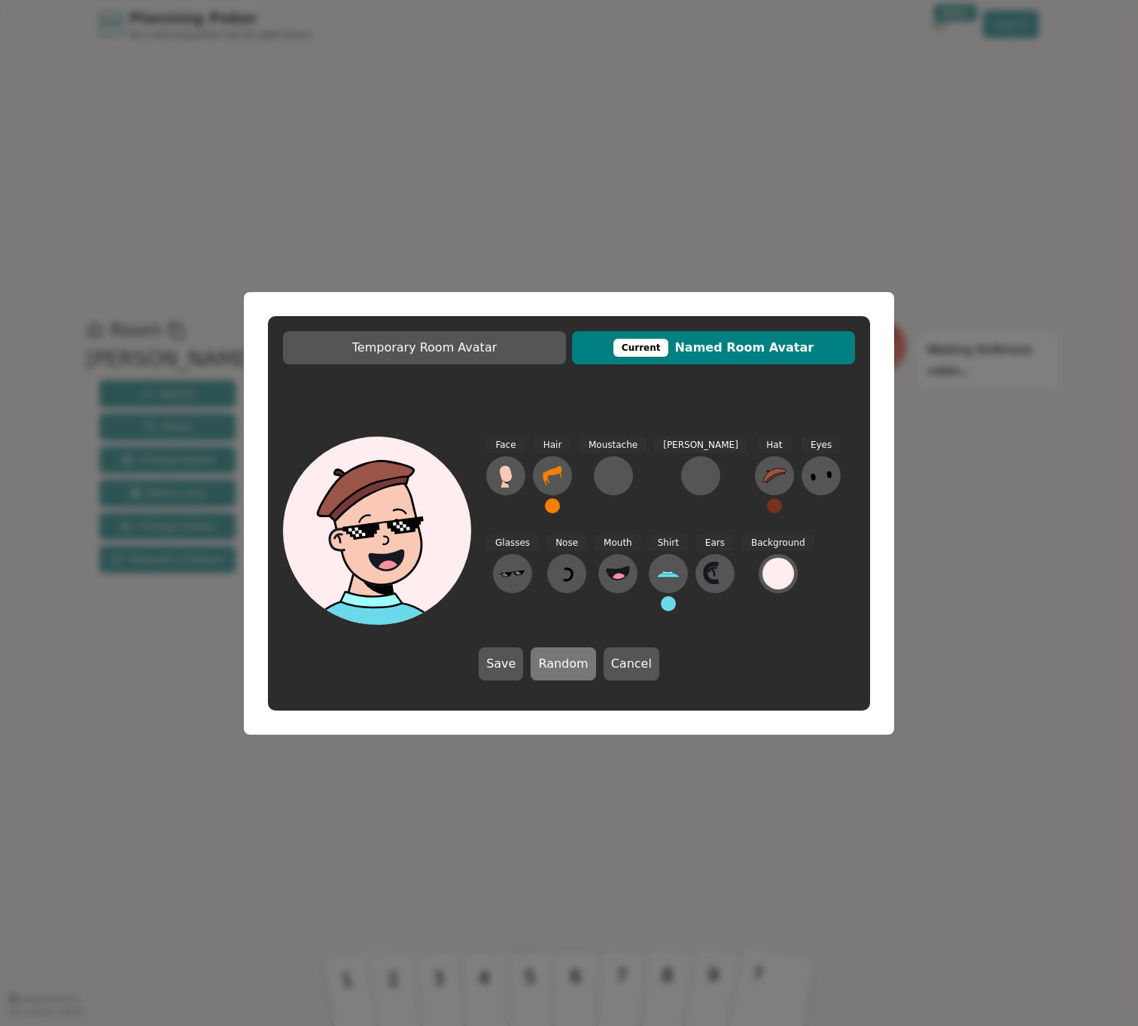
click at [549, 668] on button "Random" at bounding box center [563, 663] width 65 height 33
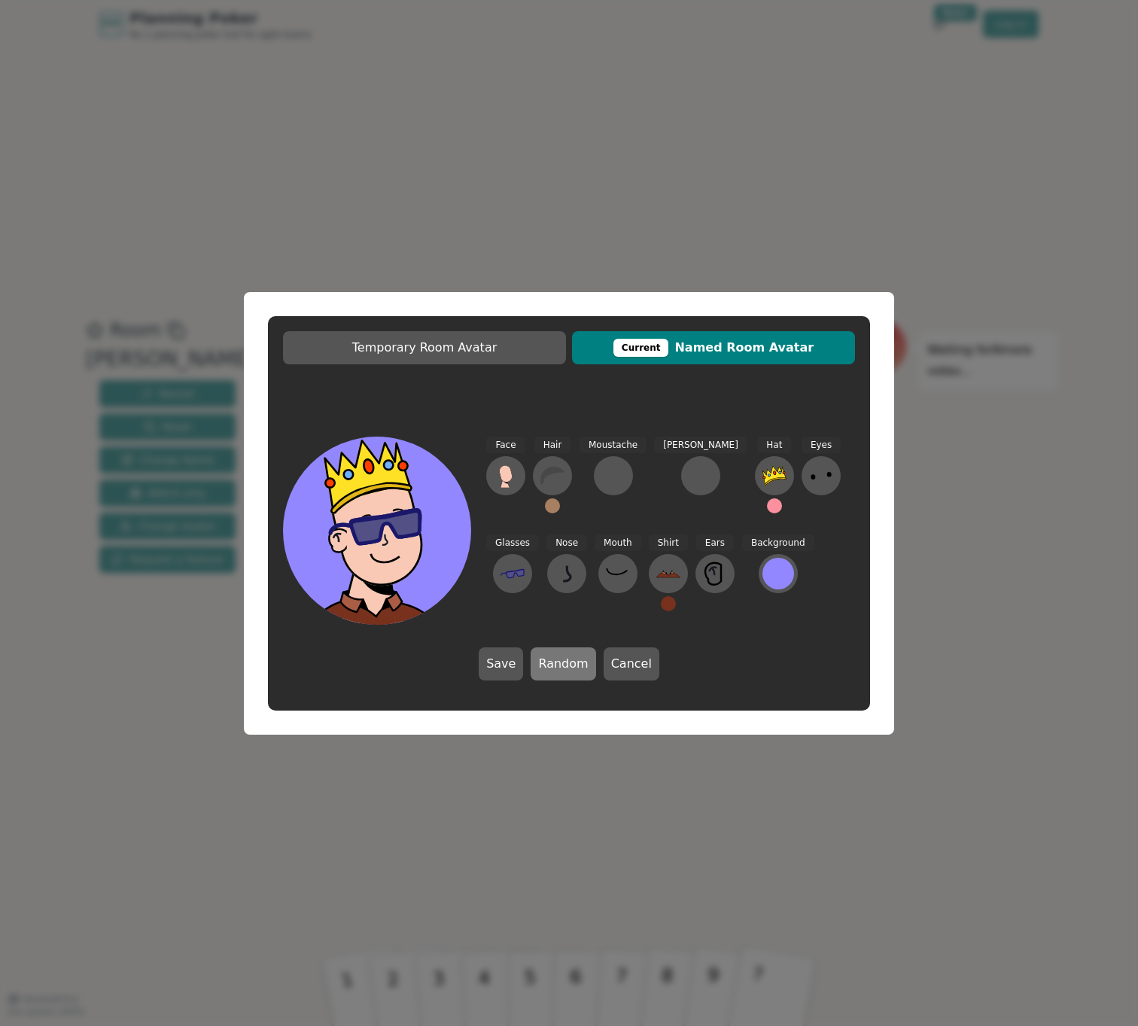
click at [549, 668] on button "Random" at bounding box center [563, 663] width 65 height 33
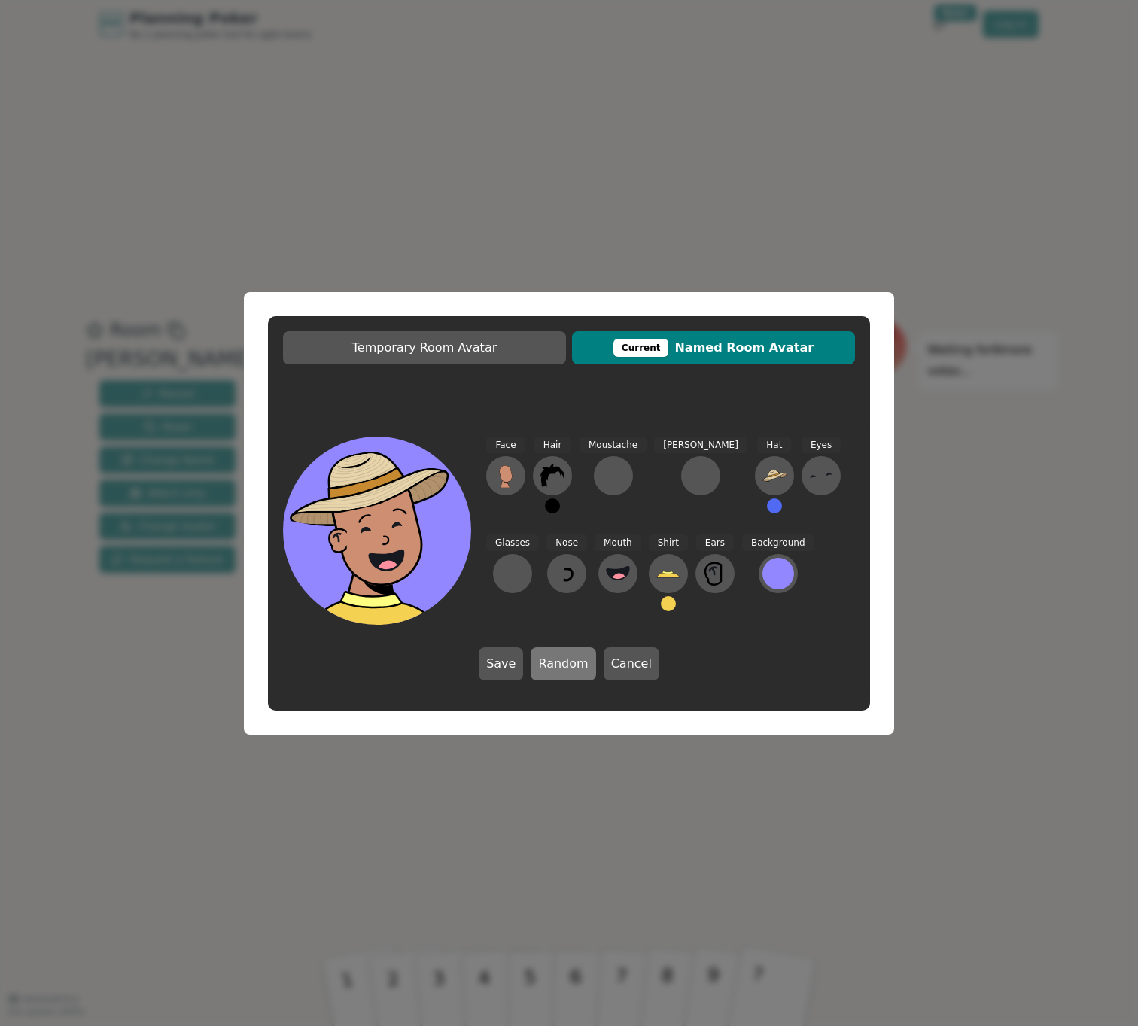
click at [549, 668] on button "Random" at bounding box center [563, 663] width 65 height 33
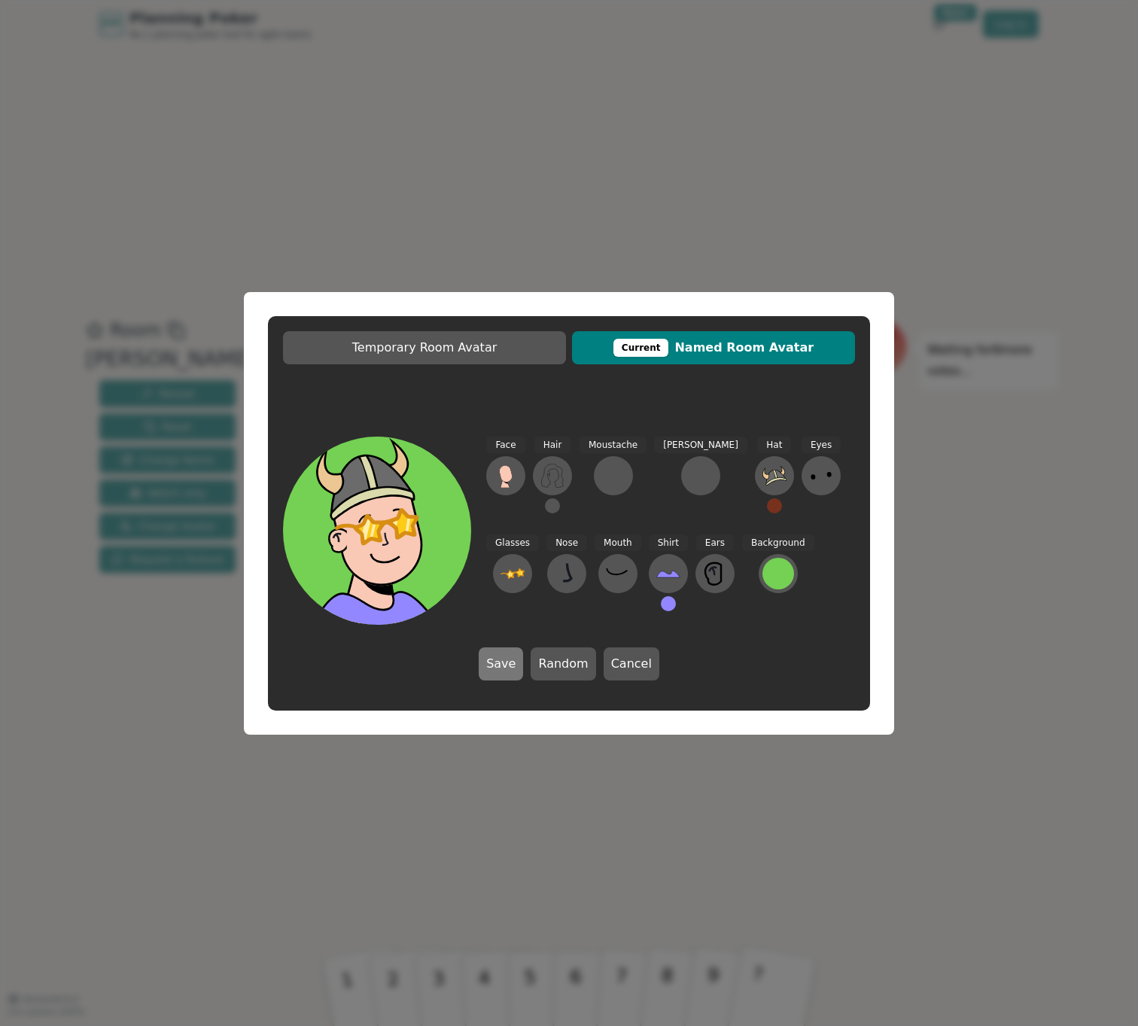
click at [497, 673] on button "Save" at bounding box center [501, 663] width 44 height 33
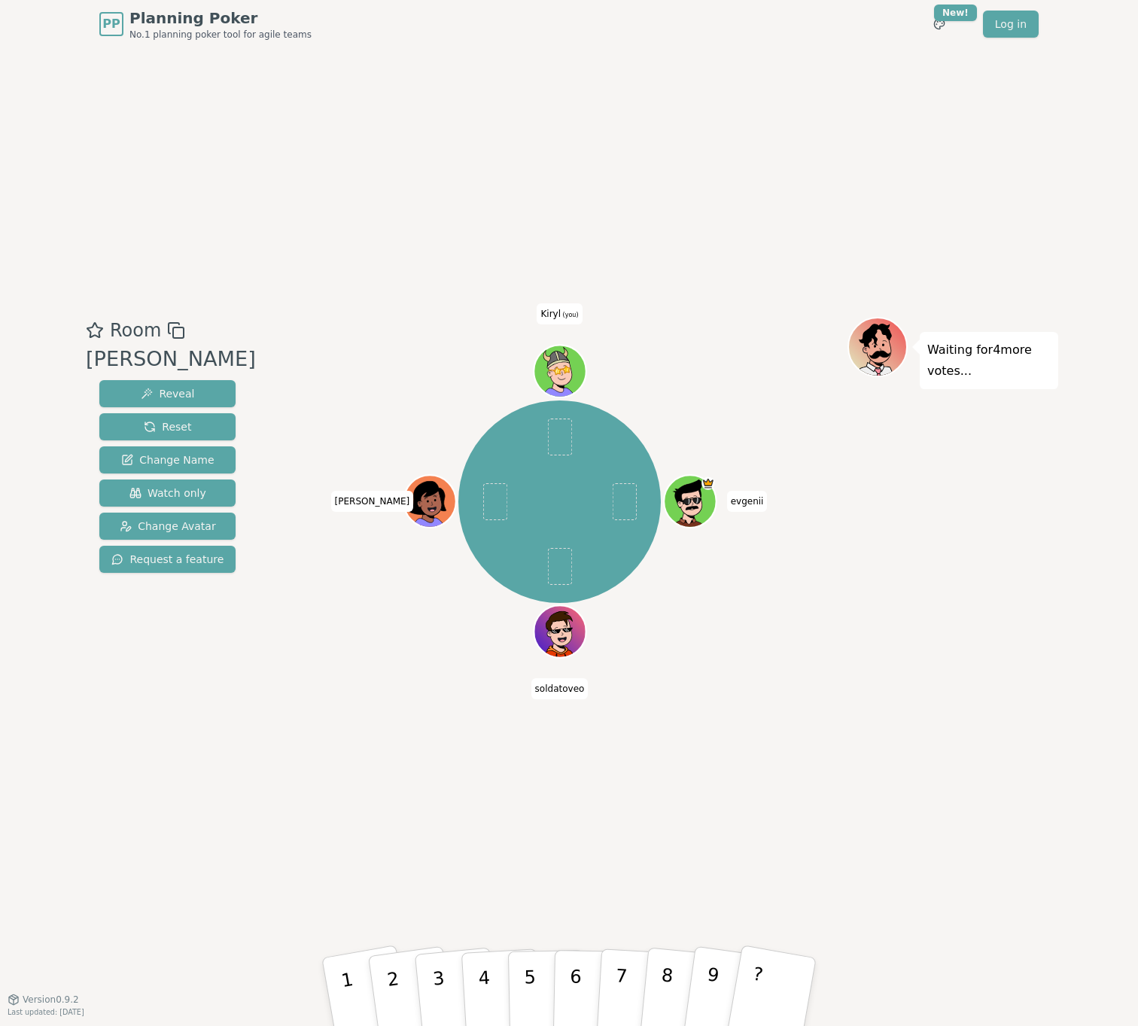
click at [735, 190] on div "Room Beavers Reveal Reset Change Name Watch only Change Avatar Request a featur…" at bounding box center [569, 523] width 978 height 951
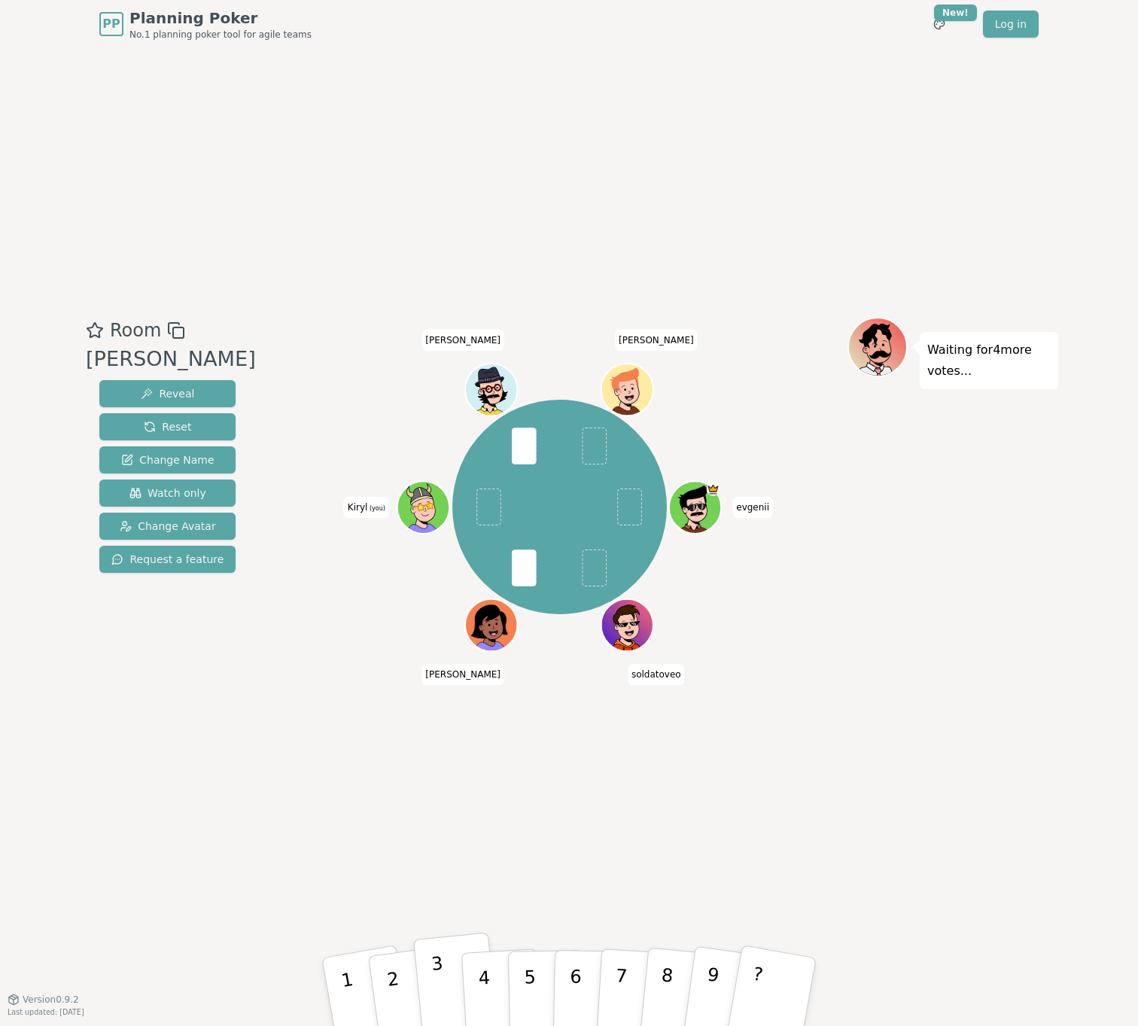
click at [438, 973] on button "3" at bounding box center [456, 992] width 86 height 120
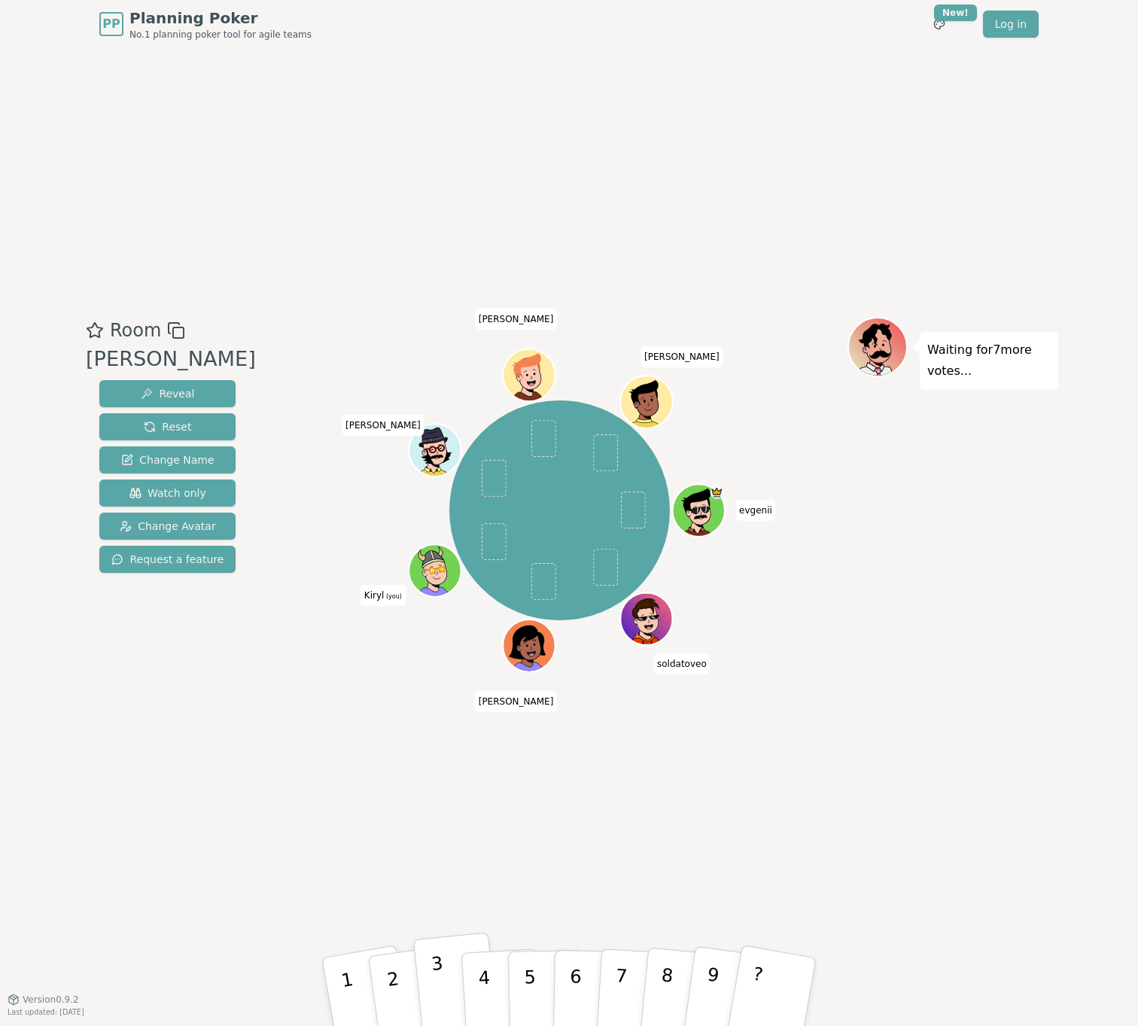
click at [449, 985] on button "3" at bounding box center [456, 992] width 86 height 120
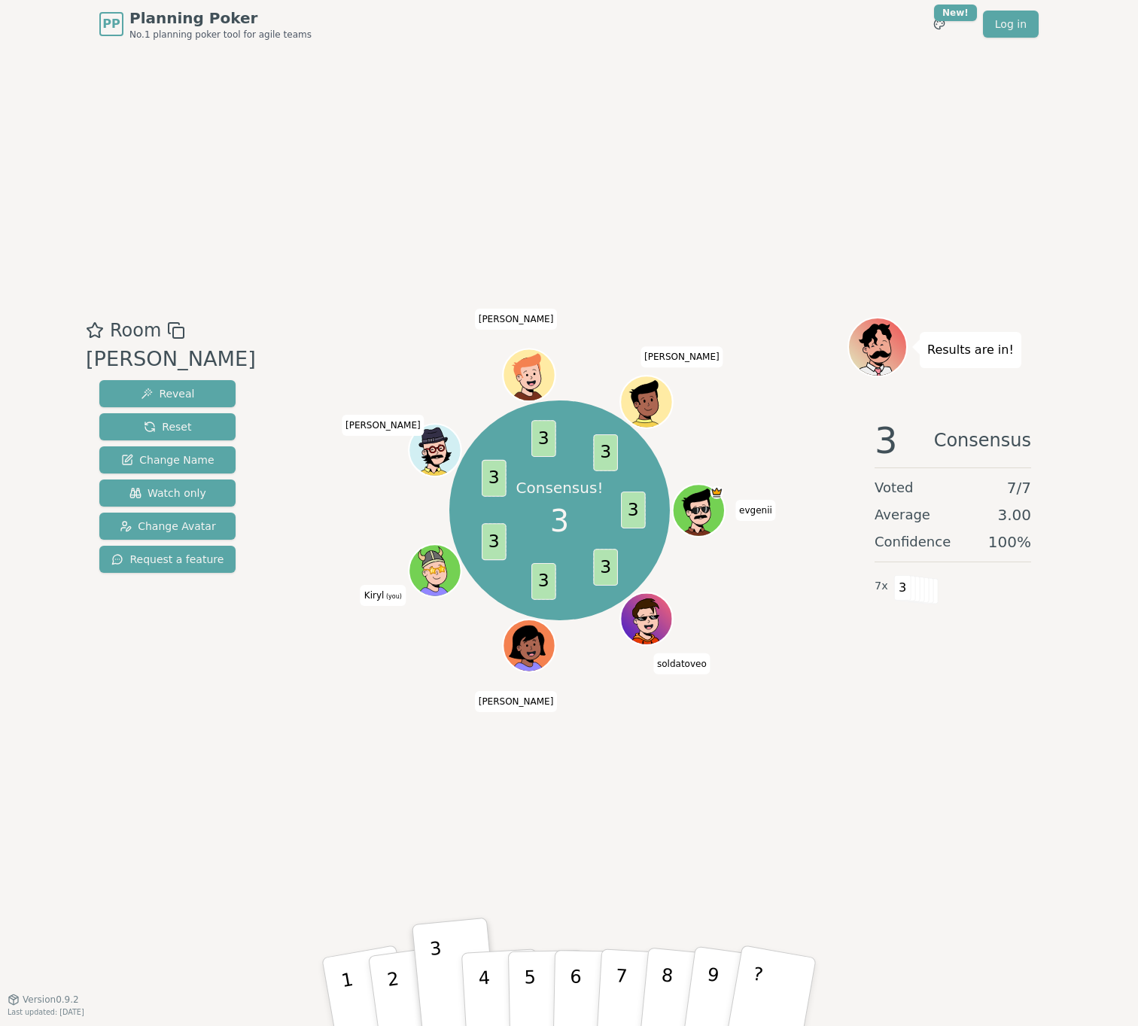
click at [903, 83] on div "Room Beavers Reveal Reset Change Name Watch only Change Avatar Request a featur…" at bounding box center [569, 523] width 978 height 951
